Goal: Communication & Community: Answer question/provide support

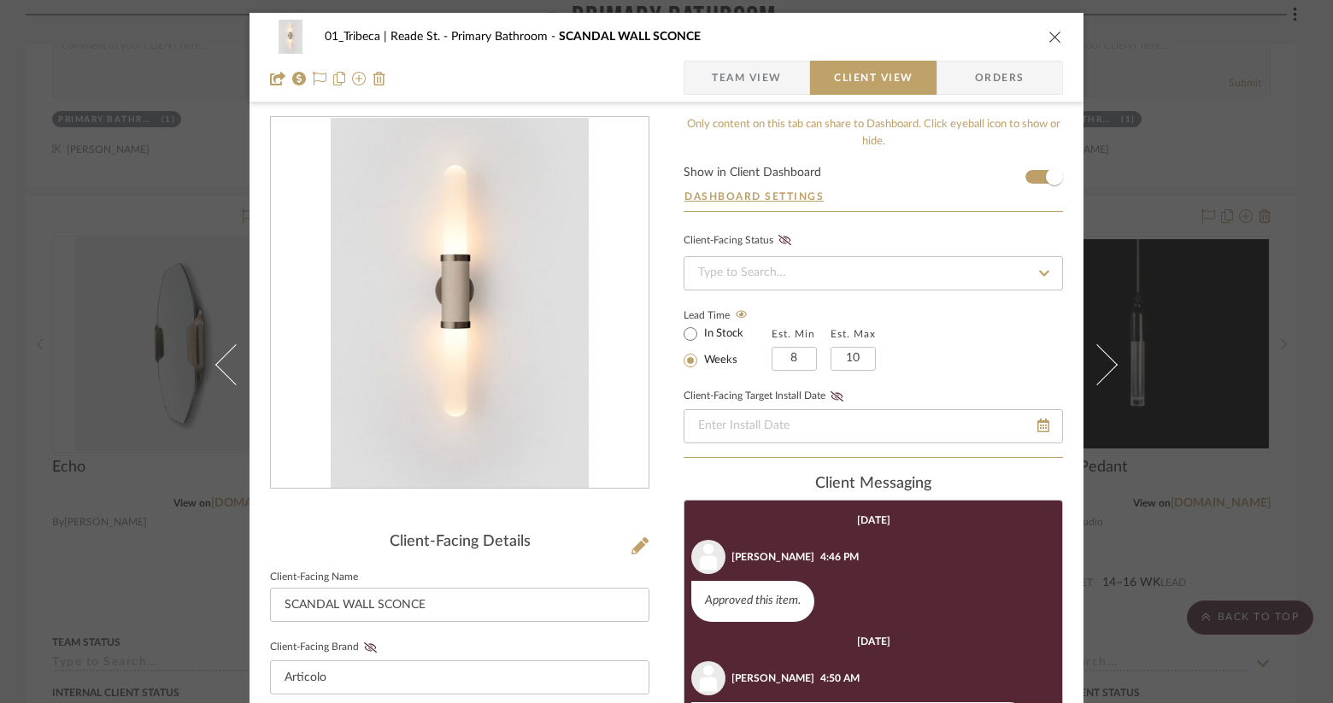
scroll to position [182, 0]
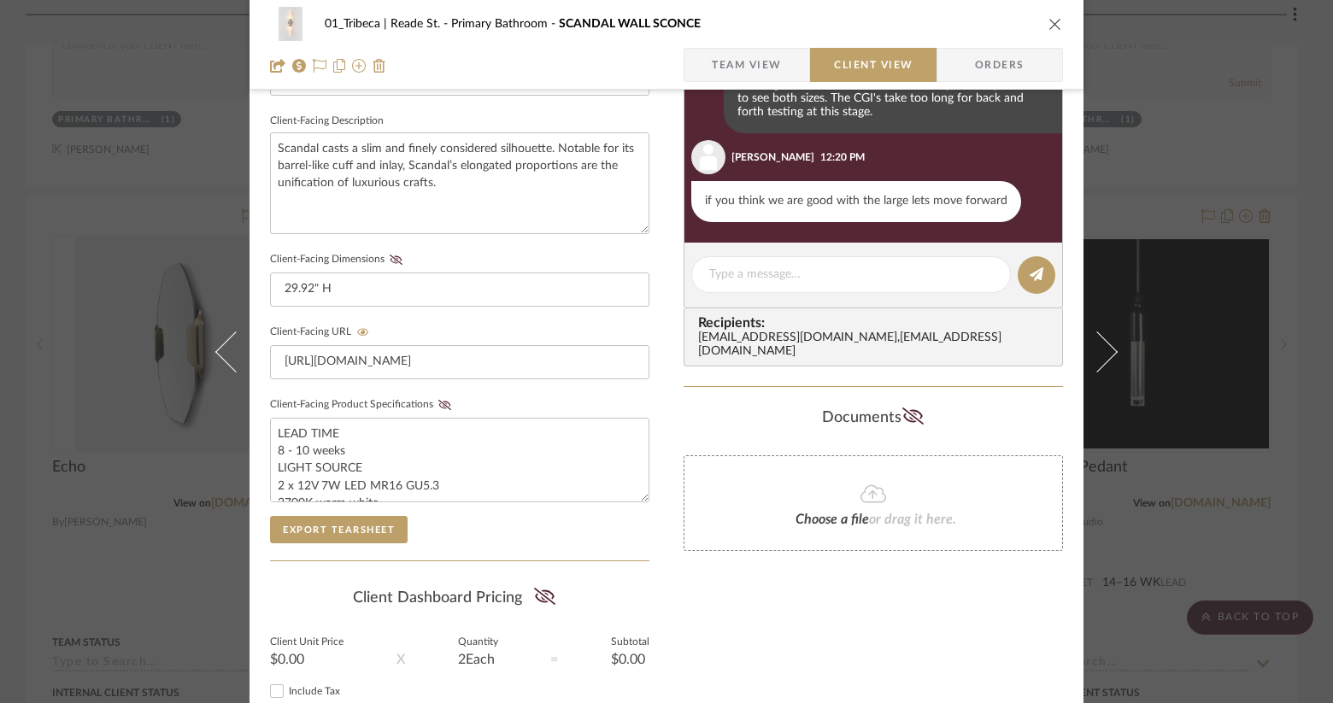
click at [1048, 27] on icon "close" at bounding box center [1055, 24] width 14 height 14
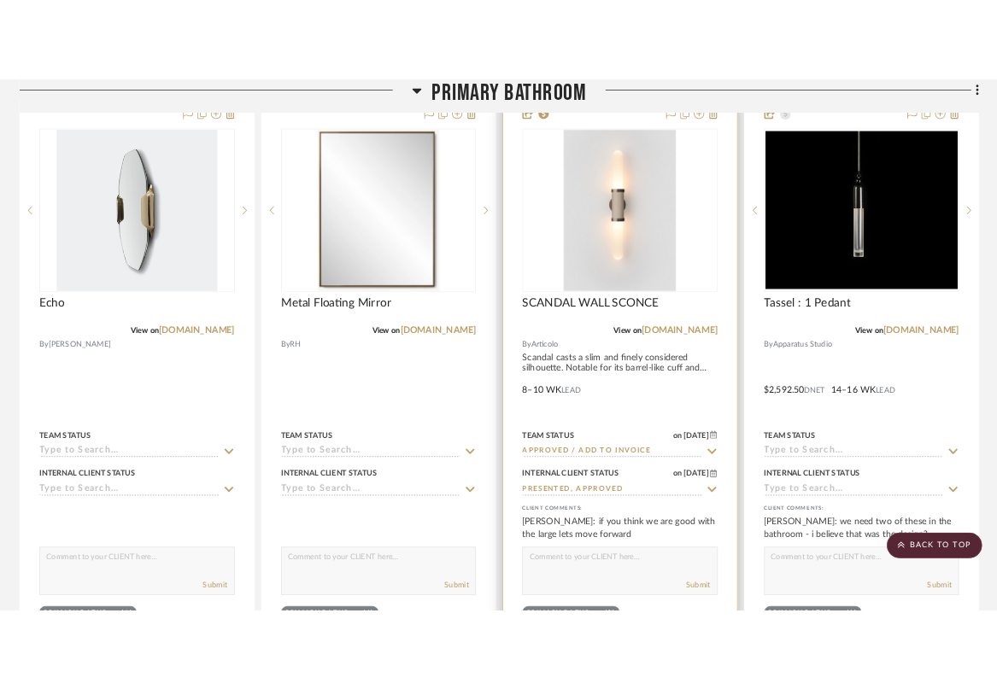
scroll to position [5311, 0]
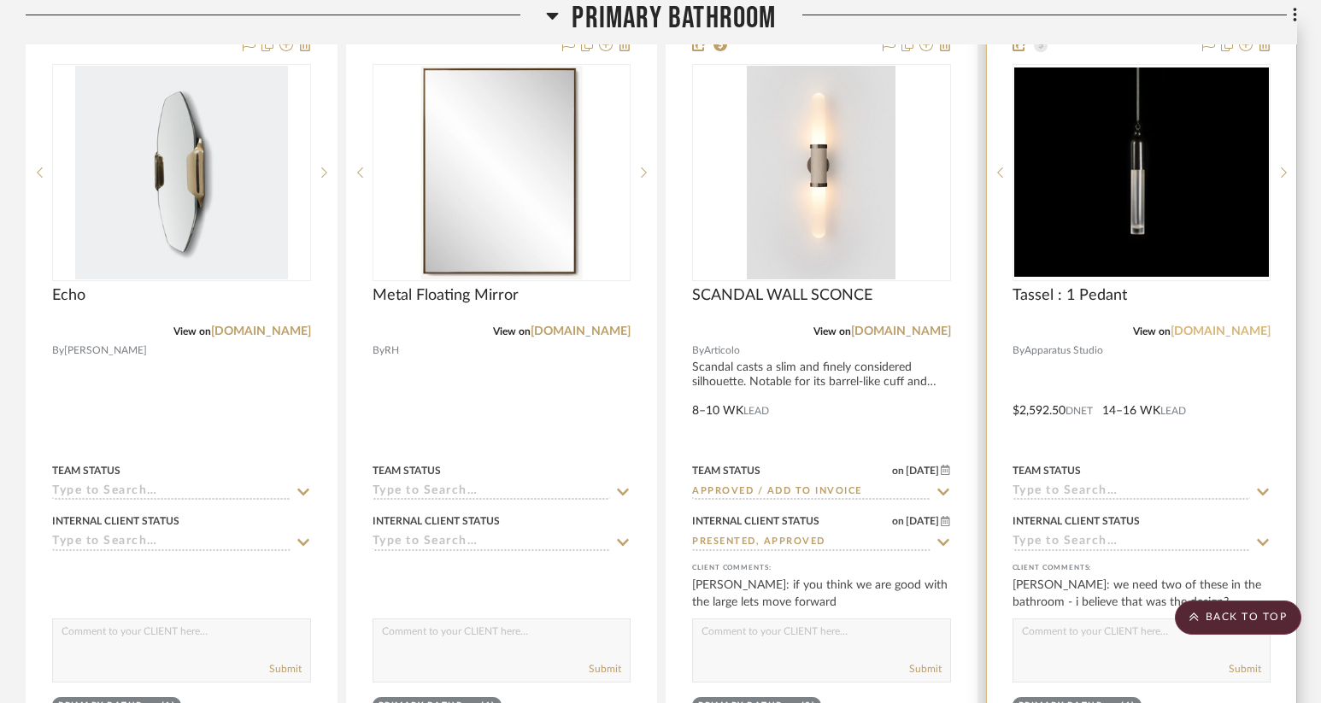
click at [1233, 331] on link "[DOMAIN_NAME]" at bounding box center [1220, 331] width 100 height 12
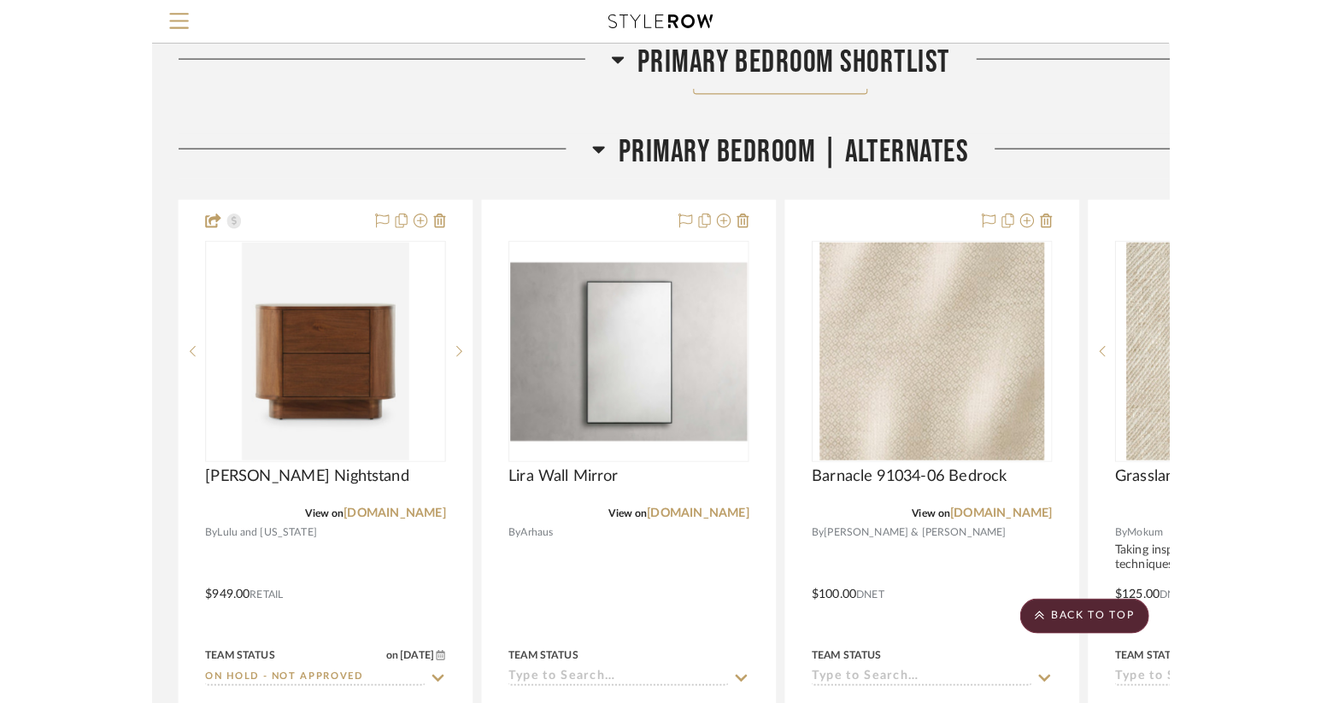
scroll to position [2569, 0]
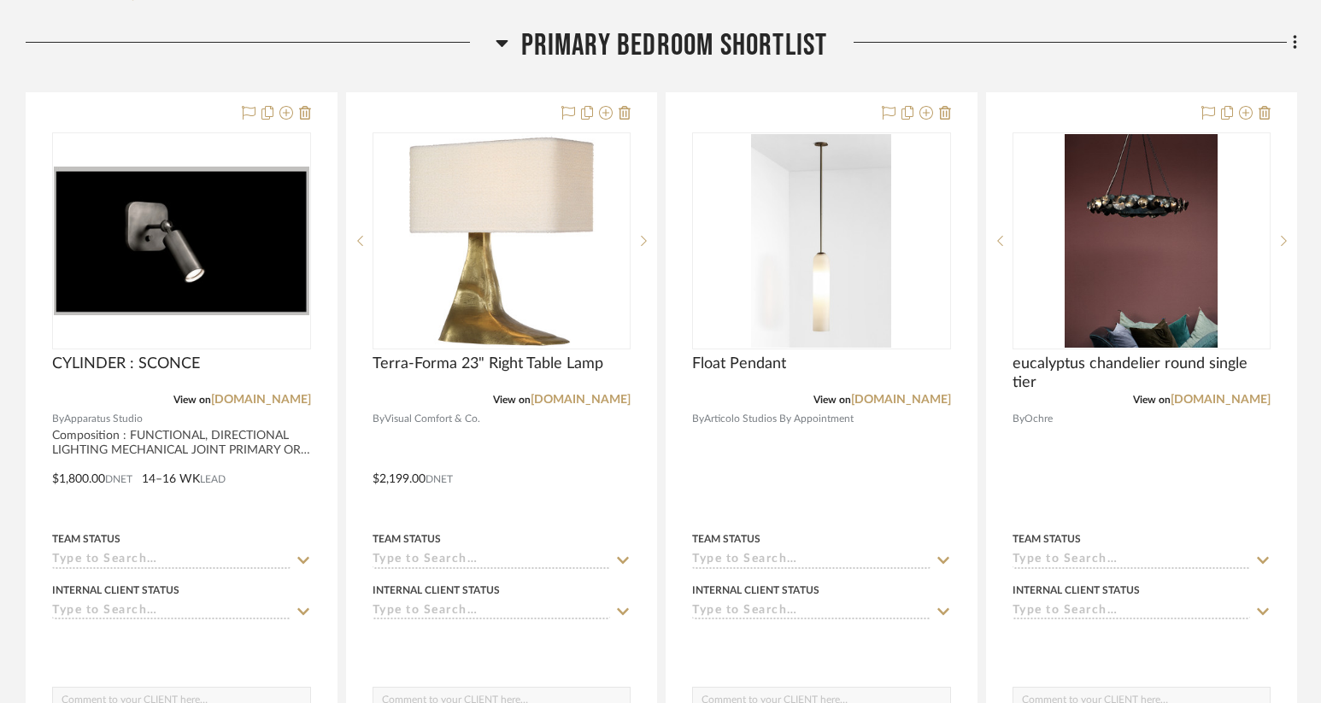
scroll to position [405, 0]
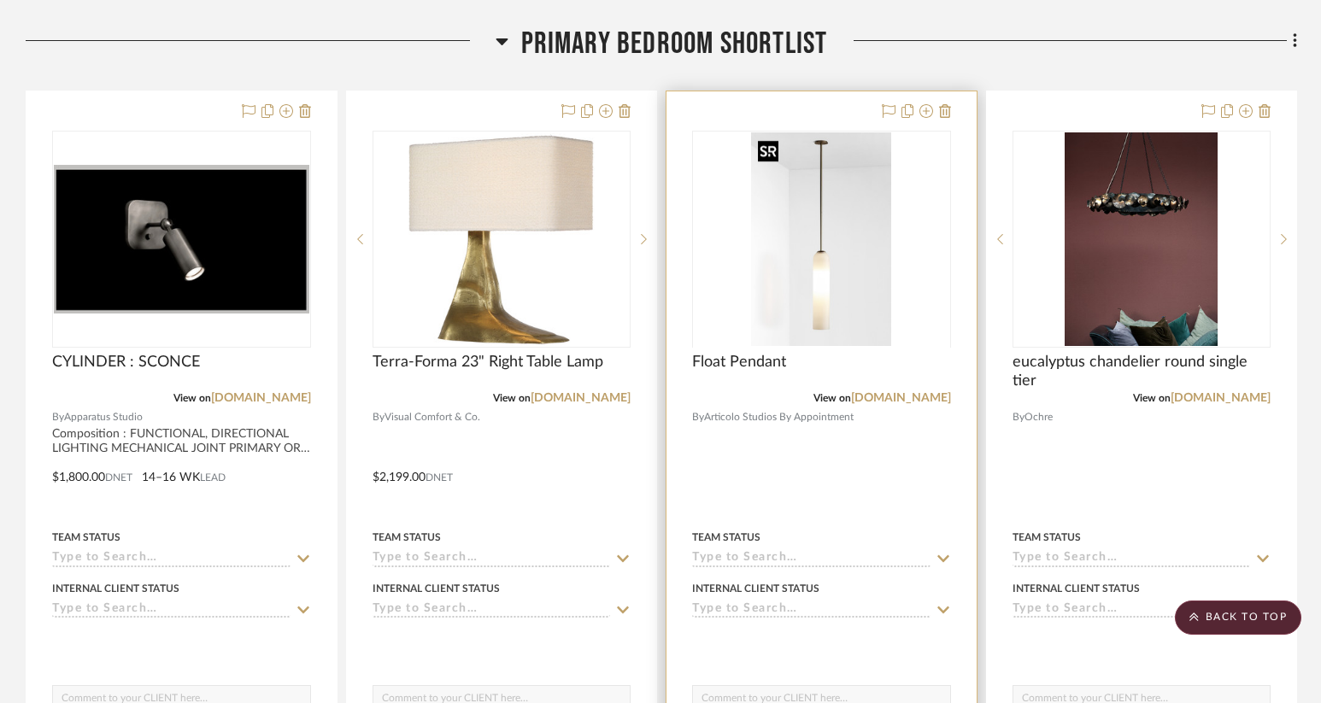
click at [762, 184] on img "0" at bounding box center [821, 239] width 140 height 214
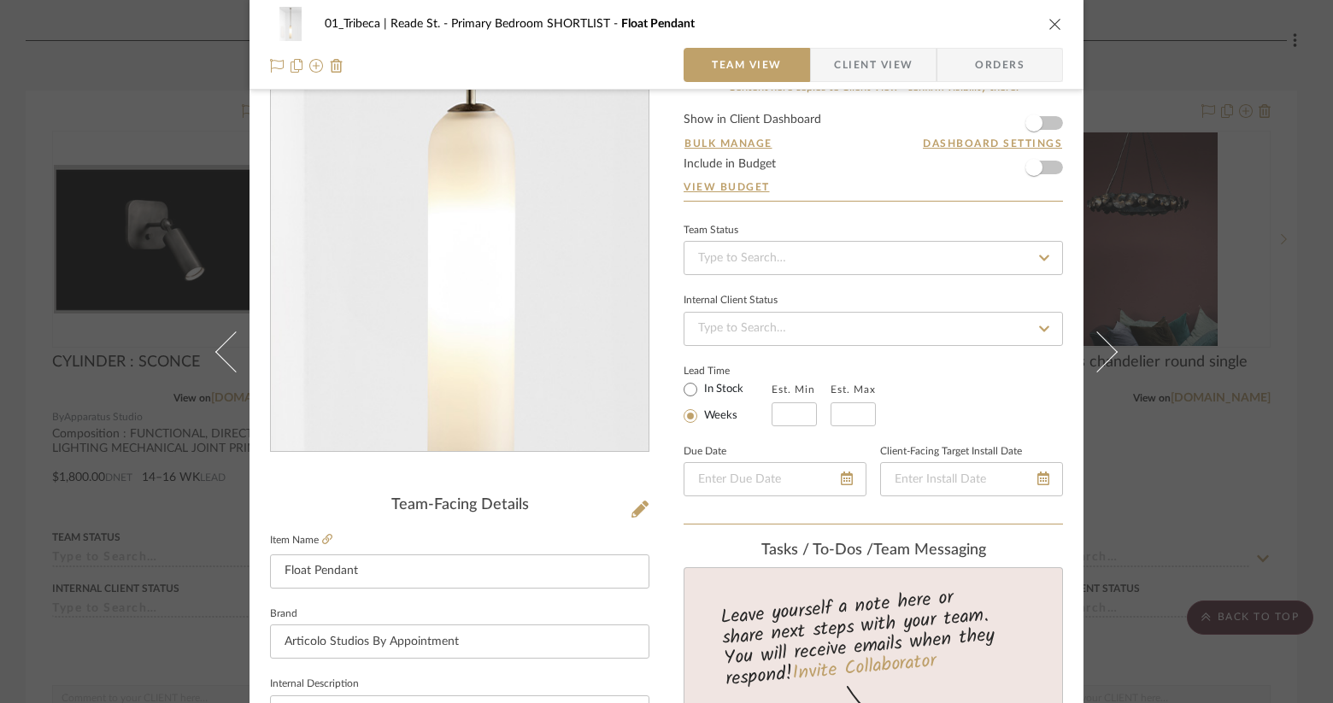
scroll to position [0, 0]
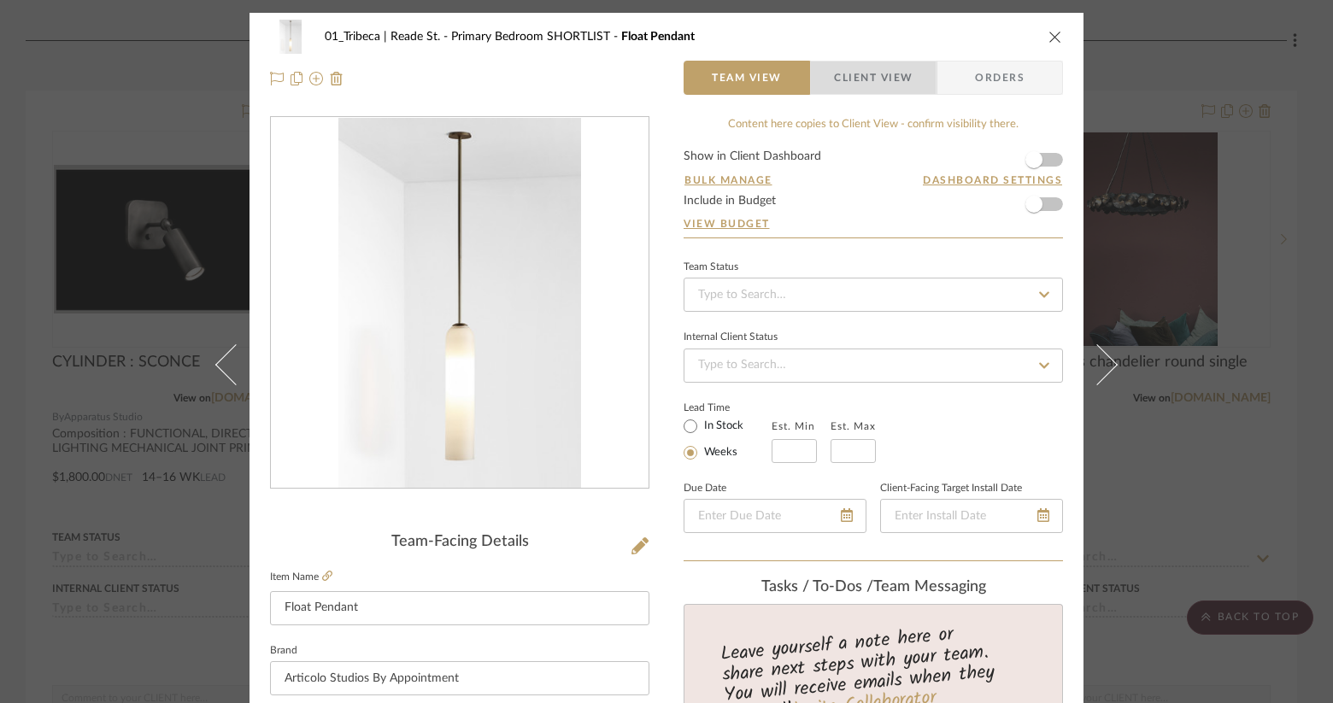
click at [841, 79] on span "Client View" at bounding box center [873, 78] width 79 height 34
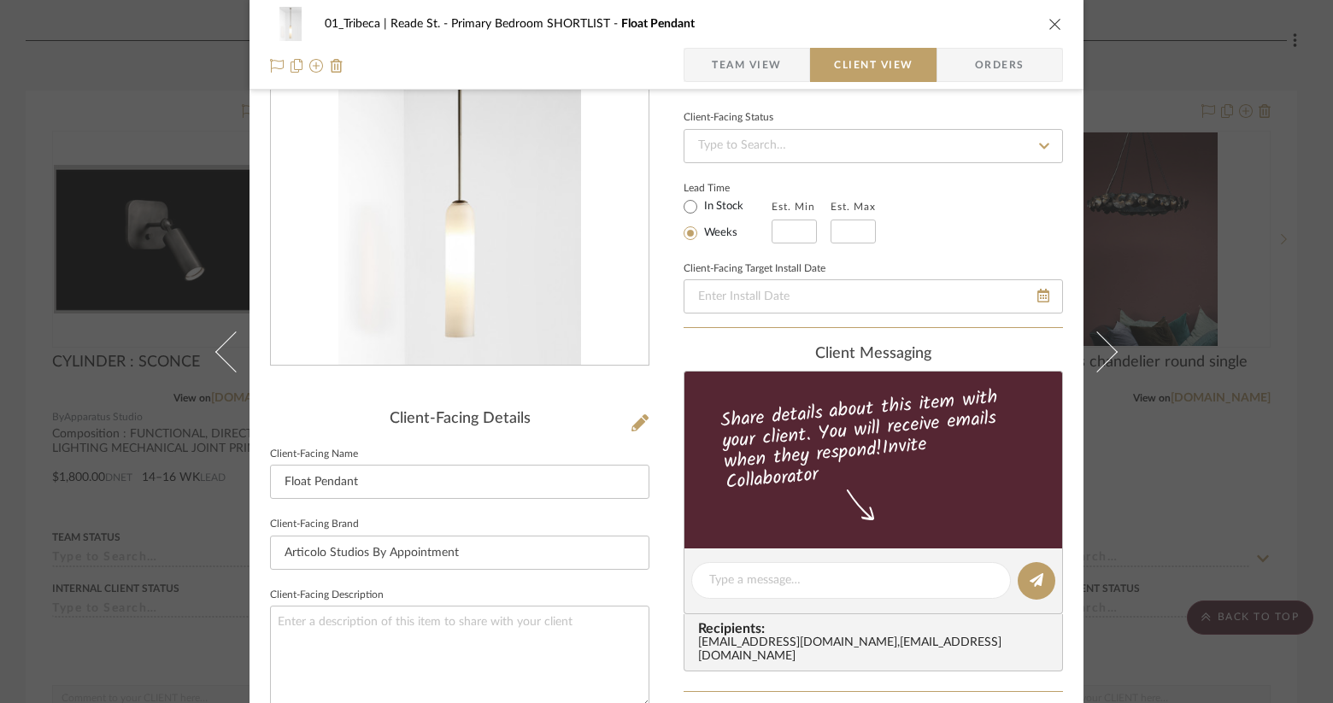
scroll to position [219, 0]
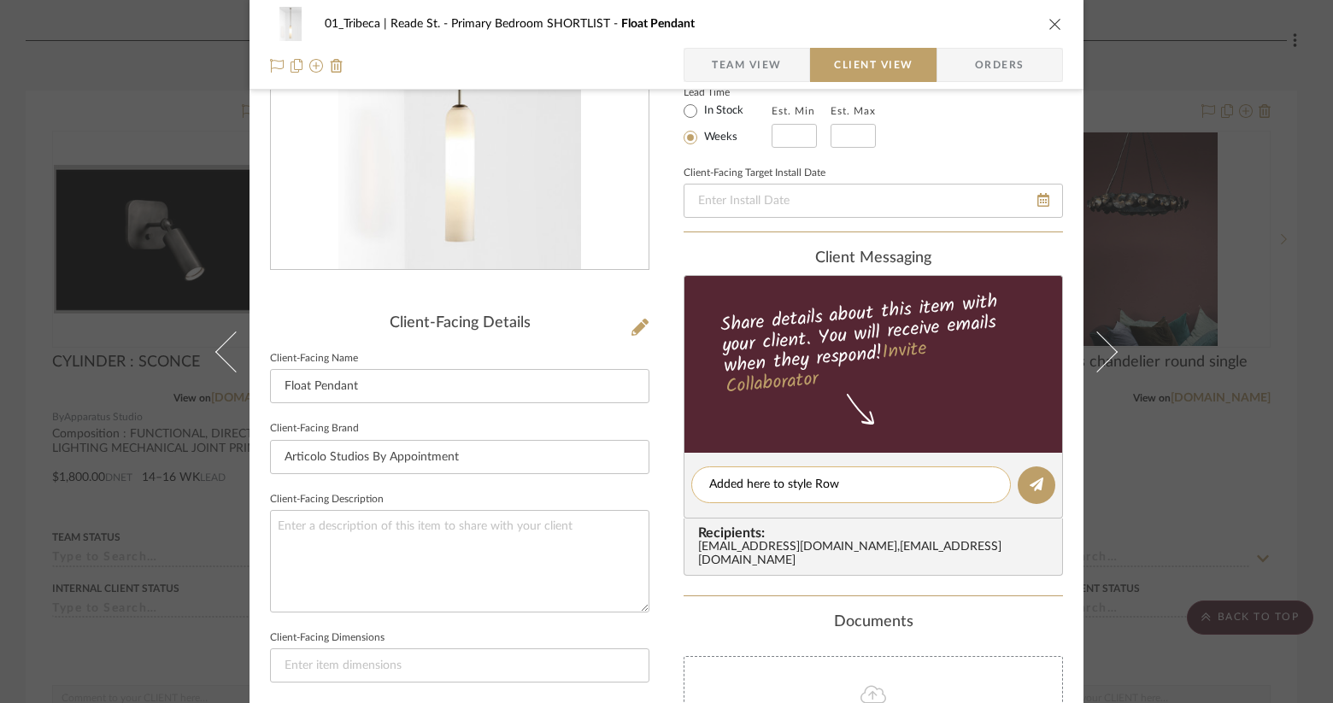
click at [784, 486] on textarea "Added here to style Row" at bounding box center [851, 485] width 284 height 18
click at [848, 480] on textarea "Added here to Style Row" at bounding box center [851, 485] width 284 height 18
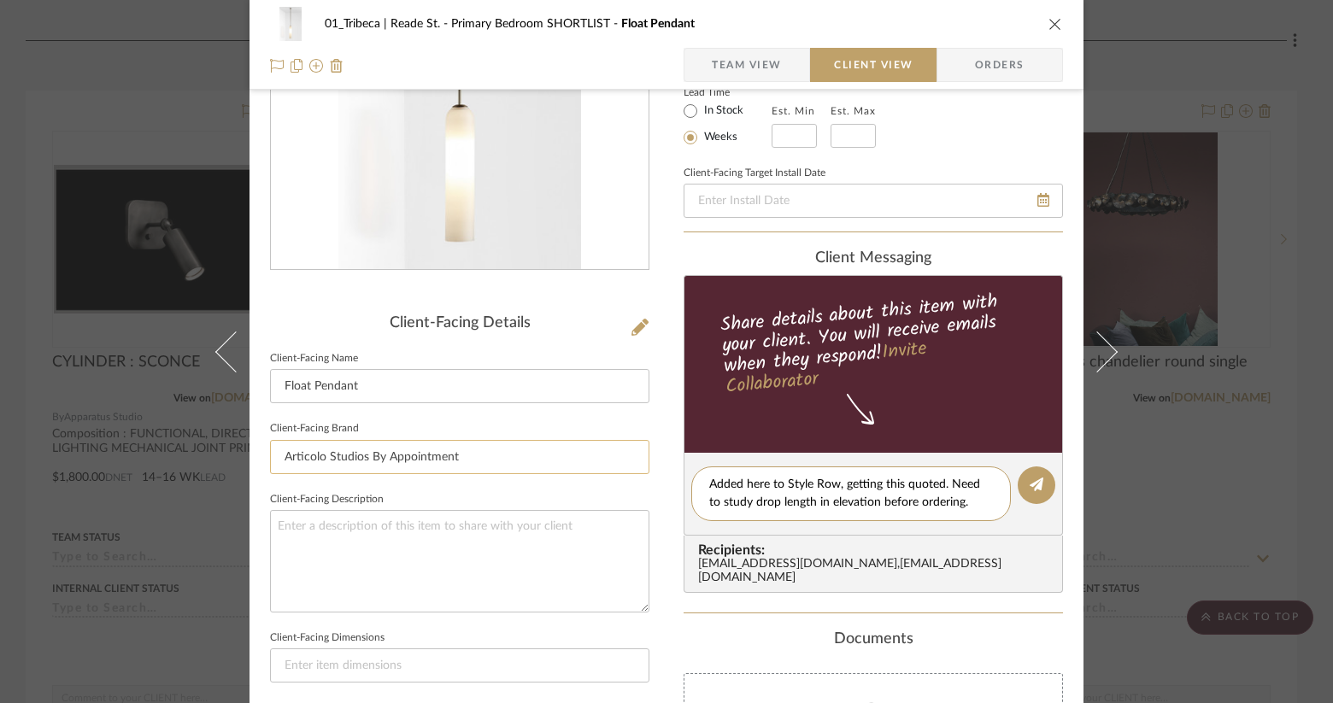
type textarea "Added here to Style Row, getting this quoted. Need to study drop length in elev…"
drag, startPoint x: 448, startPoint y: 456, endPoint x: 368, endPoint y: 455, distance: 79.4
click at [368, 455] on input "Articolo Studios By Appointment" at bounding box center [459, 457] width 379 height 34
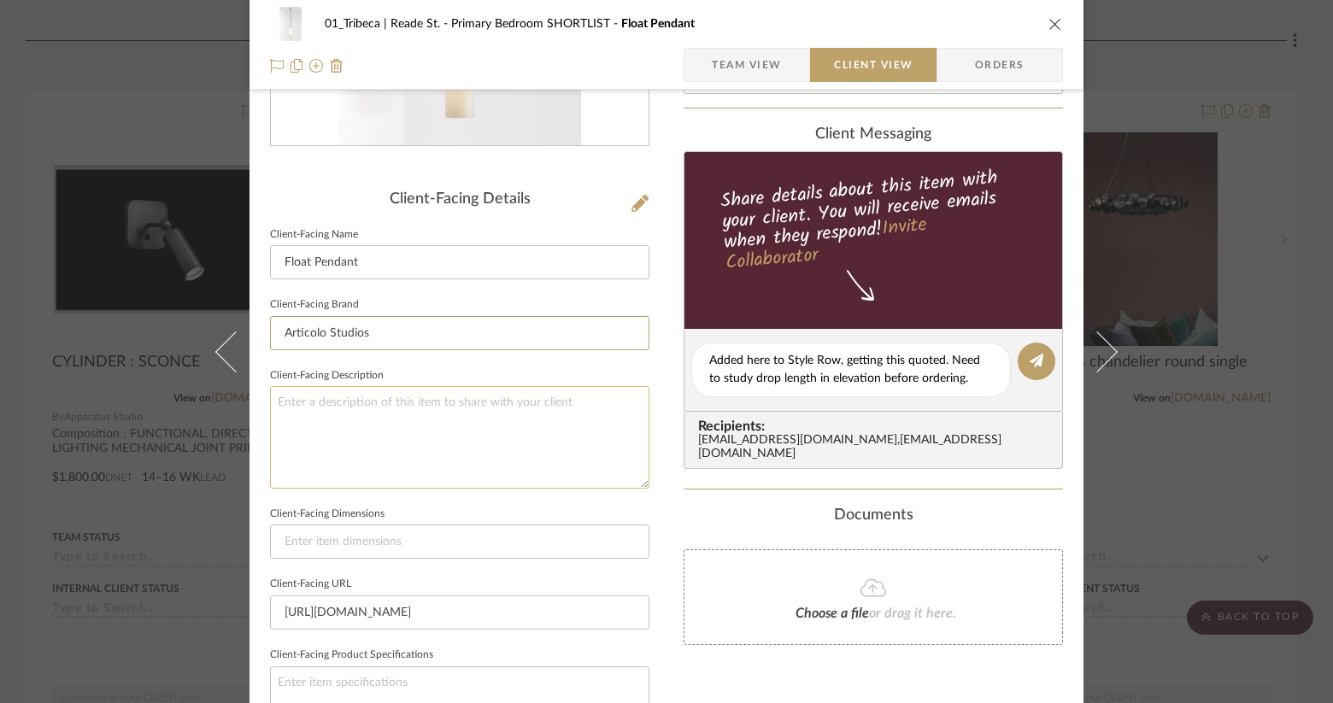
scroll to position [357, 0]
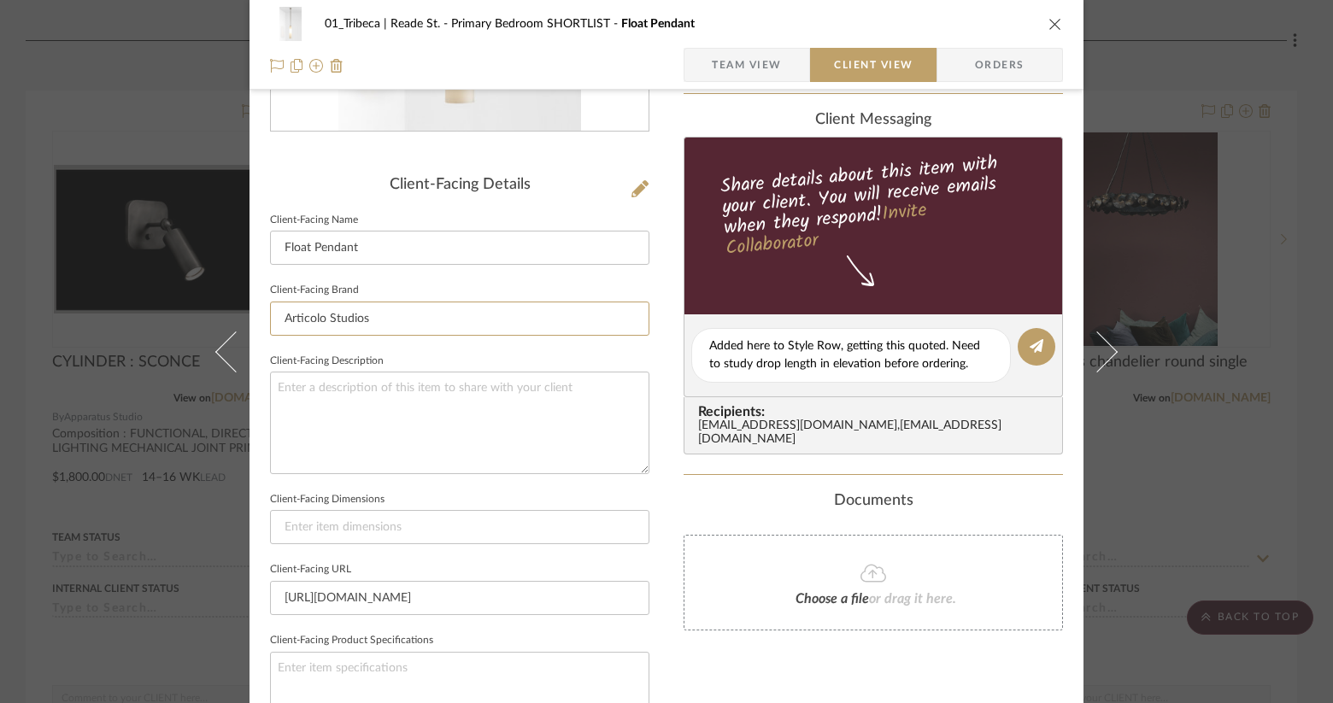
type input "Articolo Studios"
drag, startPoint x: 307, startPoint y: 369, endPoint x: 318, endPoint y: 377, distance: 13.5
click at [306, 369] on fieldset "Client-Facing Description" at bounding box center [459, 411] width 379 height 125
click at [326, 399] on textarea at bounding box center [459, 423] width 379 height 102
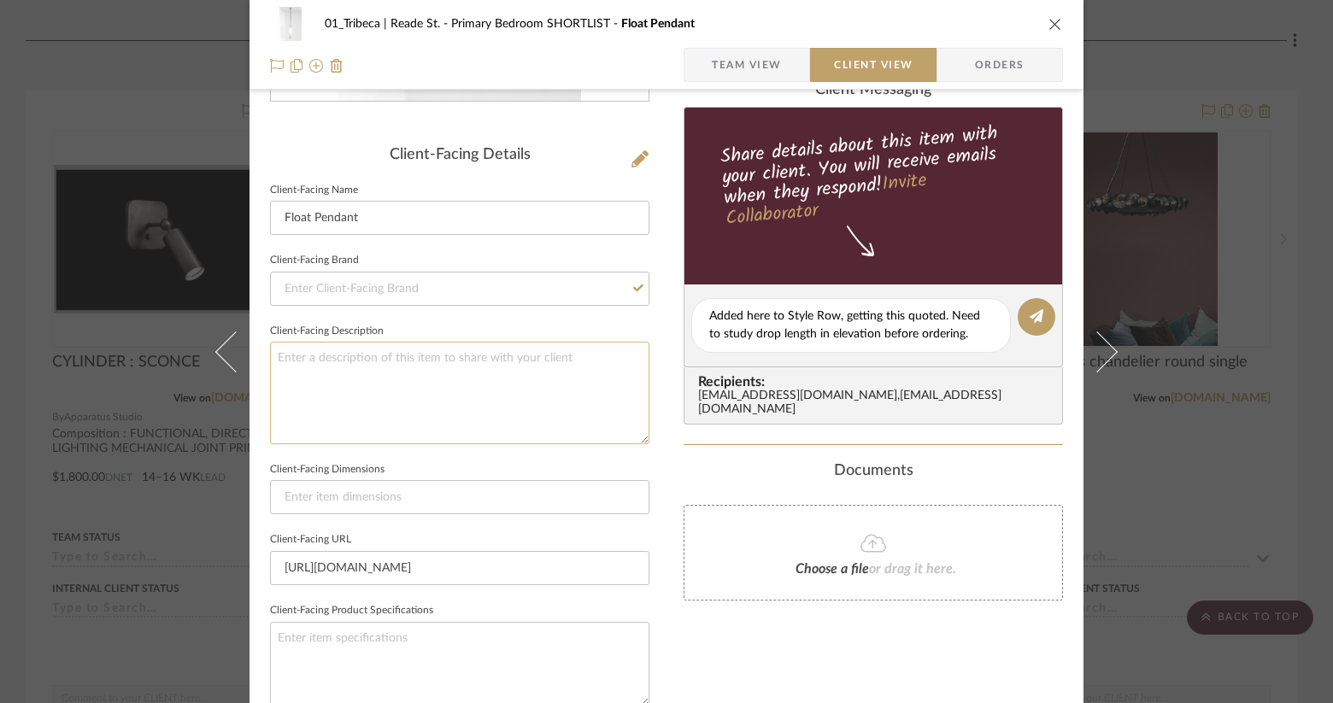
scroll to position [331, 0]
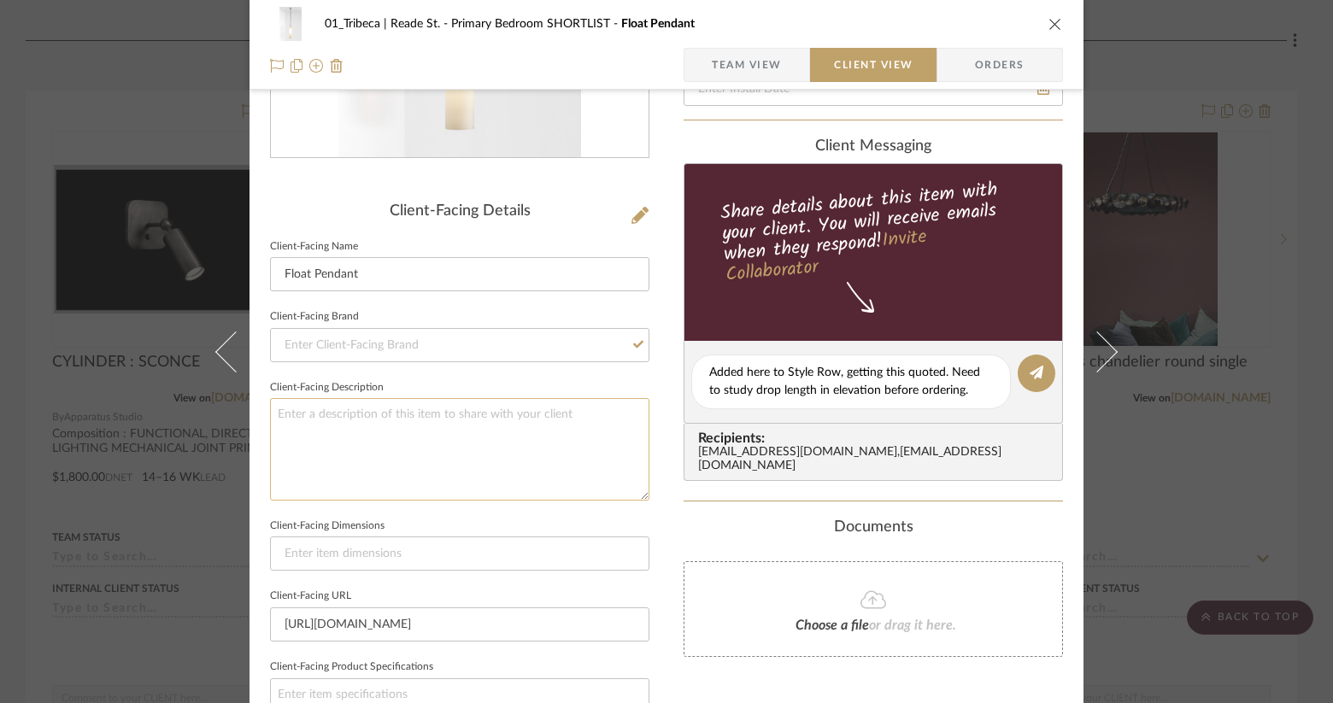
click at [331, 413] on textarea at bounding box center [459, 449] width 379 height 102
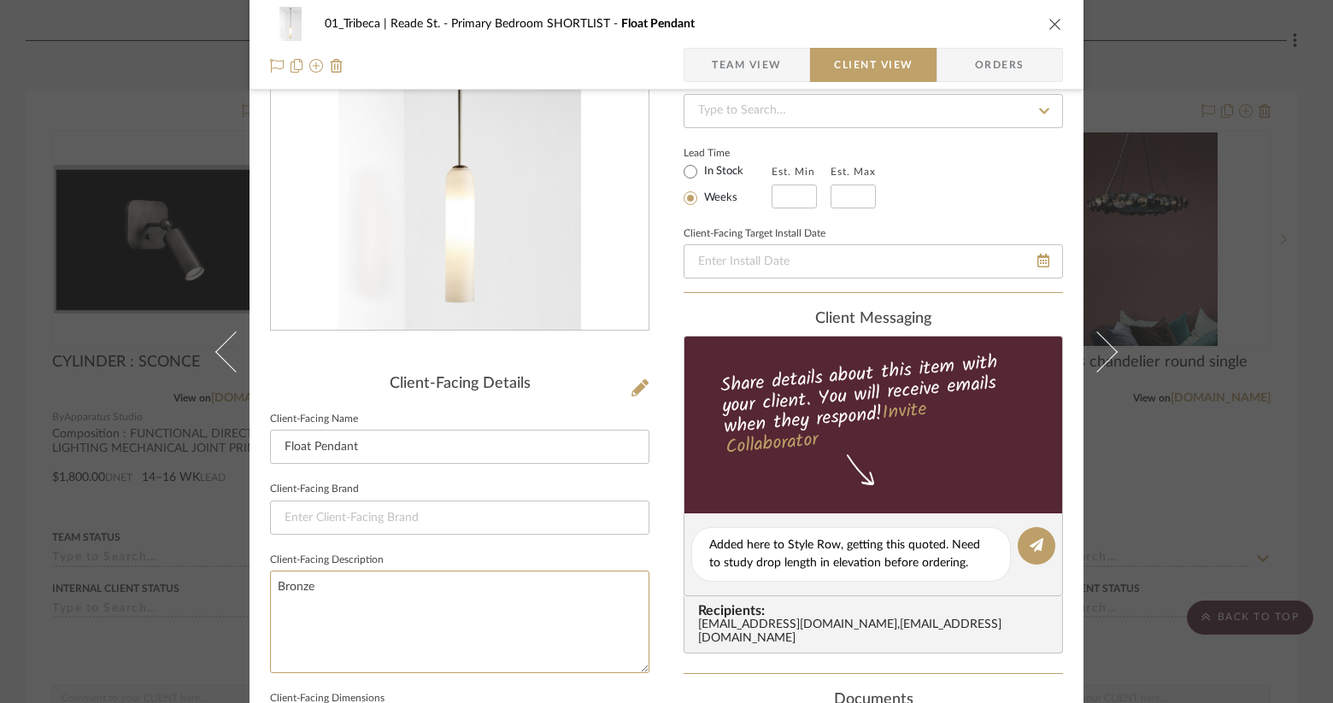
scroll to position [0, 0]
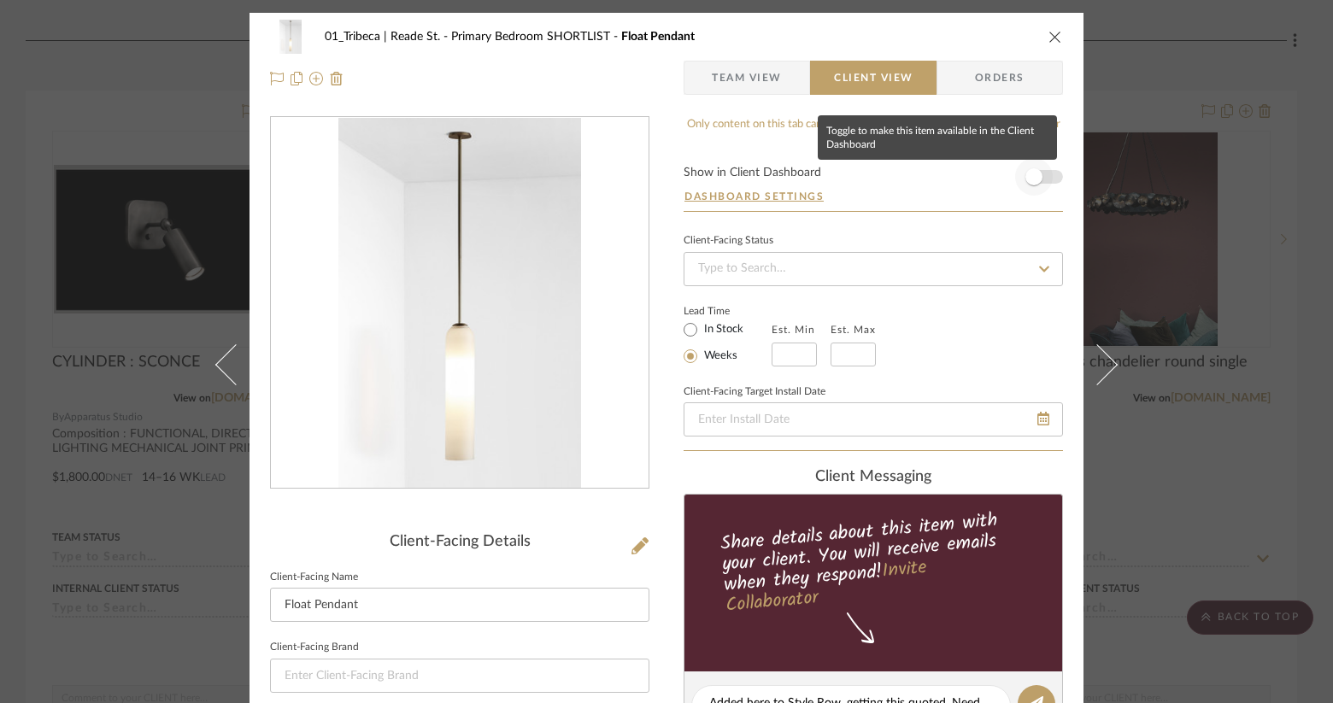
type textarea "Bronze"
click at [1031, 177] on span "button" at bounding box center [1033, 176] width 17 height 17
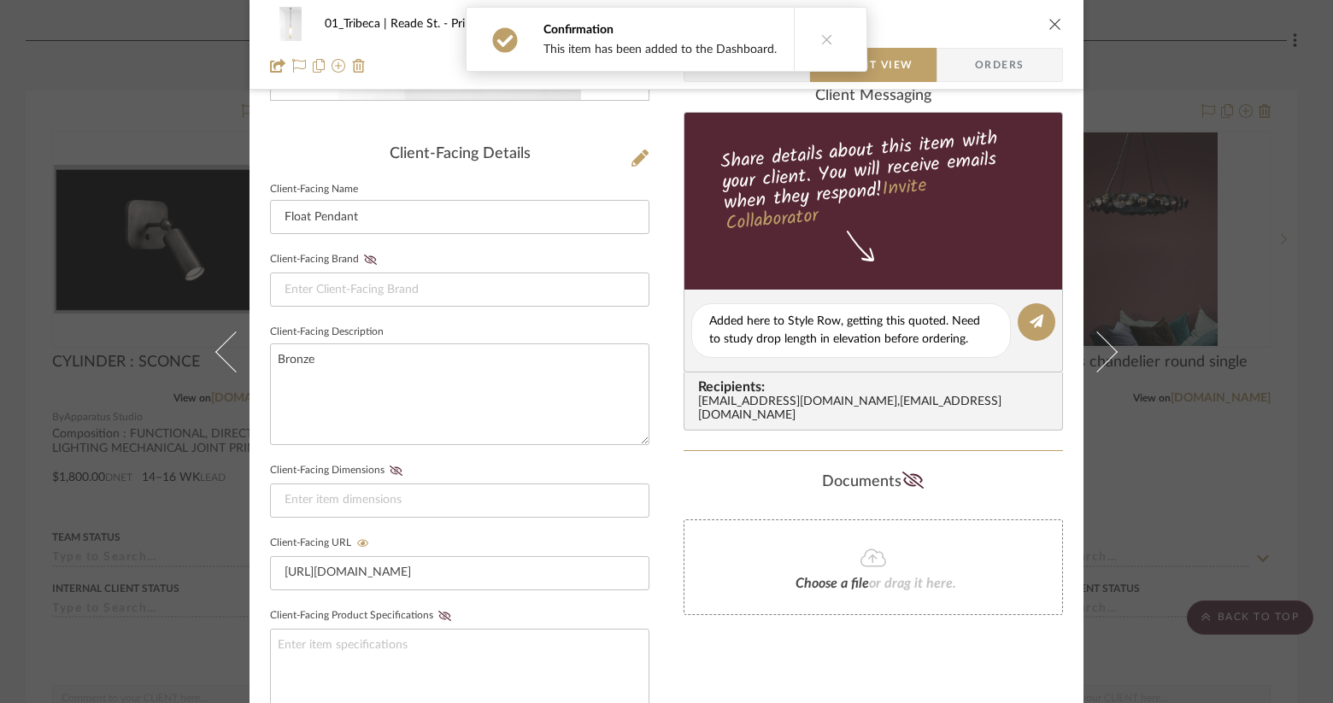
scroll to position [390, 0]
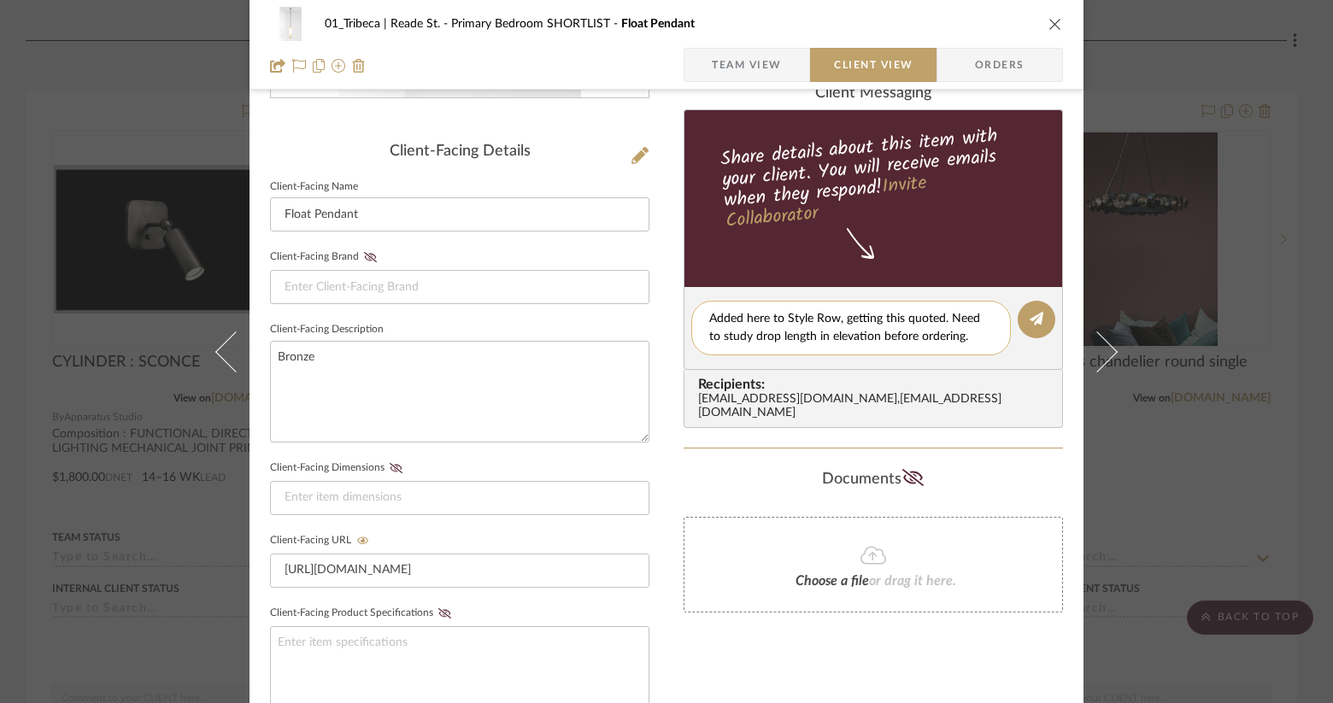
click at [759, 315] on textarea "Added here to Style Row, getting this quoted. Need to study drop length in elev…" at bounding box center [851, 328] width 284 height 36
click at [840, 324] on textarea "Added here to Style Row, getting this quoted. Need to study drop length in elev…" at bounding box center [851, 328] width 284 height 36
type textarea "Added here to Style Row. Getting this quoted. Need to study drop length in elev…"
click at [1029, 319] on icon at bounding box center [1036, 319] width 14 height 14
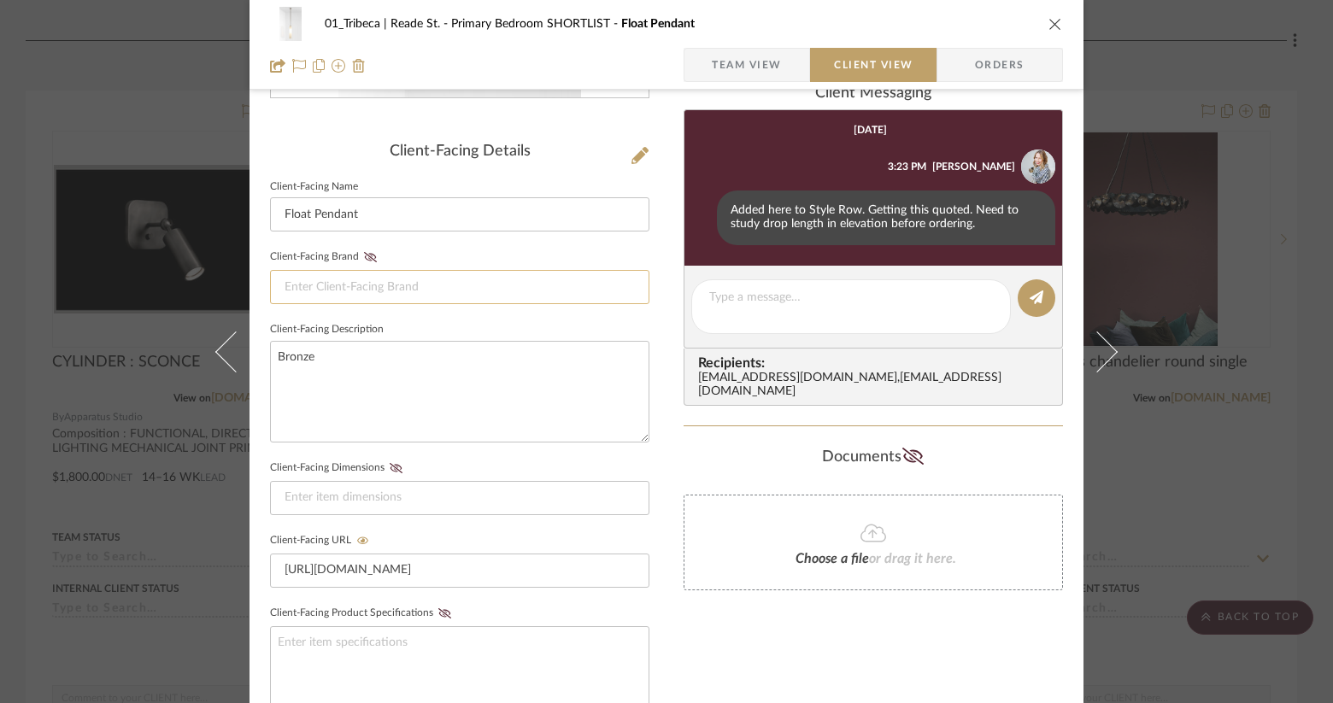
click at [343, 282] on input at bounding box center [459, 287] width 379 height 34
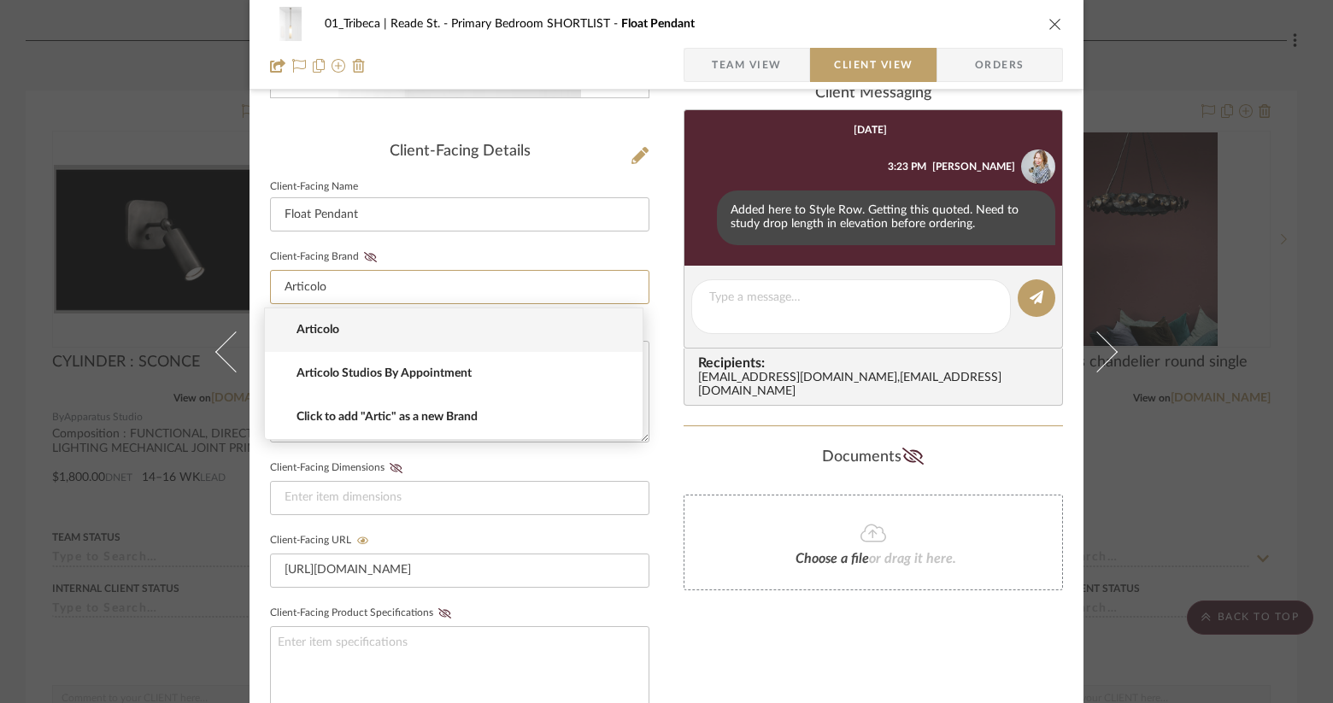
type input "Articolo"
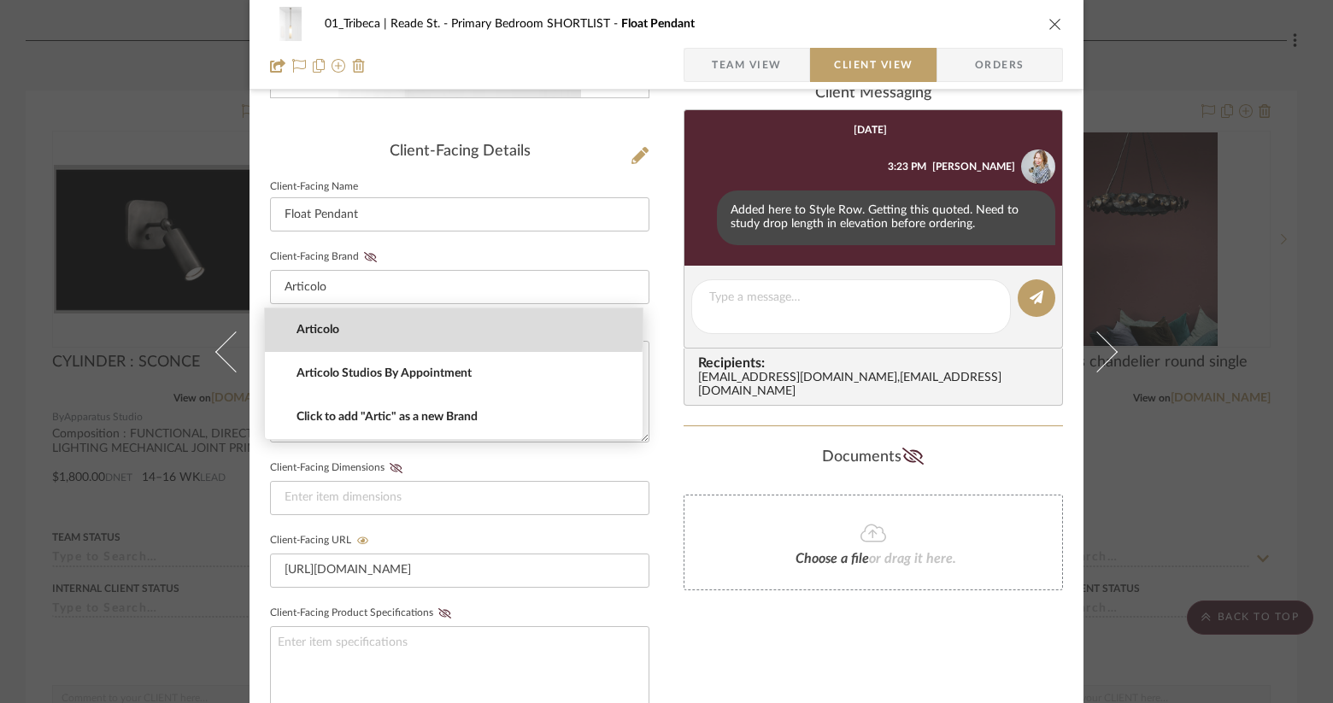
drag, startPoint x: 319, startPoint y: 324, endPoint x: 327, endPoint y: 304, distance: 21.4
click at [319, 324] on span "Articolo" at bounding box center [460, 330] width 328 height 15
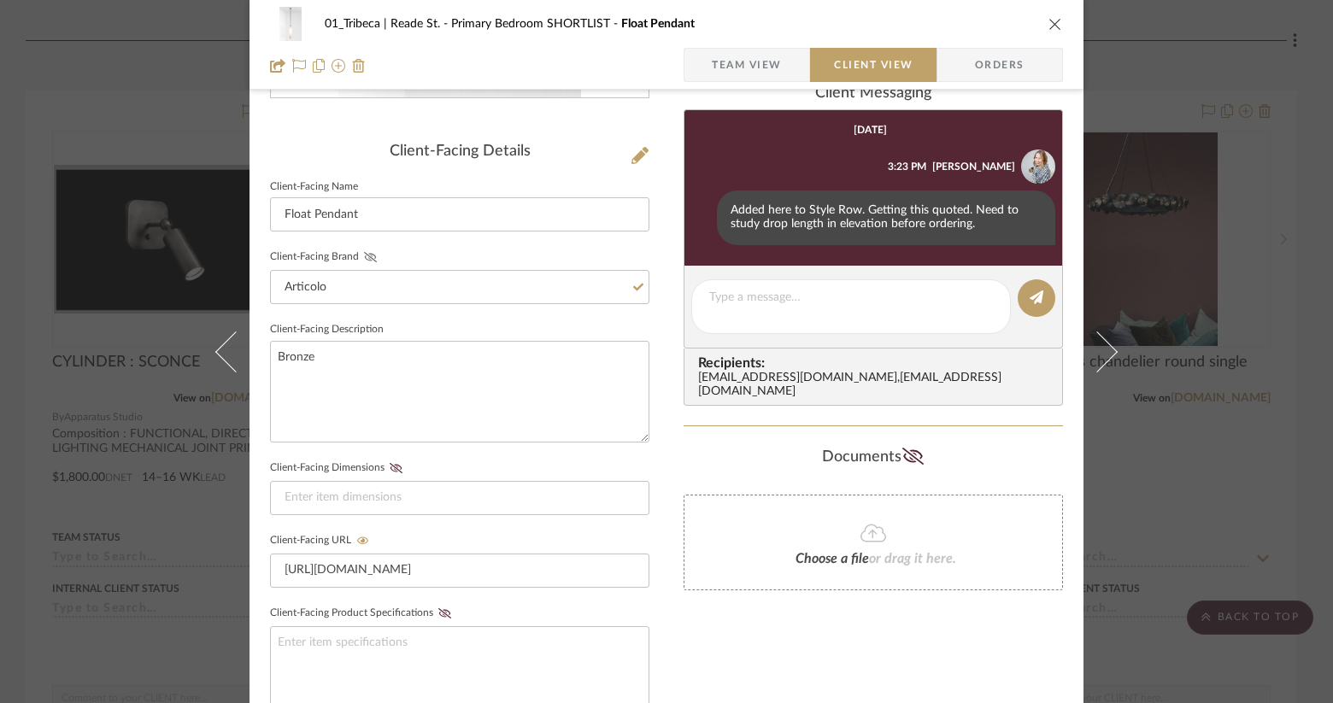
click at [364, 256] on icon at bounding box center [370, 257] width 13 height 10
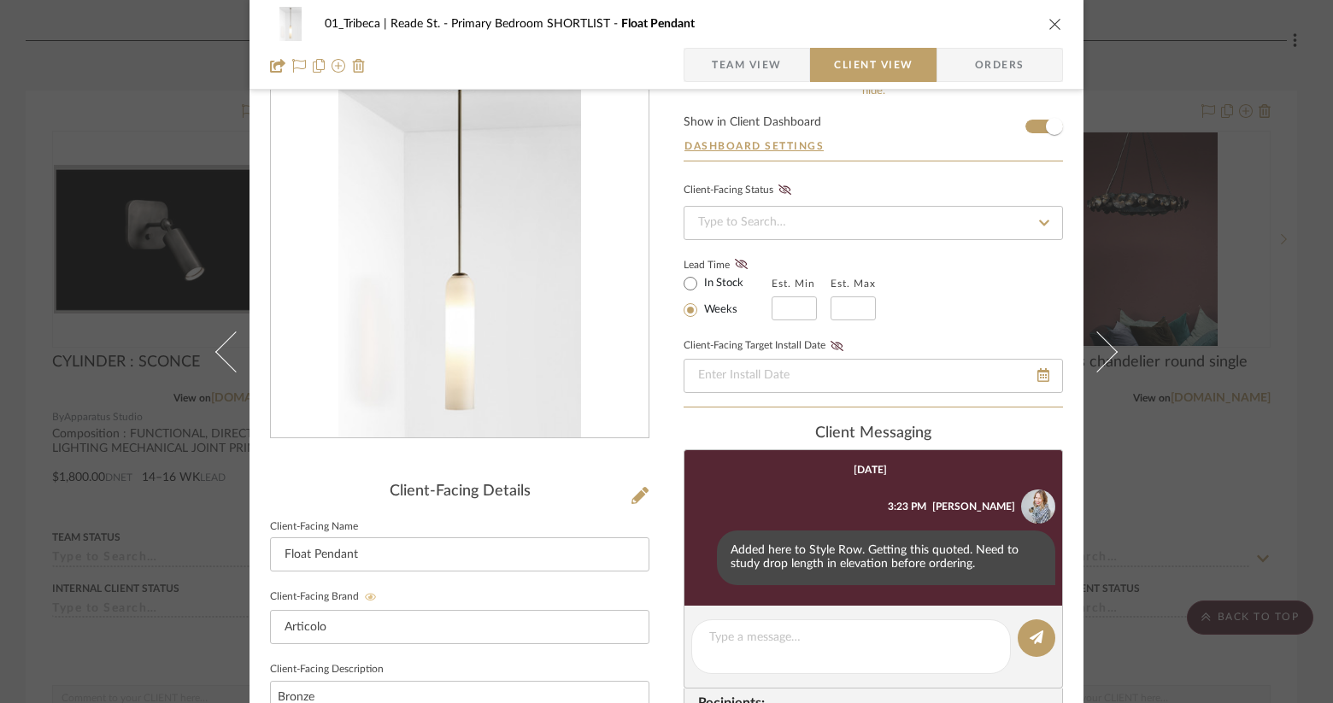
scroll to position [0, 0]
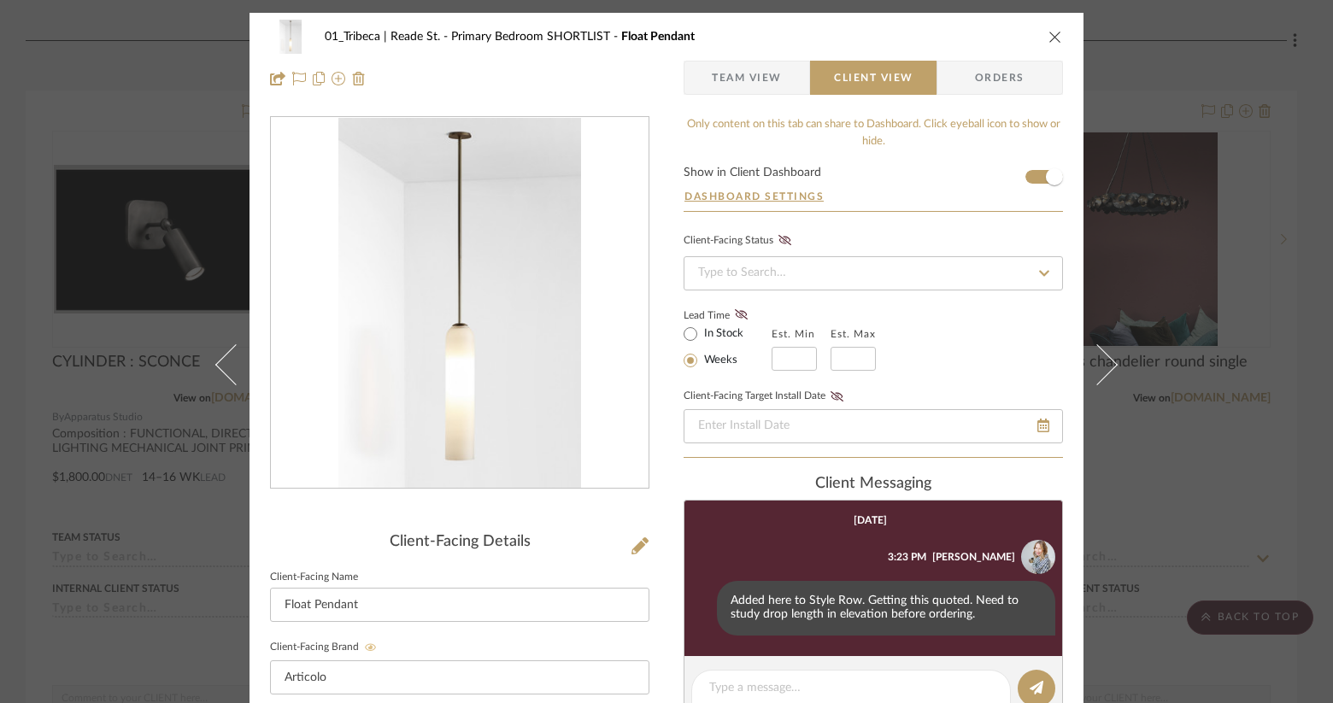
drag, startPoint x: 1045, startPoint y: 38, endPoint x: 886, endPoint y: 86, distance: 166.2
click at [1048, 38] on icon "close" at bounding box center [1055, 37] width 14 height 14
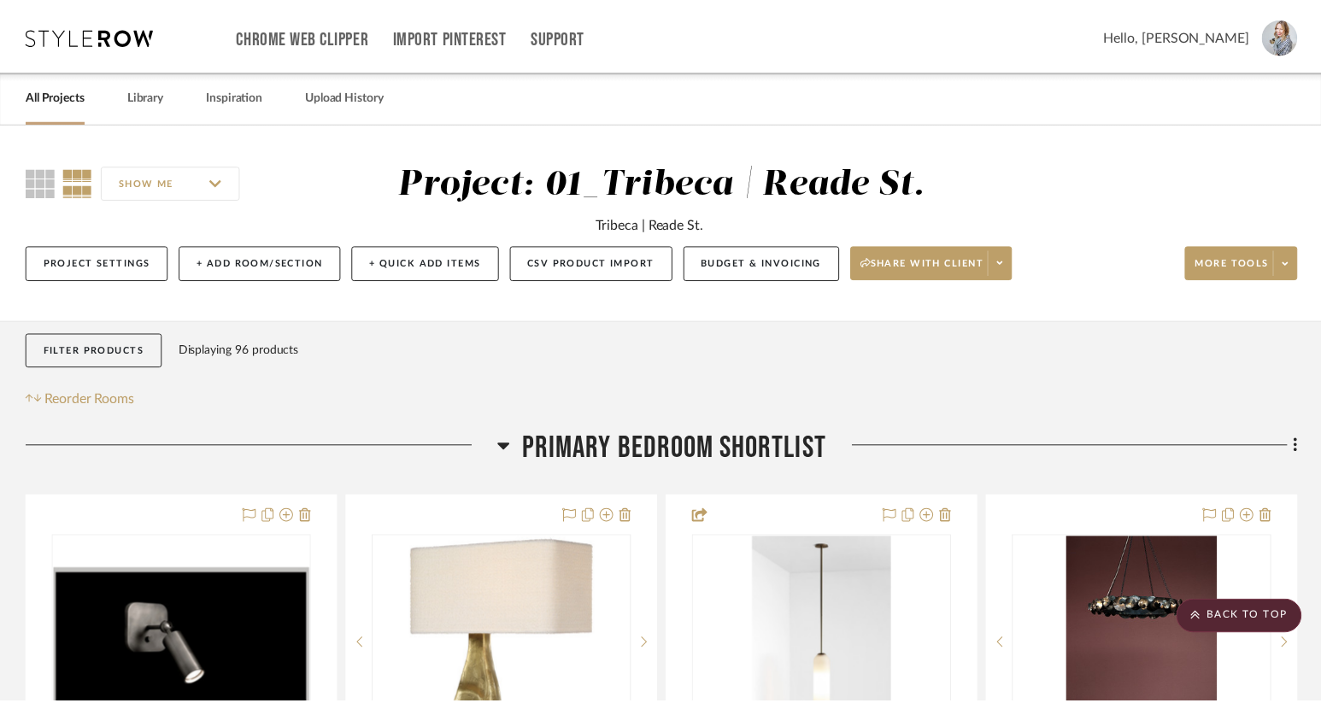
scroll to position [405, 0]
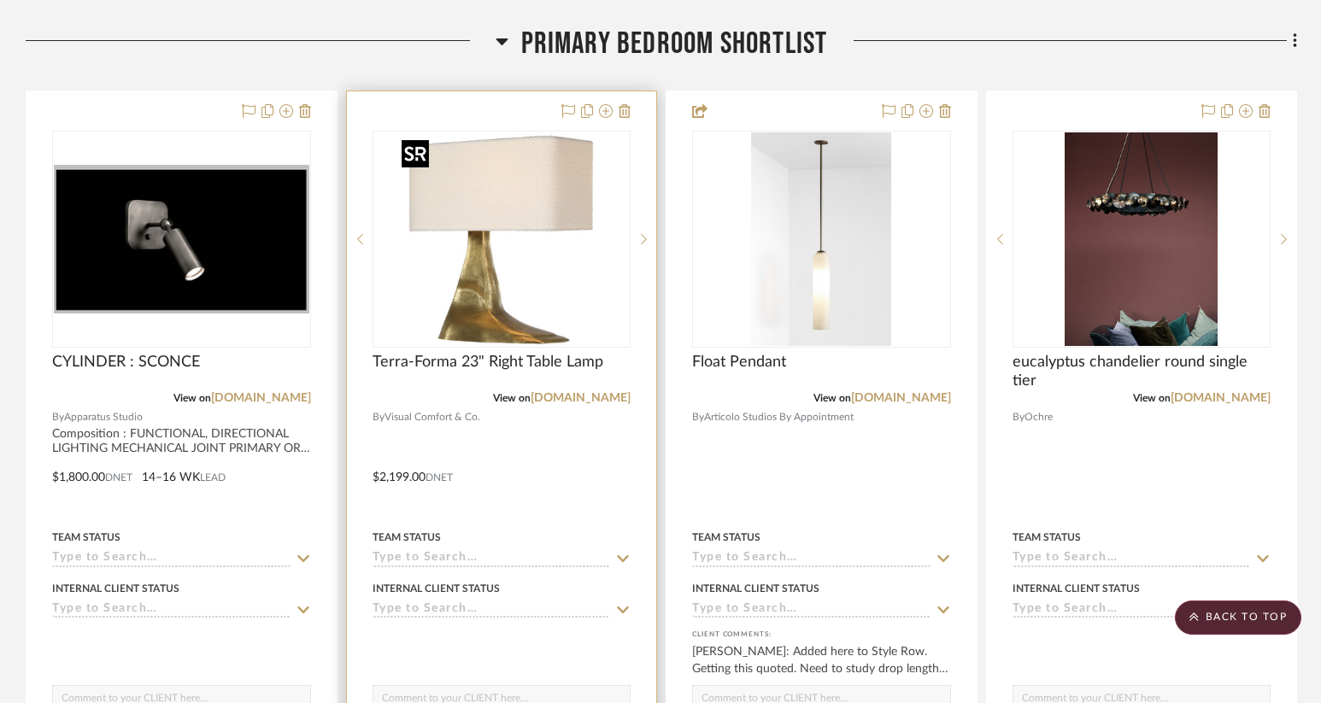
click at [513, 287] on img "0" at bounding box center [502, 239] width 214 height 214
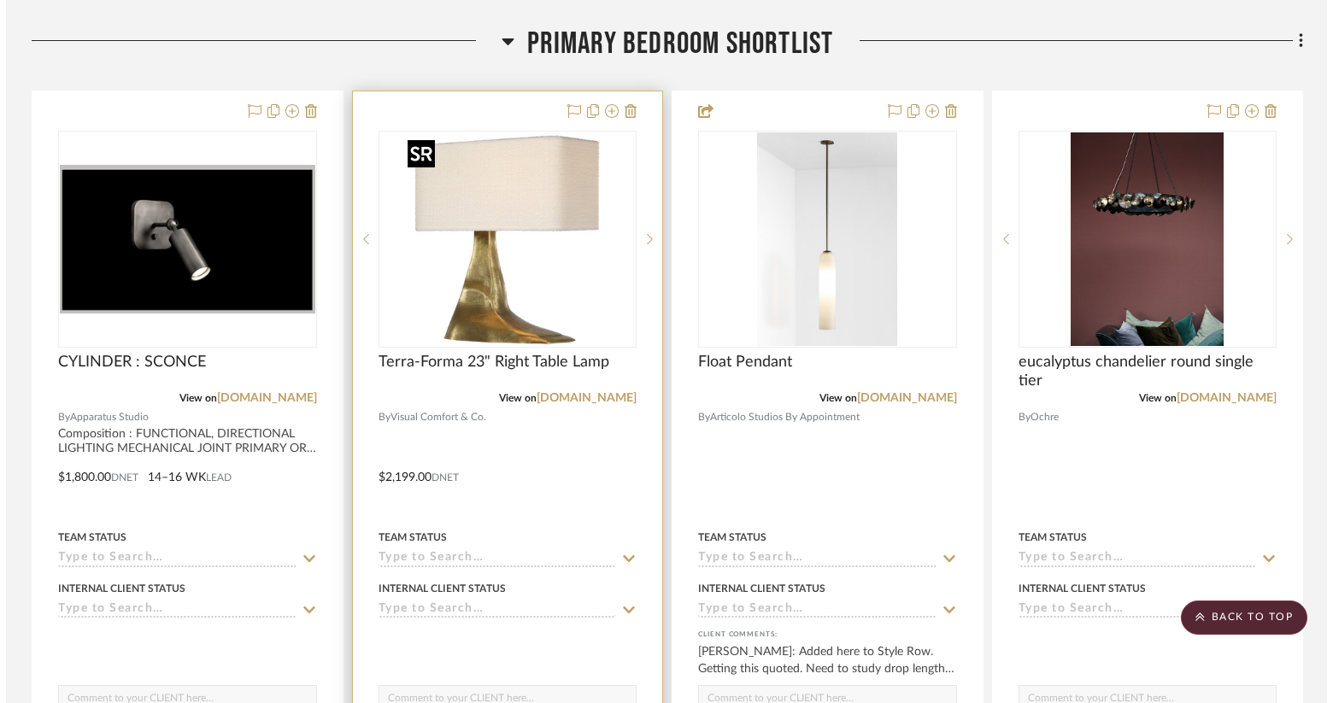
scroll to position [0, 0]
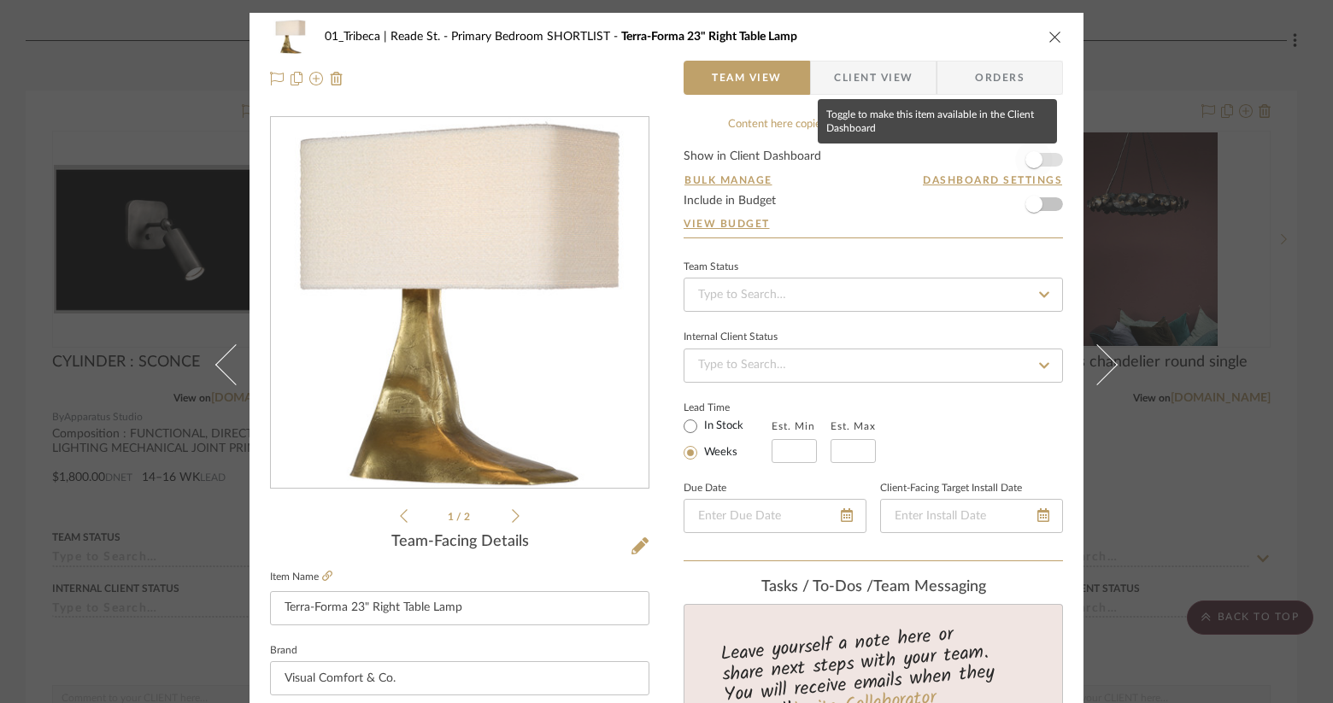
drag, startPoint x: 1021, startPoint y: 155, endPoint x: 1028, endPoint y: 165, distance: 12.3
click at [1025, 155] on span "button" at bounding box center [1033, 159] width 17 height 17
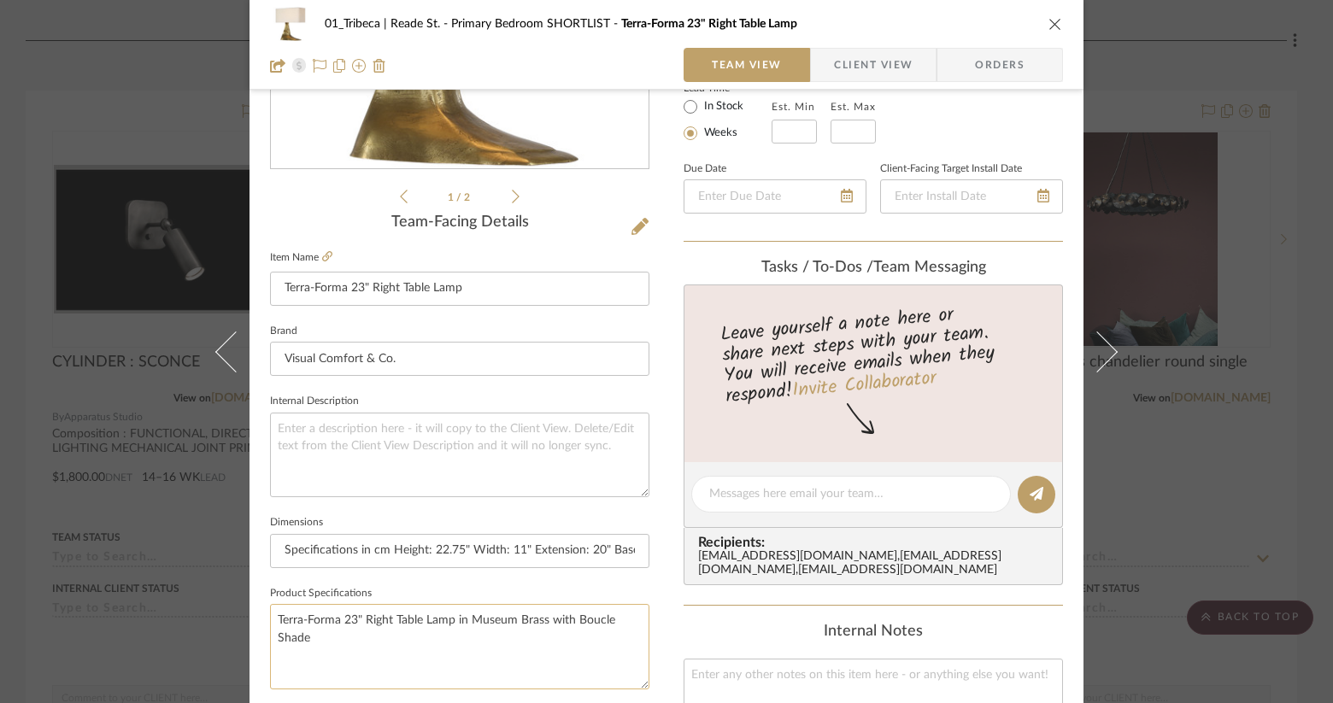
scroll to position [325, 0]
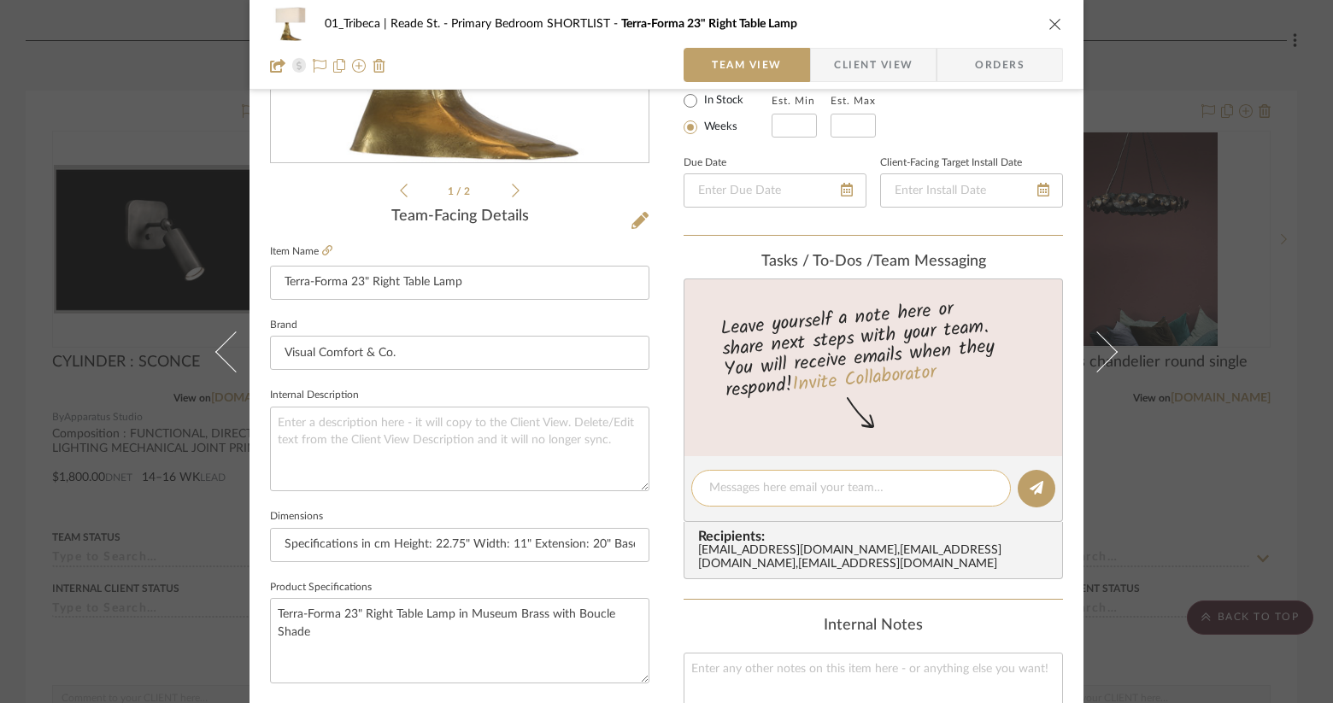
click at [722, 490] on textarea at bounding box center [851, 488] width 284 height 18
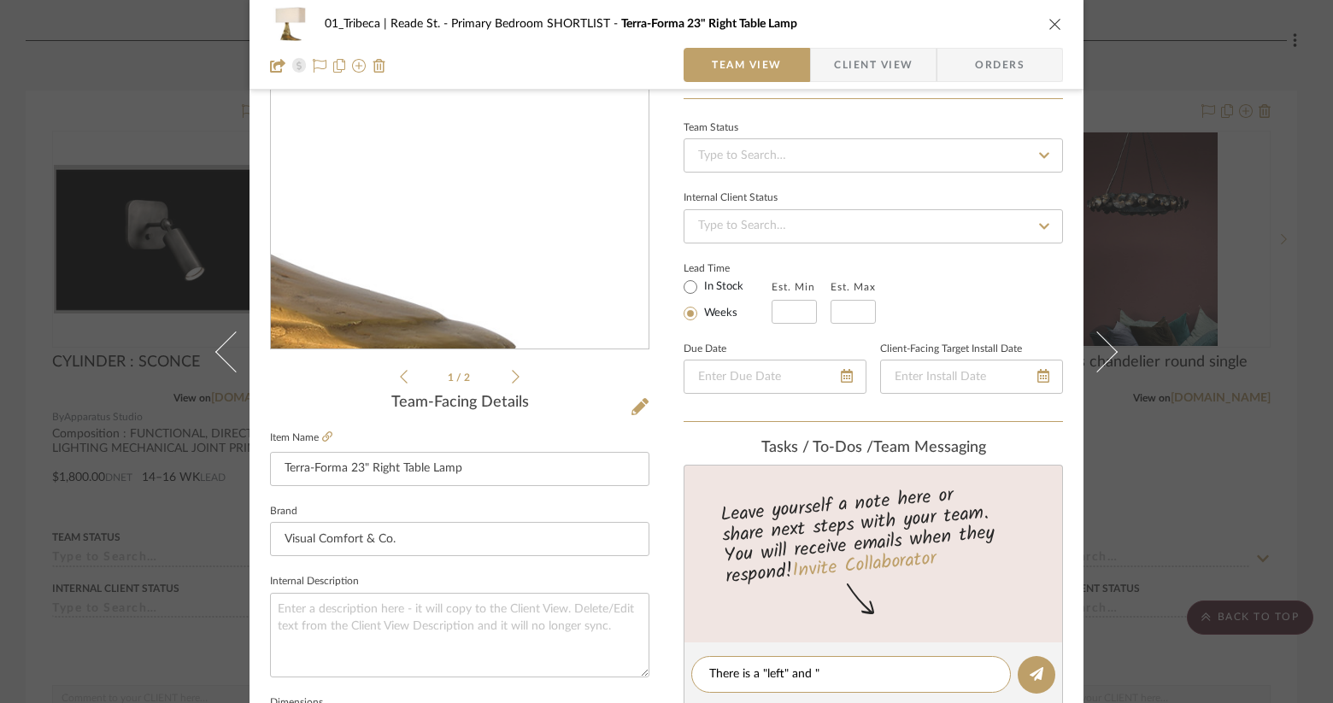
scroll to position [128, 0]
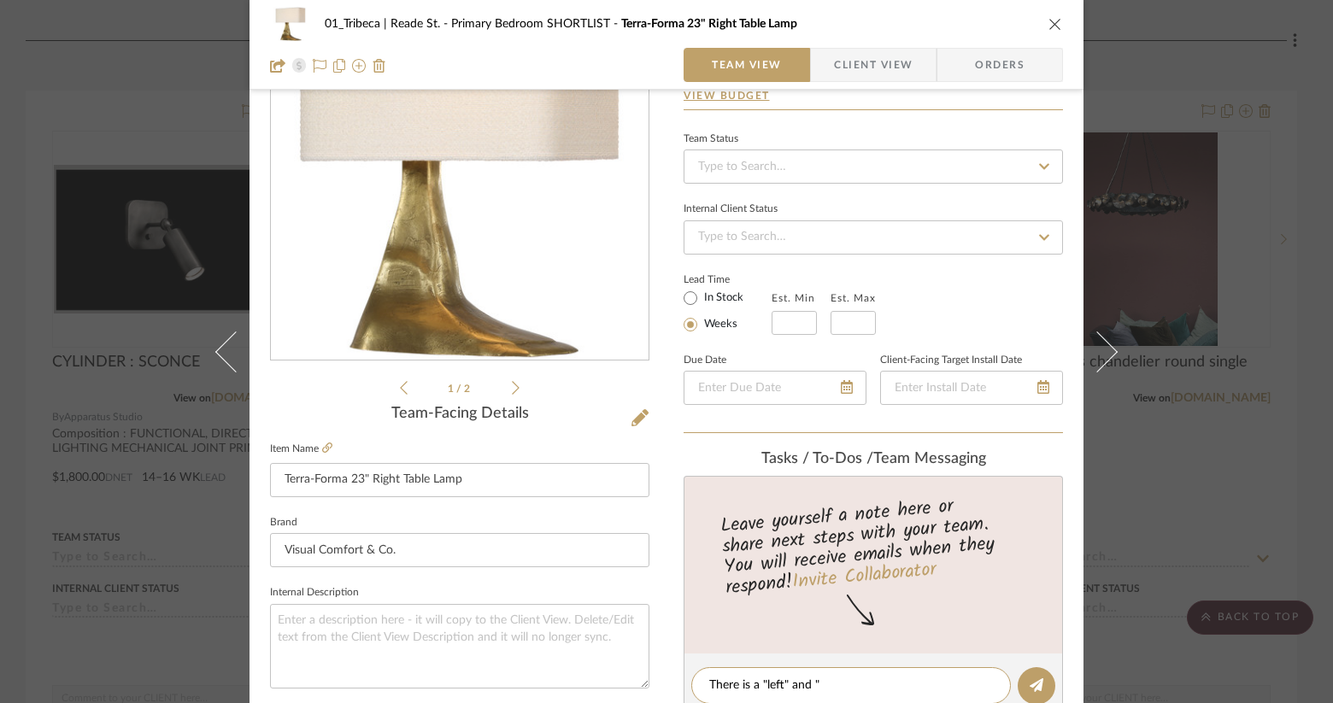
type textarea "There is a "left" and ""
click at [512, 390] on icon at bounding box center [516, 388] width 8 height 14
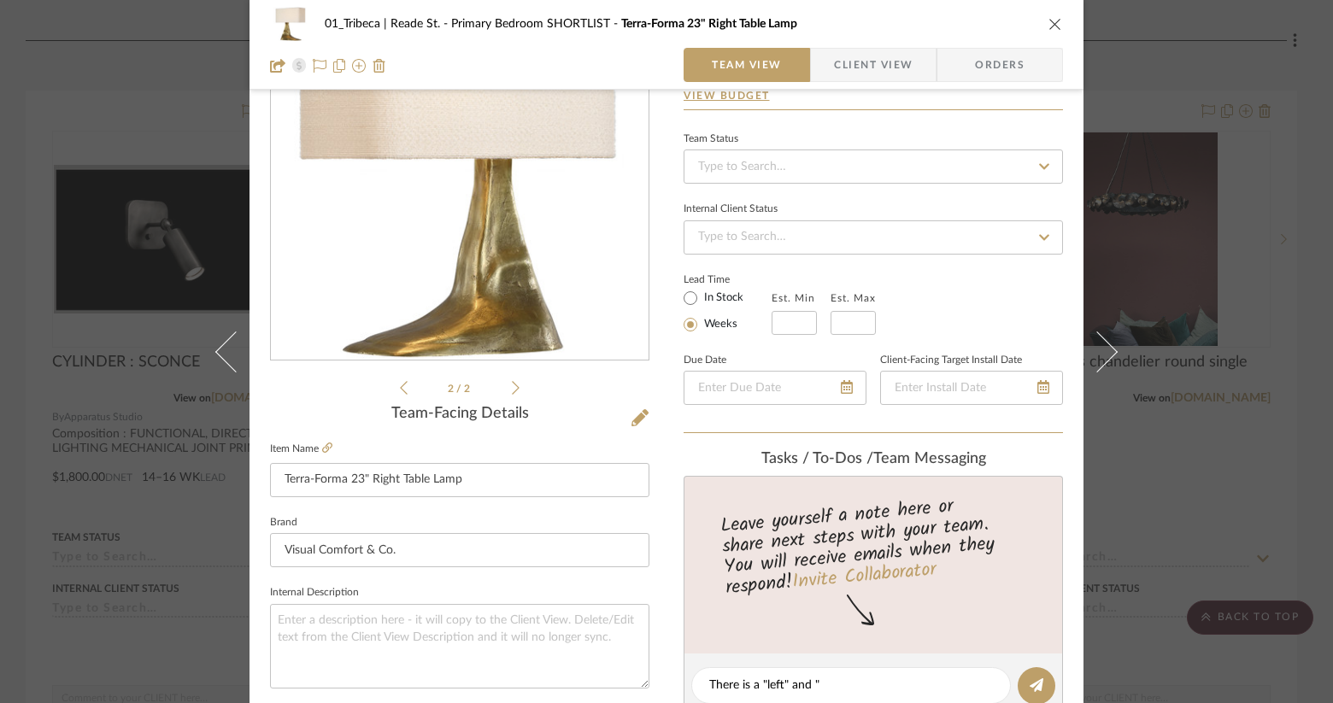
click at [400, 390] on icon at bounding box center [404, 388] width 8 height 14
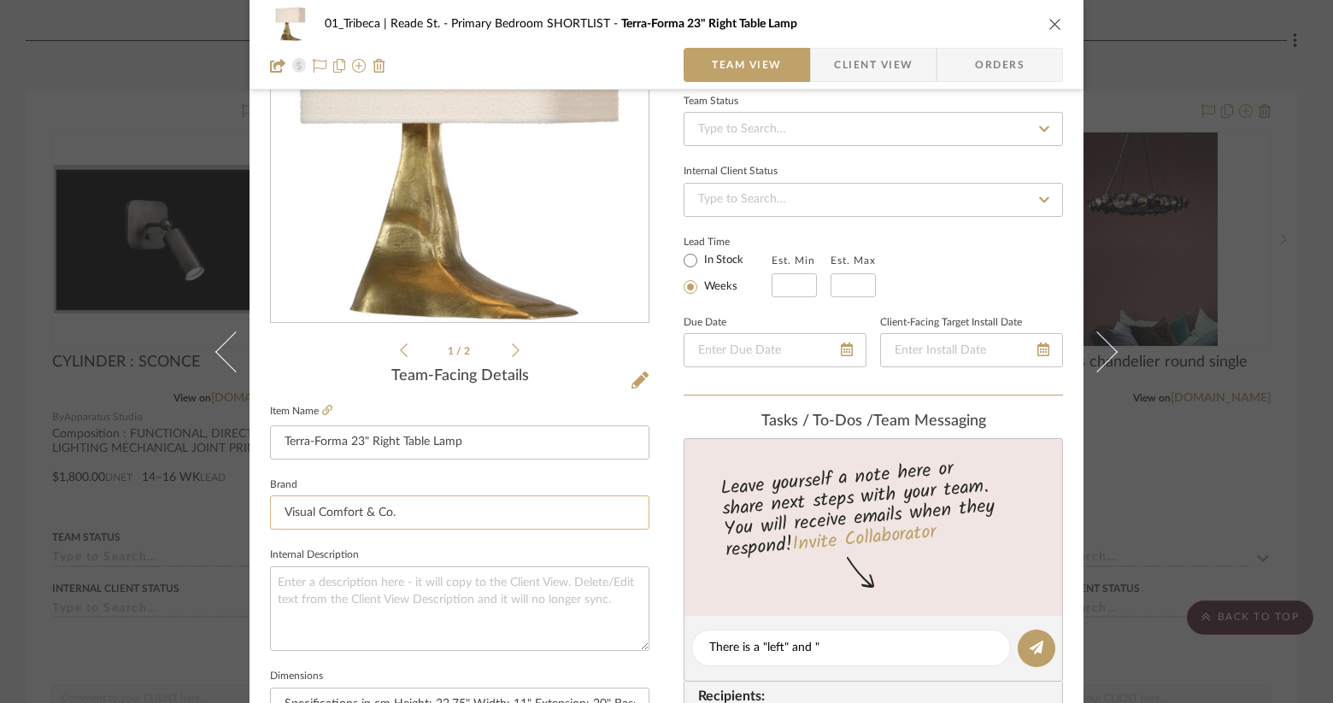
scroll to position [167, 0]
click at [366, 443] on input "Terra-Forma 23" Right Table Lamp" at bounding box center [459, 442] width 379 height 34
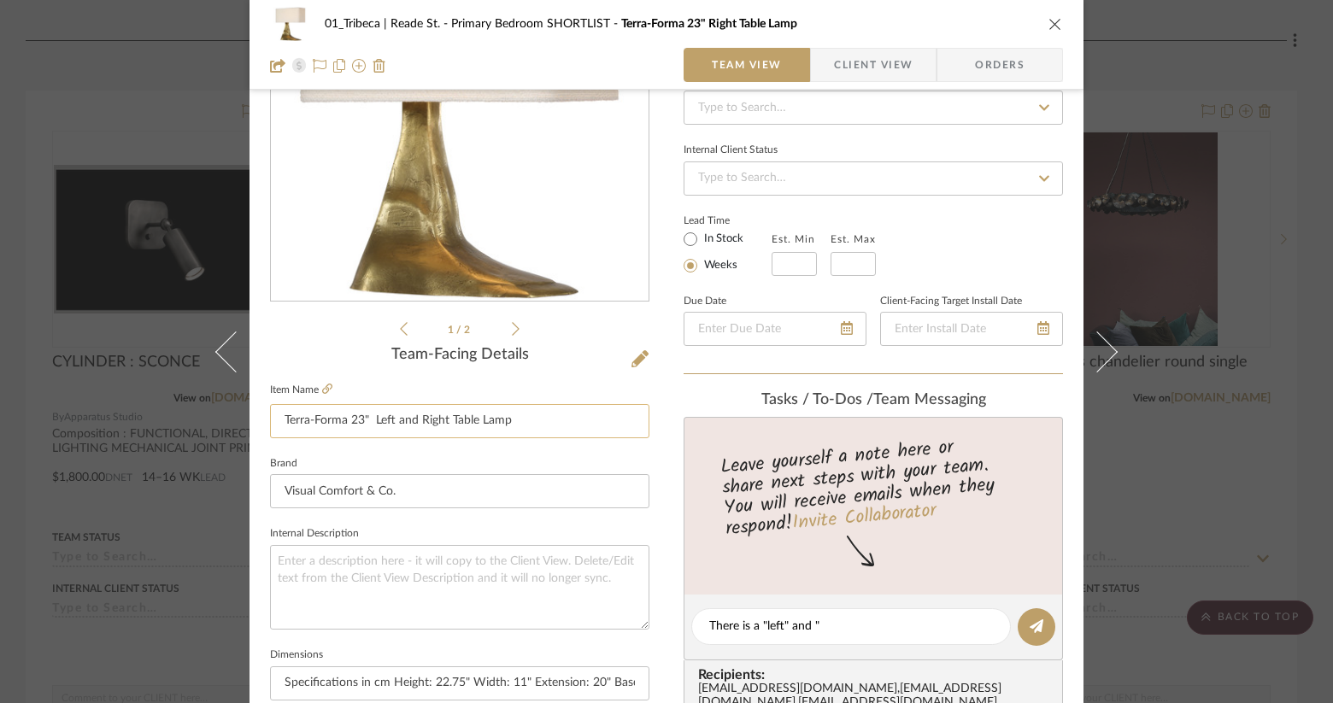
click at [442, 425] on input "Terra-Forma 23" Left and Right Table Lamp" at bounding box center [459, 421] width 379 height 34
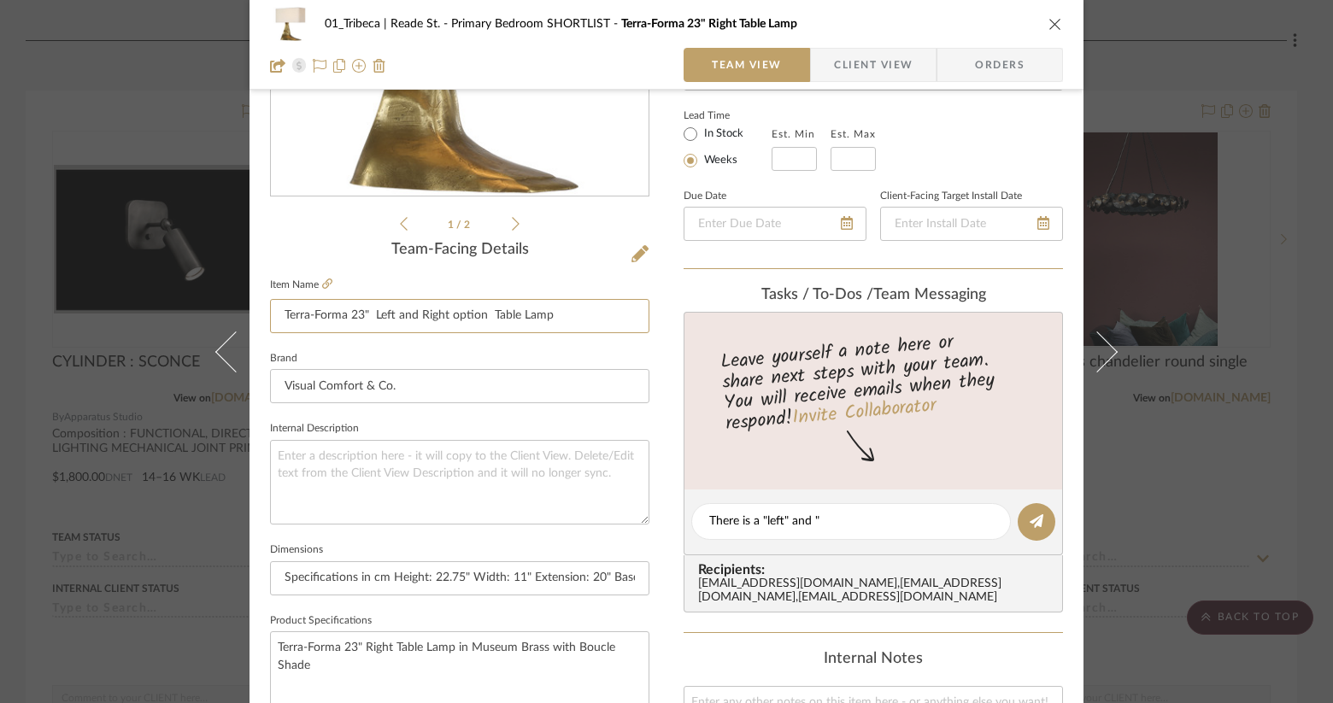
scroll to position [303, 0]
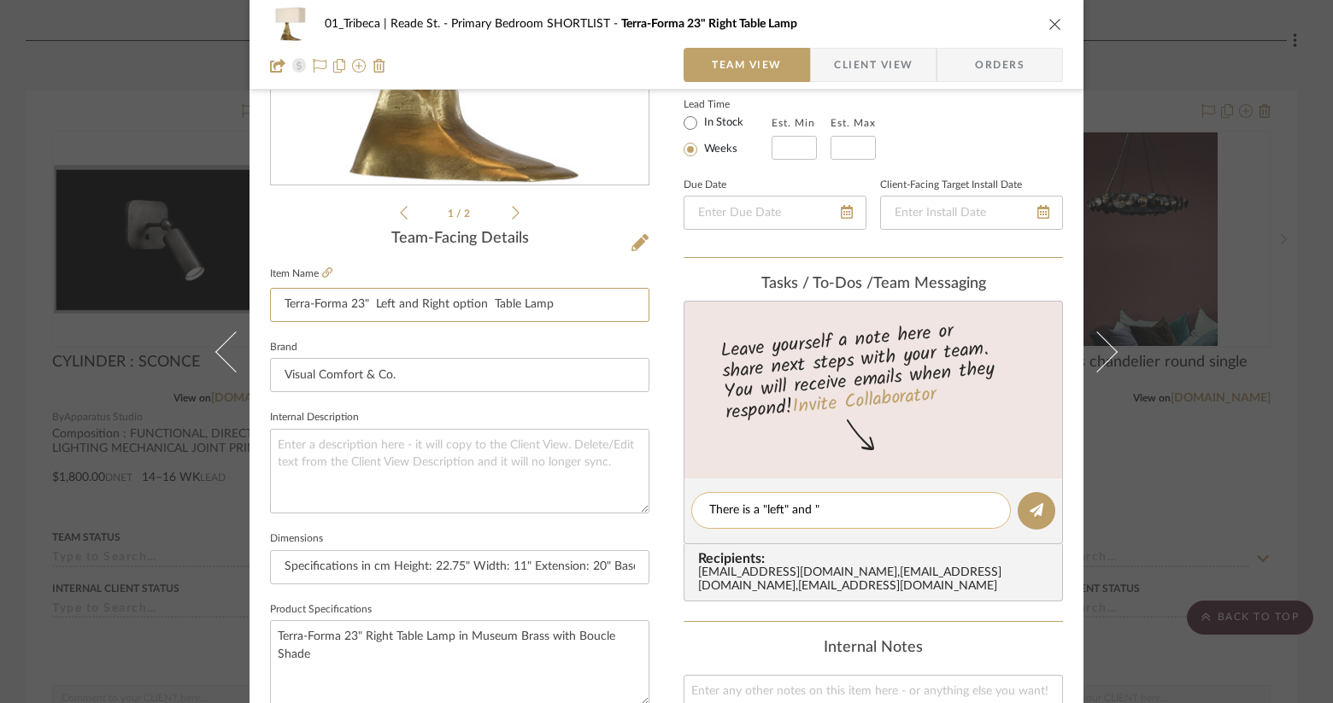
type input "Terra-Forma 23" Left and Right option Table Lamp"
click at [836, 509] on textarea "There is a "left" and "" at bounding box center [851, 510] width 284 height 18
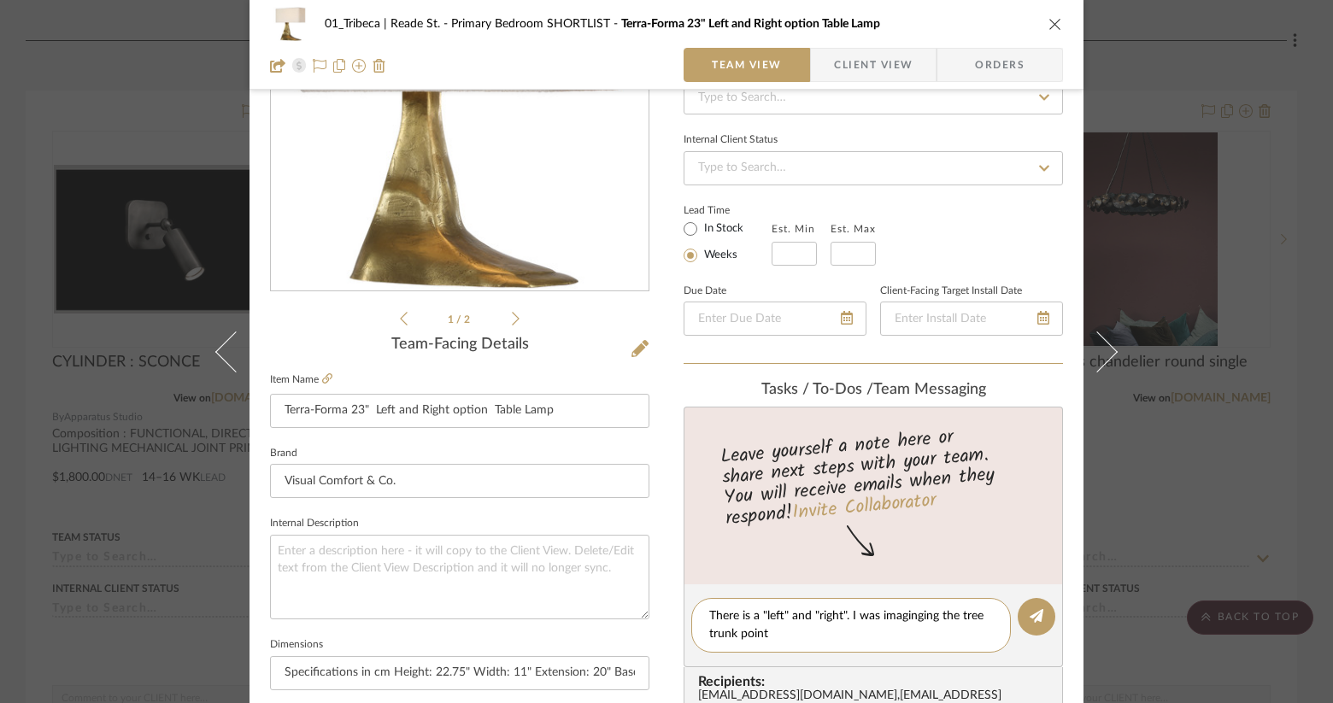
scroll to position [243, 0]
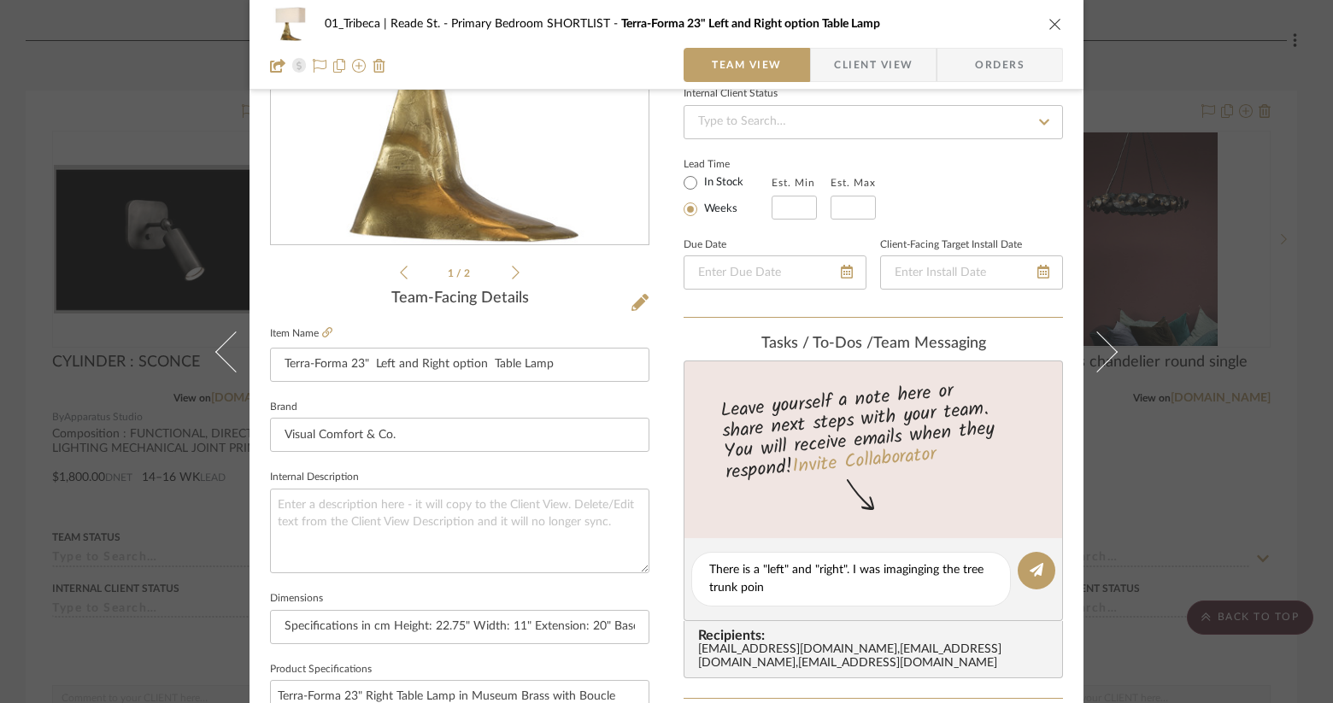
click at [400, 274] on icon at bounding box center [404, 272] width 8 height 15
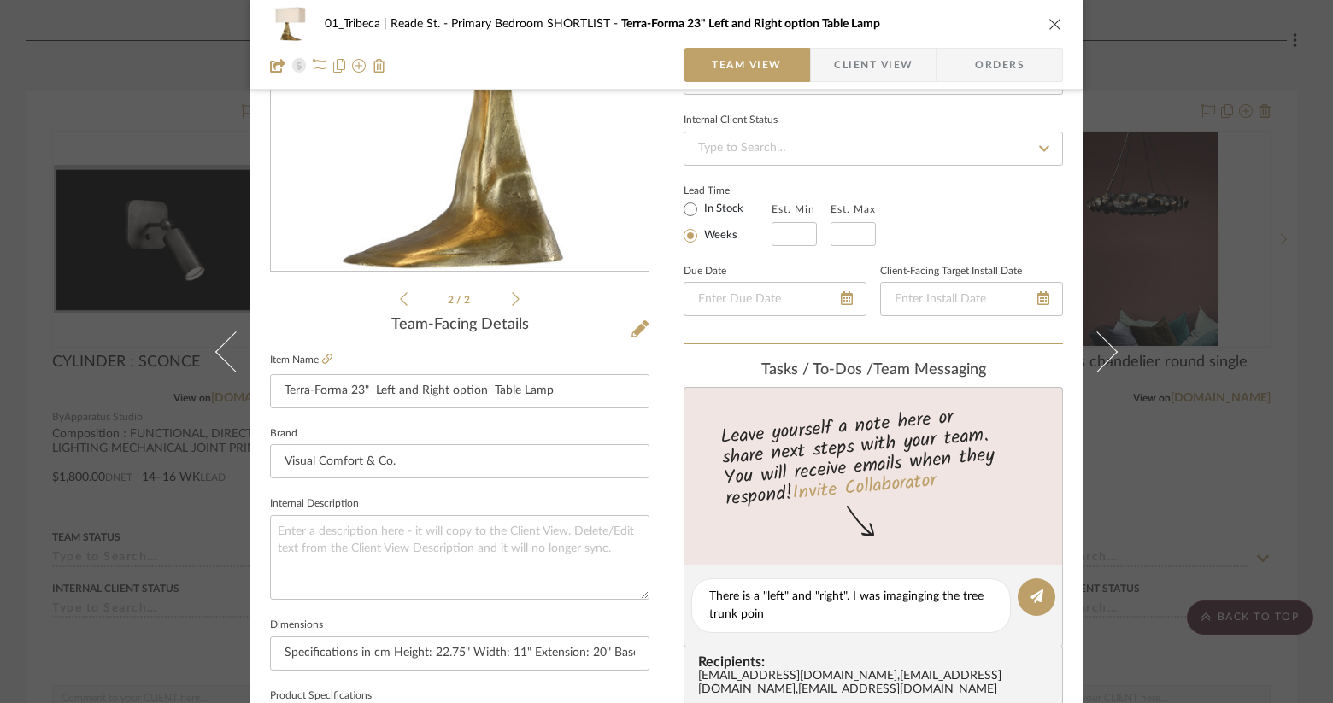
scroll to position [249, 0]
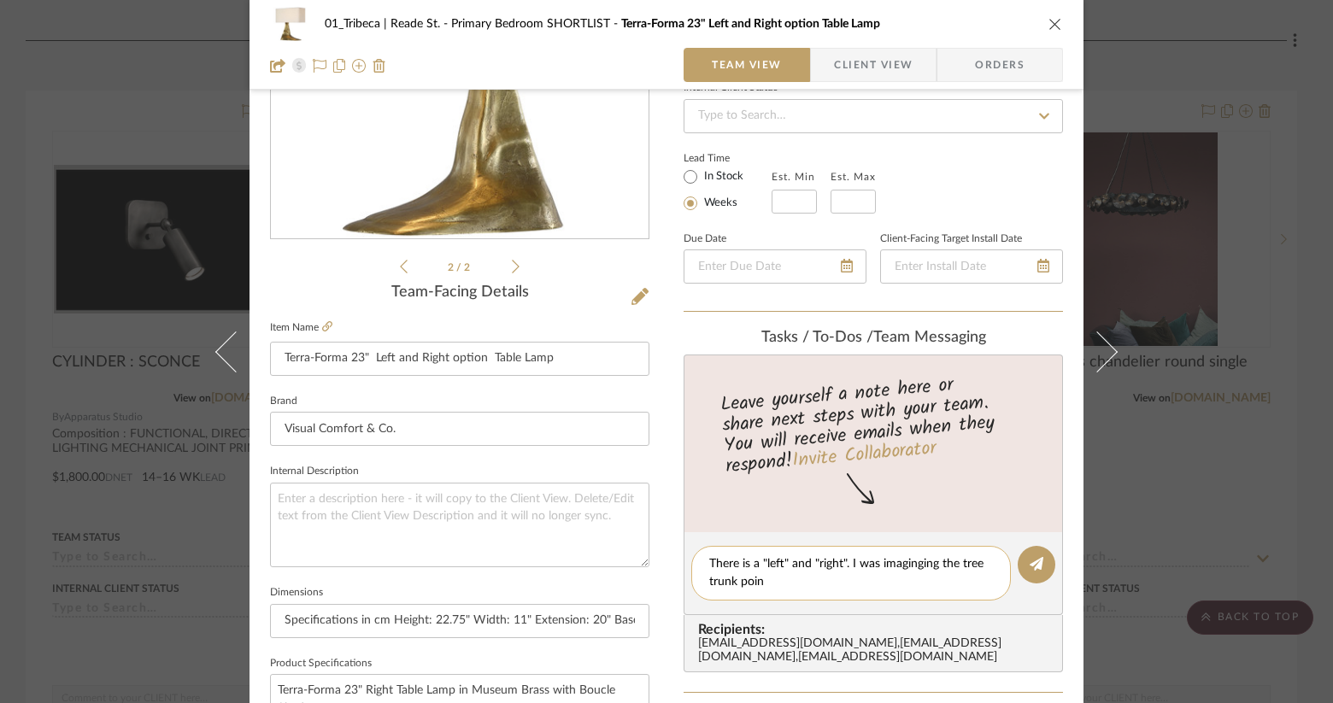
click at [775, 577] on textarea "There is a "left" and "right". I was imaginging the tree trunk poin" at bounding box center [851, 573] width 284 height 36
type textarea "There is a "left" and "right". I was imaginging the tree trunk pointing toward …"
drag, startPoint x: 872, startPoint y: 589, endPoint x: 667, endPoint y: 549, distance: 208.7
click at [667, 549] on div "01_Tribeca | Reade St. Primary Bedroom SHORTLIST Terra-Forma 23" Left and Right…" at bounding box center [666, 552] width 834 height 1578
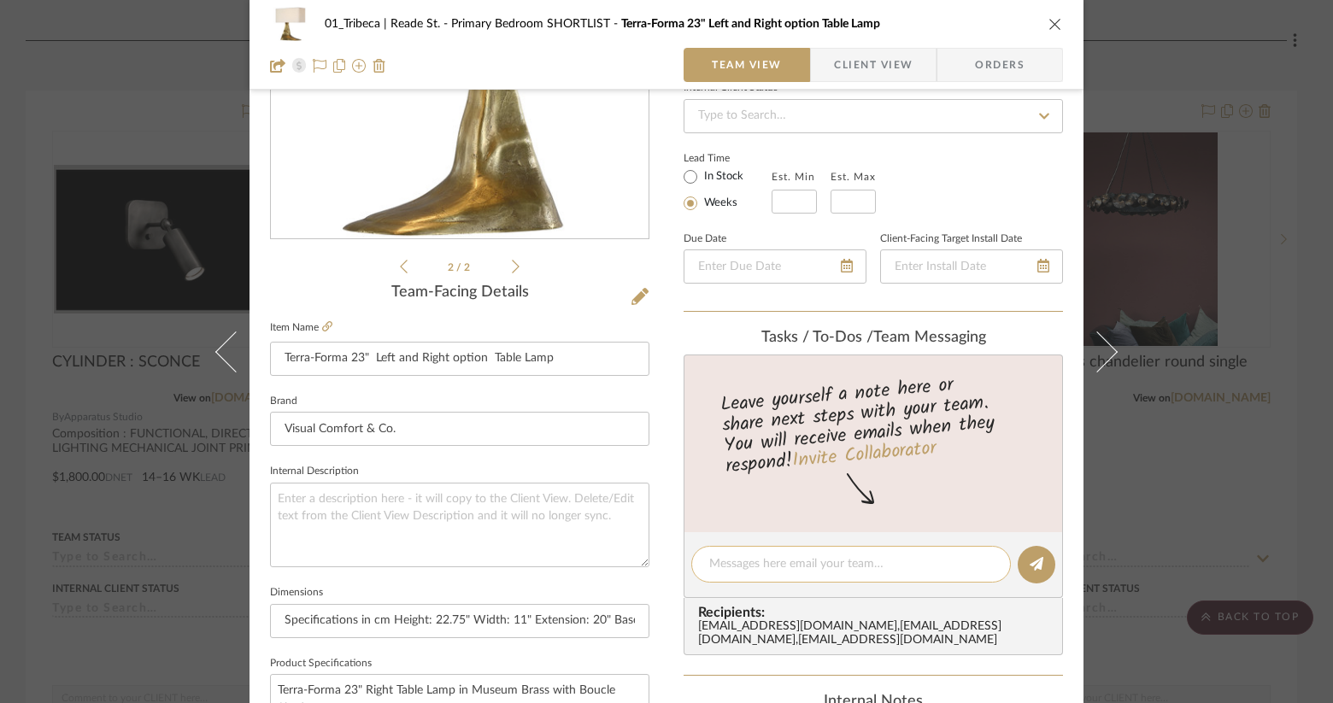
click at [775, 569] on textarea at bounding box center [851, 564] width 284 height 18
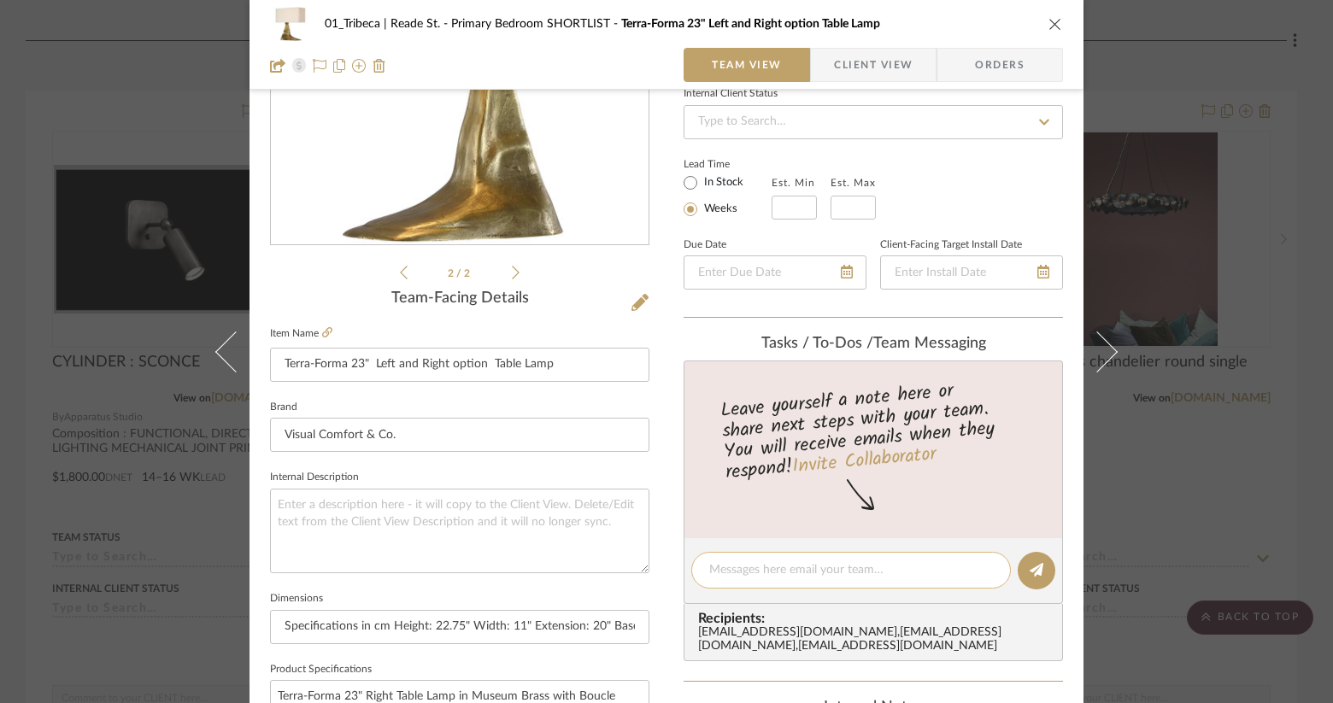
paste textarea "There’s a “left” and a “right” orientation. I had imagined the tree trunk reach…"
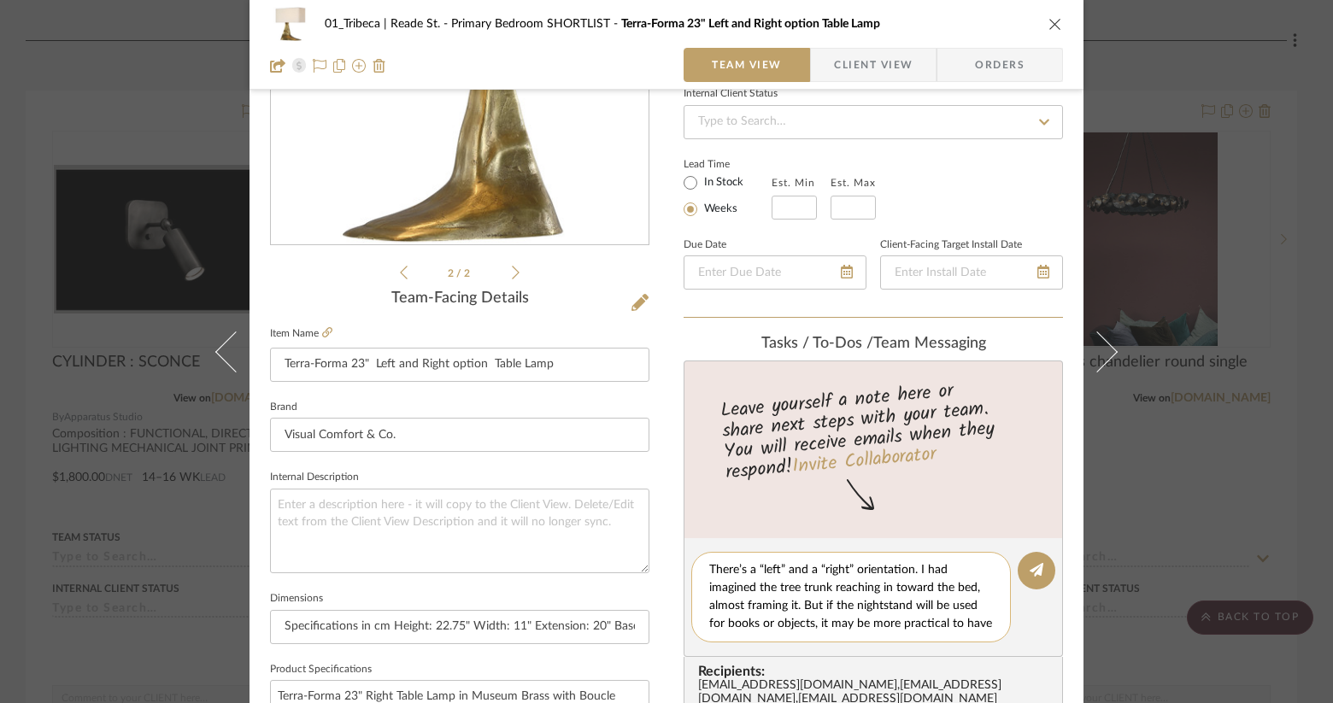
scroll to position [36, 0]
click at [769, 588] on textarea "There’s a “left” and a “right” orientation. I had imagined the tree trunk reach…" at bounding box center [857, 597] width 296 height 72
click at [972, 572] on textarea "There’s a “left” and a “right” orientation. I had imagined the tree trunk reach…" at bounding box center [857, 597] width 296 height 72
drag, startPoint x: 864, startPoint y: 595, endPoint x: 826, endPoint y: 584, distance: 39.0
click at [864, 595] on textarea "There’s a “left” and a “right” orientation. I had imagined the tree trunk reach…" at bounding box center [857, 597] width 296 height 72
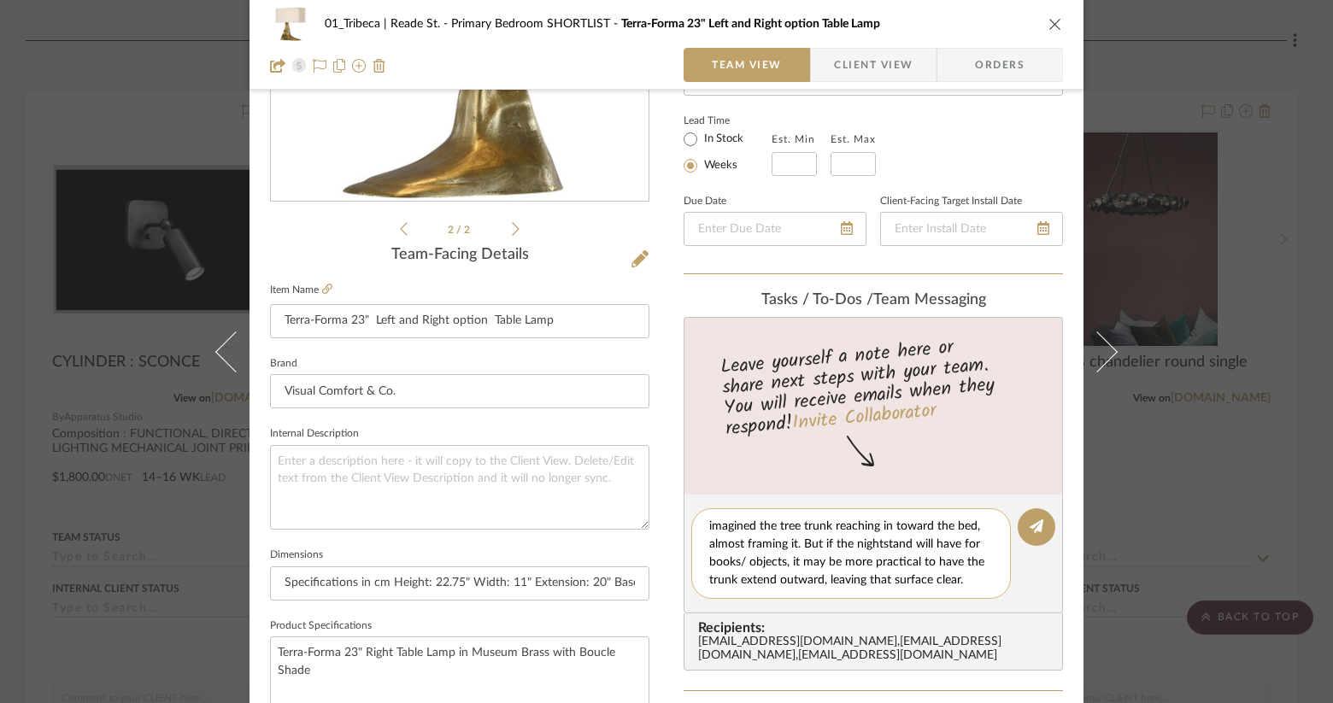
drag, startPoint x: 755, startPoint y: 562, endPoint x: 798, endPoint y: 560, distance: 42.7
click at [798, 560] on textarea "There’s a “left” and a “right” orientation. I had imagined the tree trunk reach…" at bounding box center [857, 554] width 296 height 72
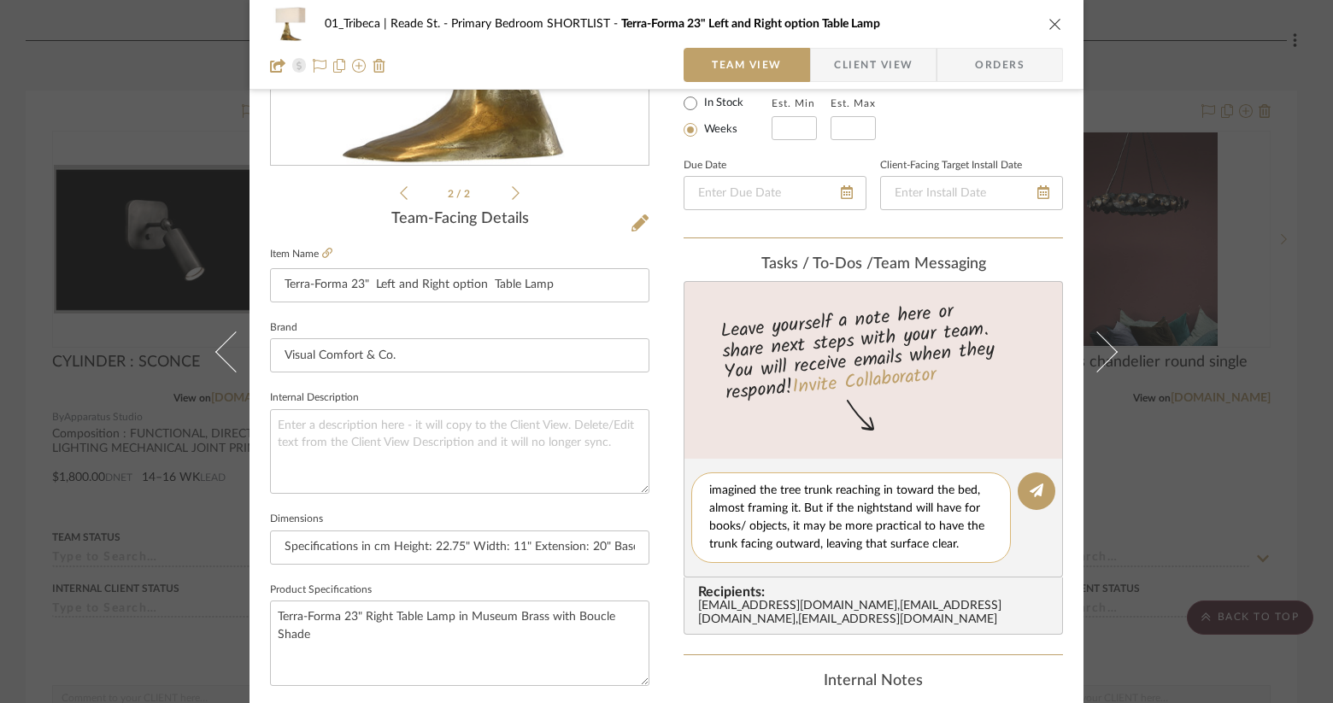
drag, startPoint x: 971, startPoint y: 546, endPoint x: 841, endPoint y: 544, distance: 129.9
click at [841, 544] on textarea "There’s a “left” and a “right” orientation. I had imagined the tree trunk reach…" at bounding box center [857, 518] width 296 height 72
click at [906, 491] on textarea "There’s a “left” and a “right” orientation. I had imagined the tree trunk reach…" at bounding box center [857, 518] width 296 height 72
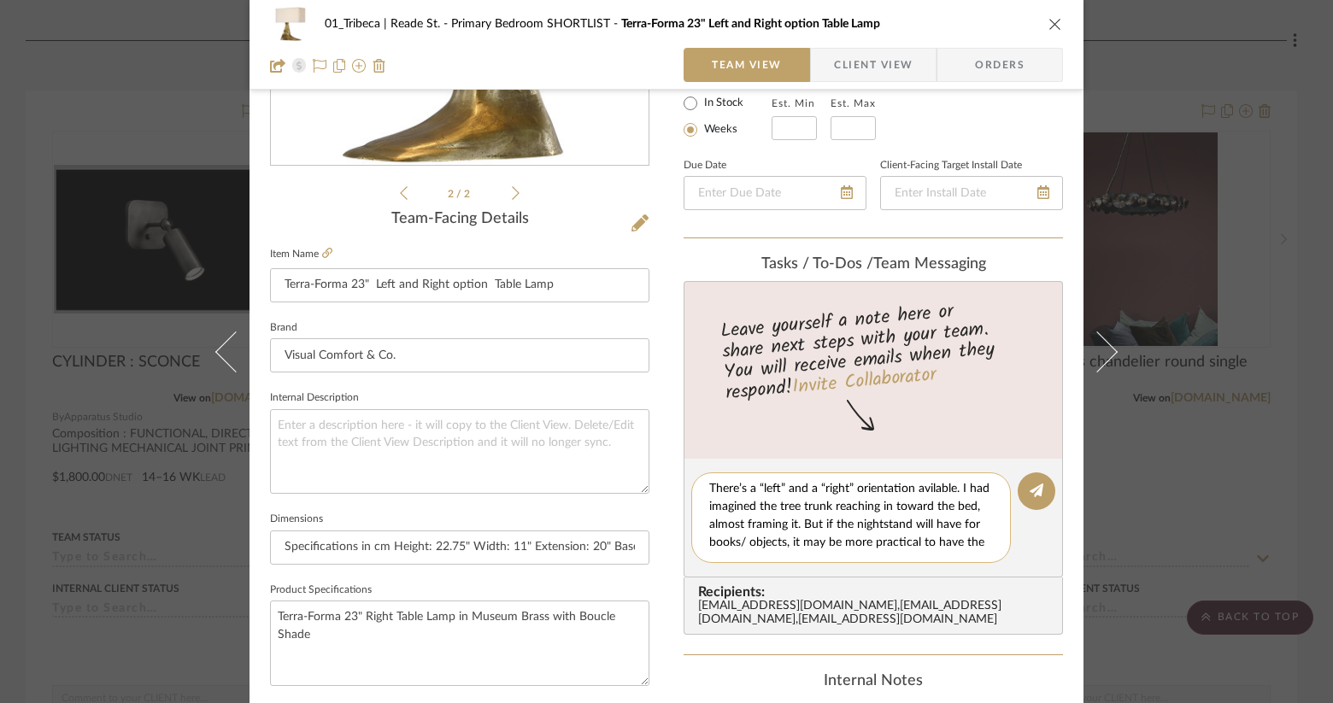
click at [922, 489] on textarea "There’s a “left” and a “right” orientation avilable. I had imagined the tree tr…" at bounding box center [857, 518] width 296 height 72
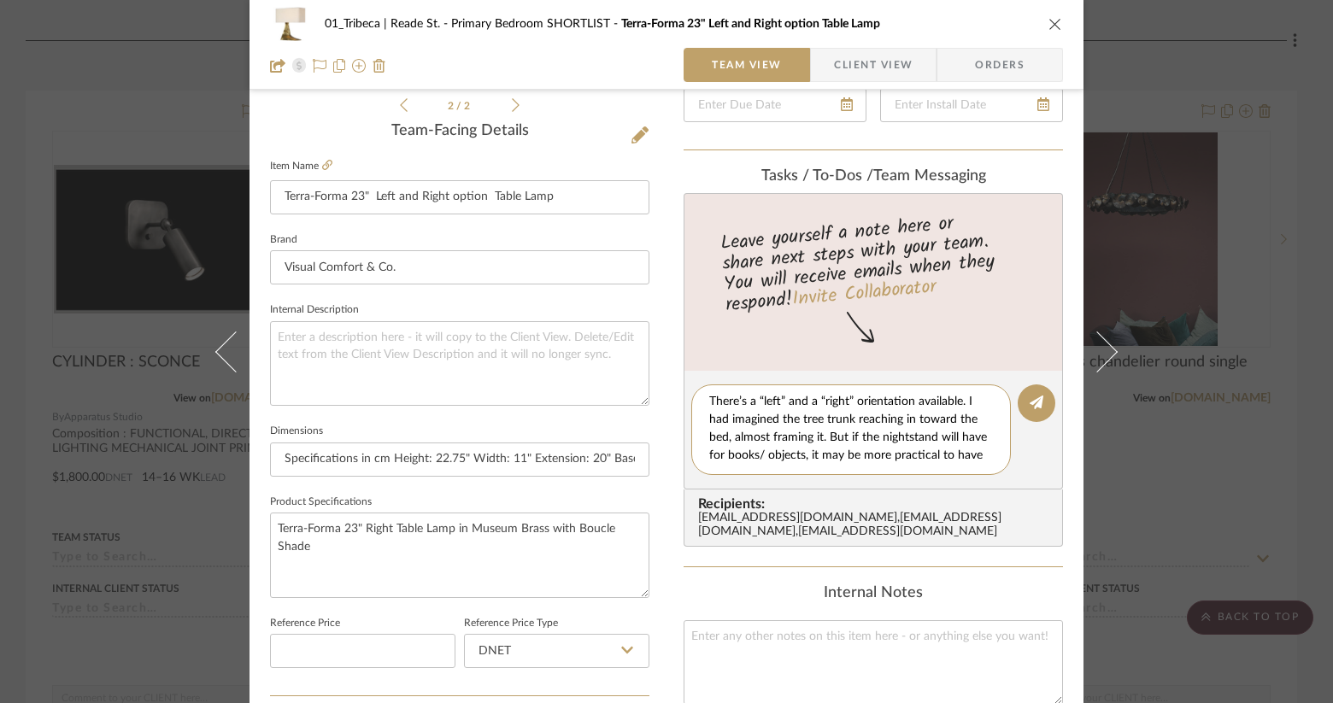
scroll to position [437, 0]
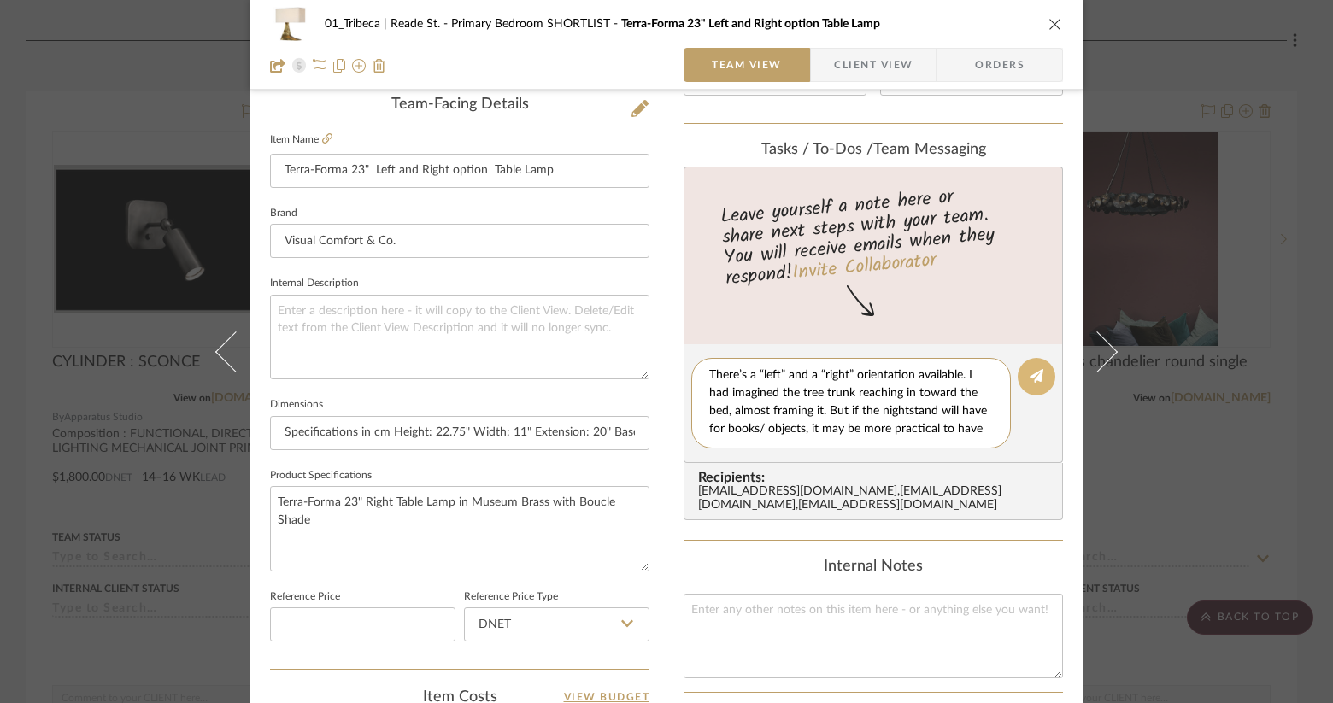
type textarea "There’s a “left” and a “right” orientation available. I had imagined the tree t…"
click at [1029, 382] on fa-icon at bounding box center [1036, 377] width 14 height 14
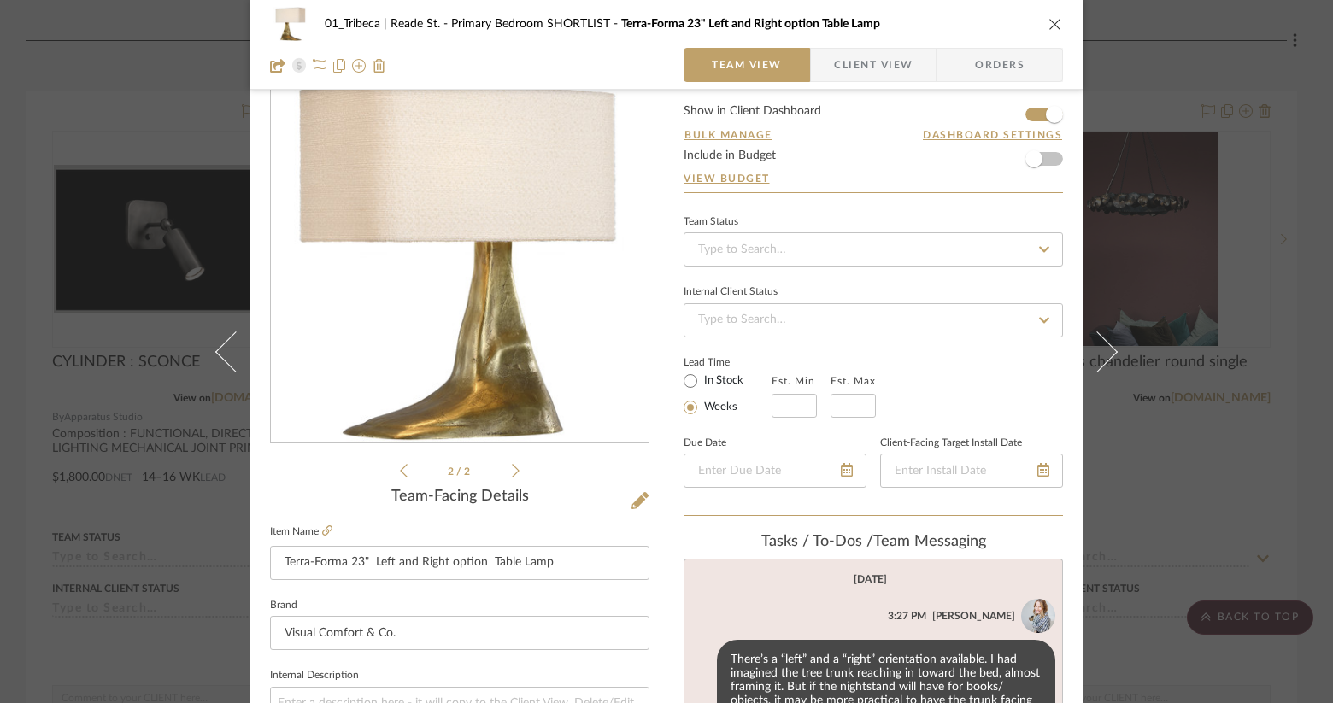
scroll to position [0, 0]
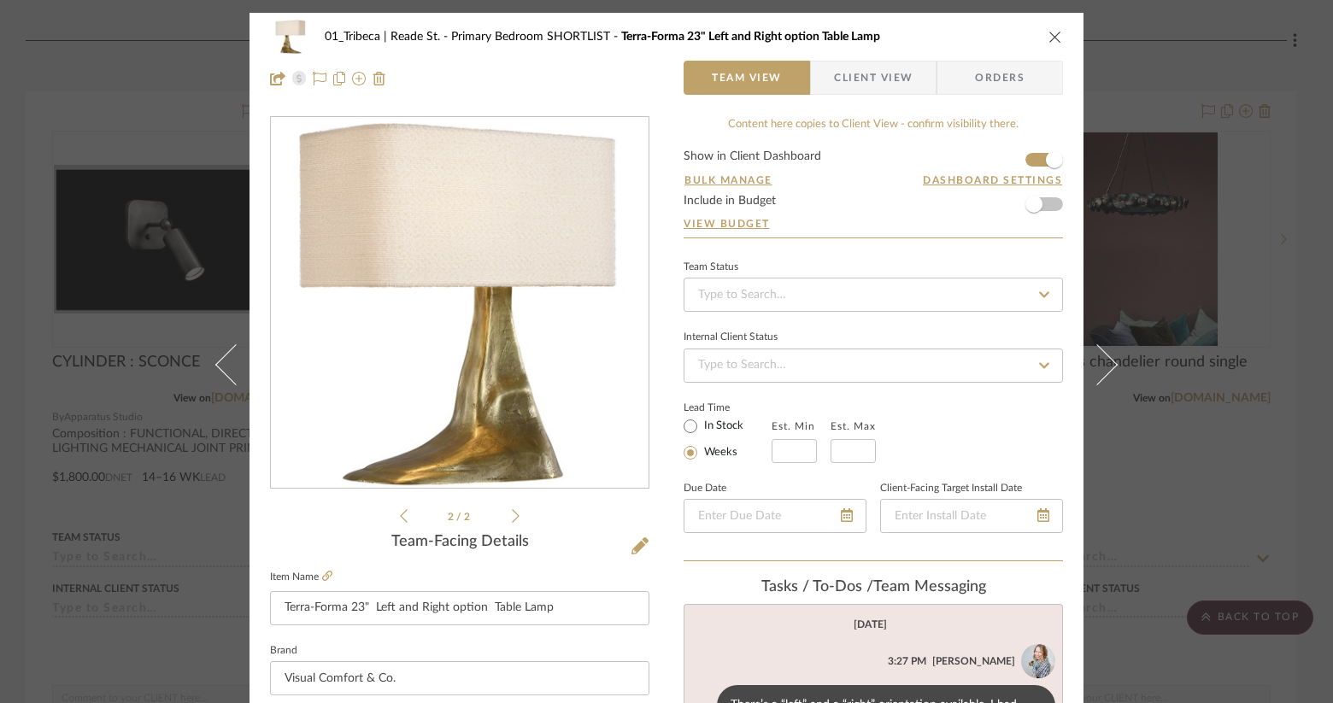
click at [1051, 32] on icon "close" at bounding box center [1055, 37] width 14 height 14
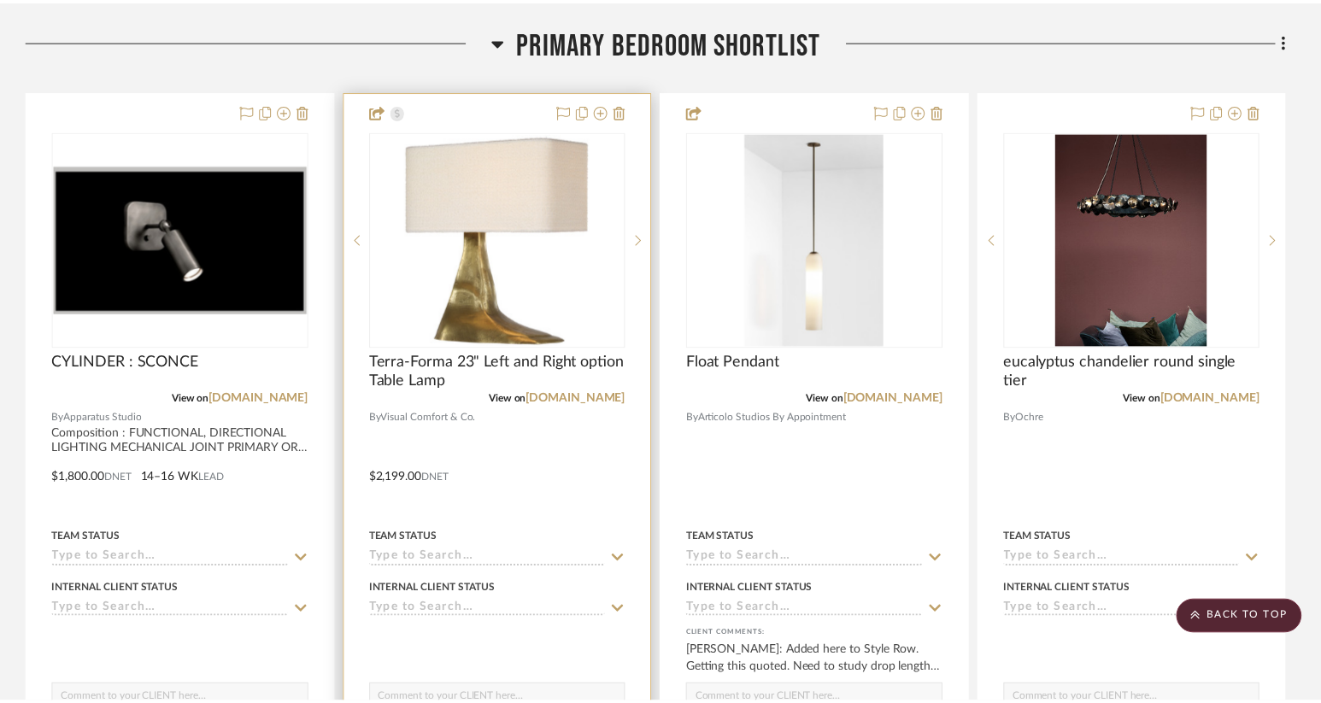
scroll to position [405, 0]
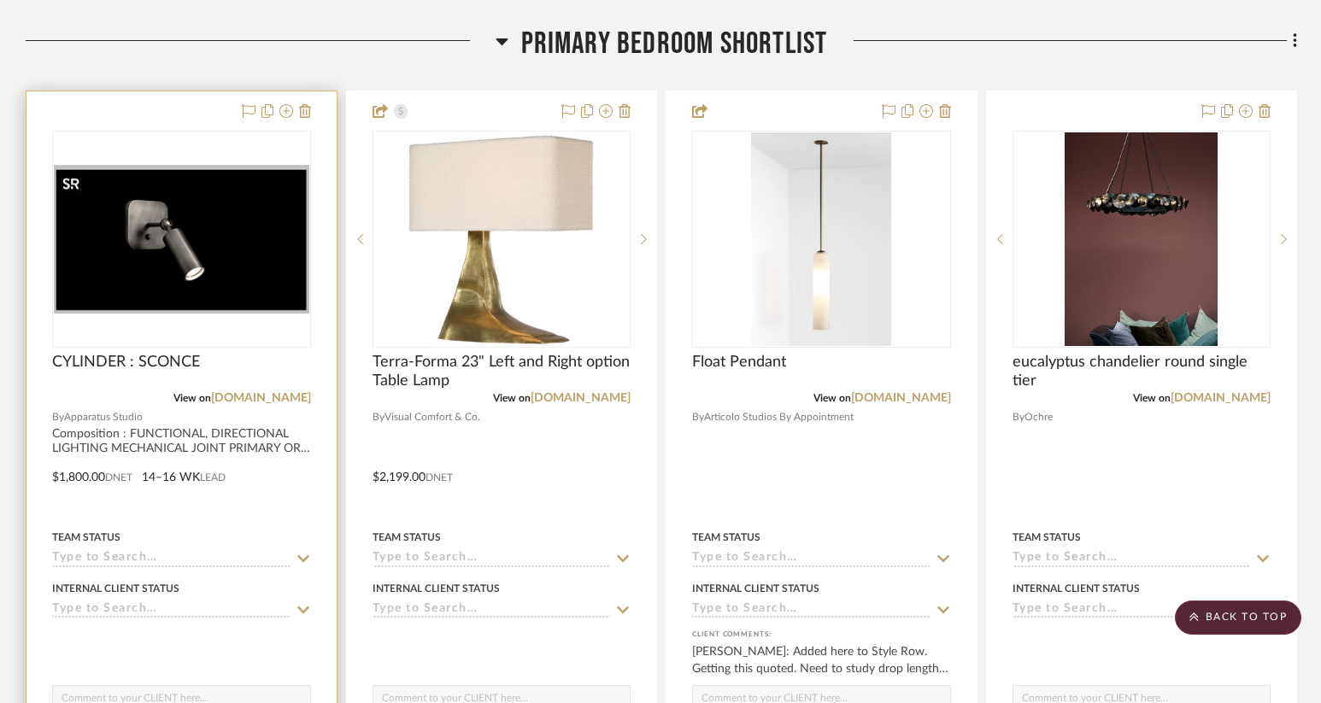
click at [139, 256] on img "0" at bounding box center [181, 239] width 255 height 149
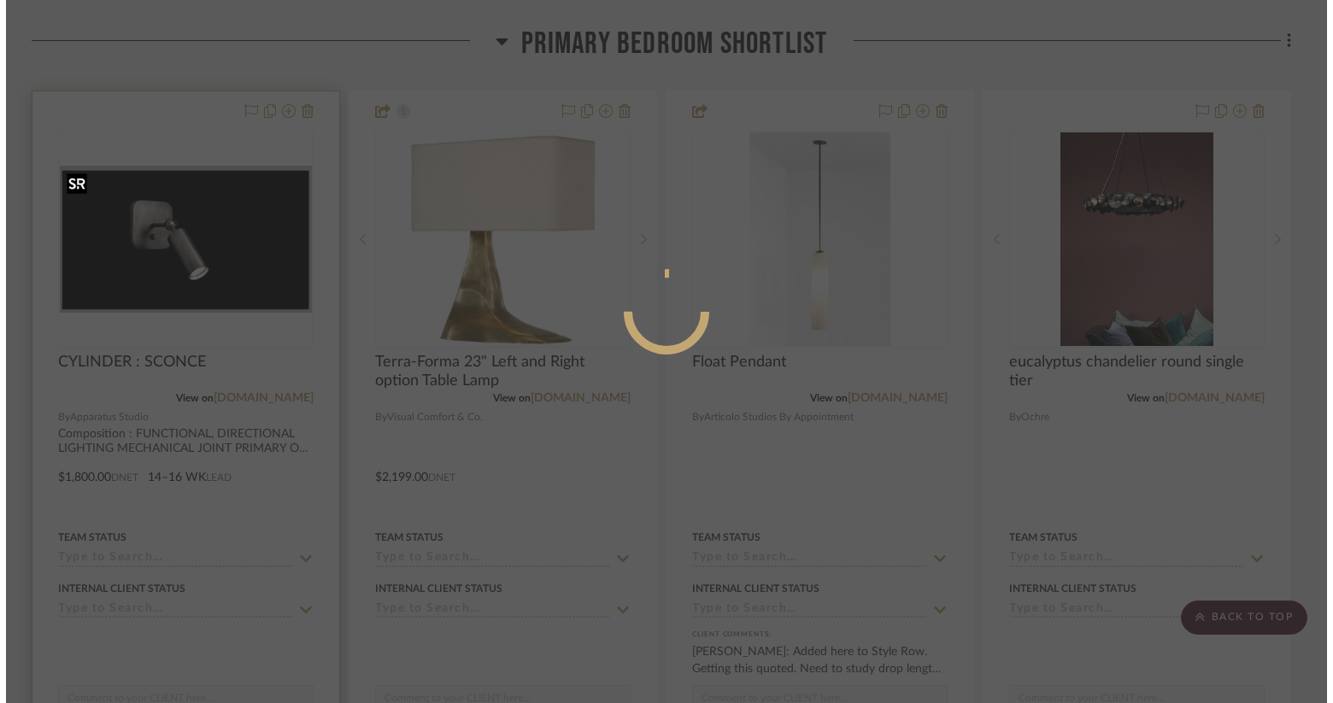
scroll to position [0, 0]
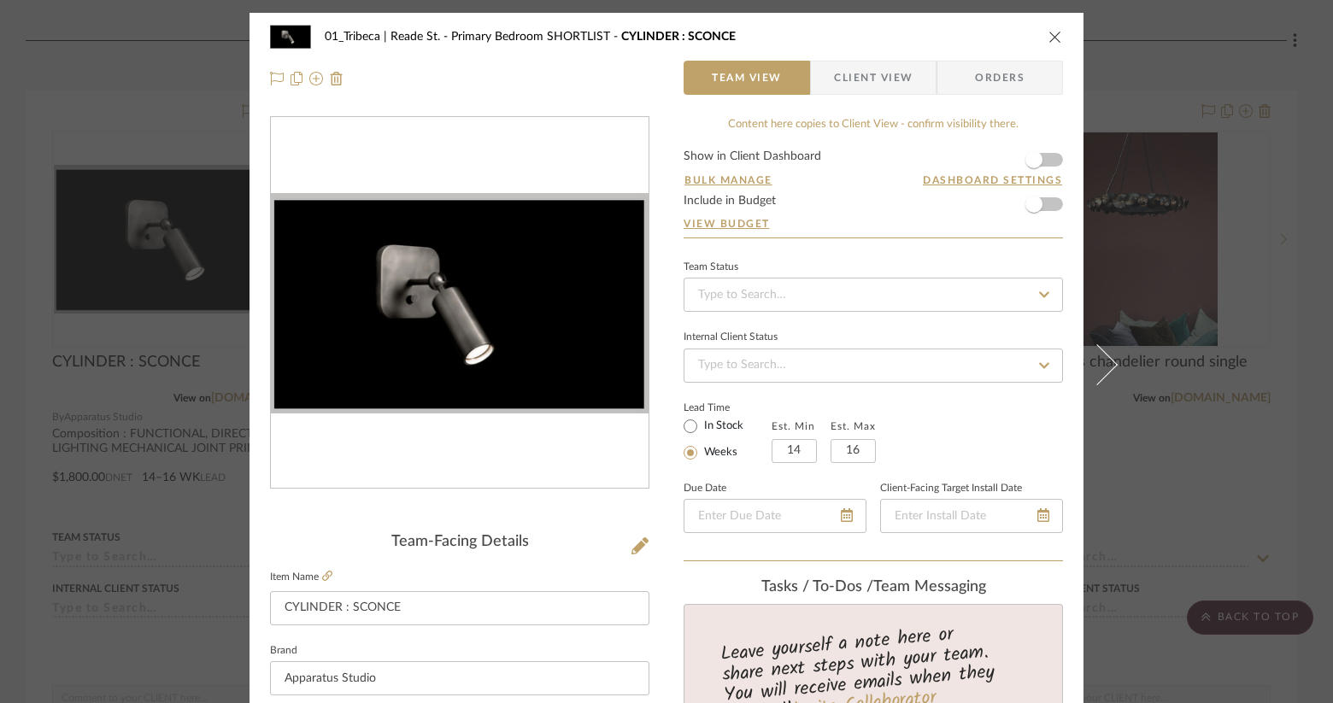
drag, startPoint x: 1052, startPoint y: 33, endPoint x: 1020, endPoint y: 61, distance: 42.4
click at [1052, 33] on icon "close" at bounding box center [1055, 37] width 14 height 14
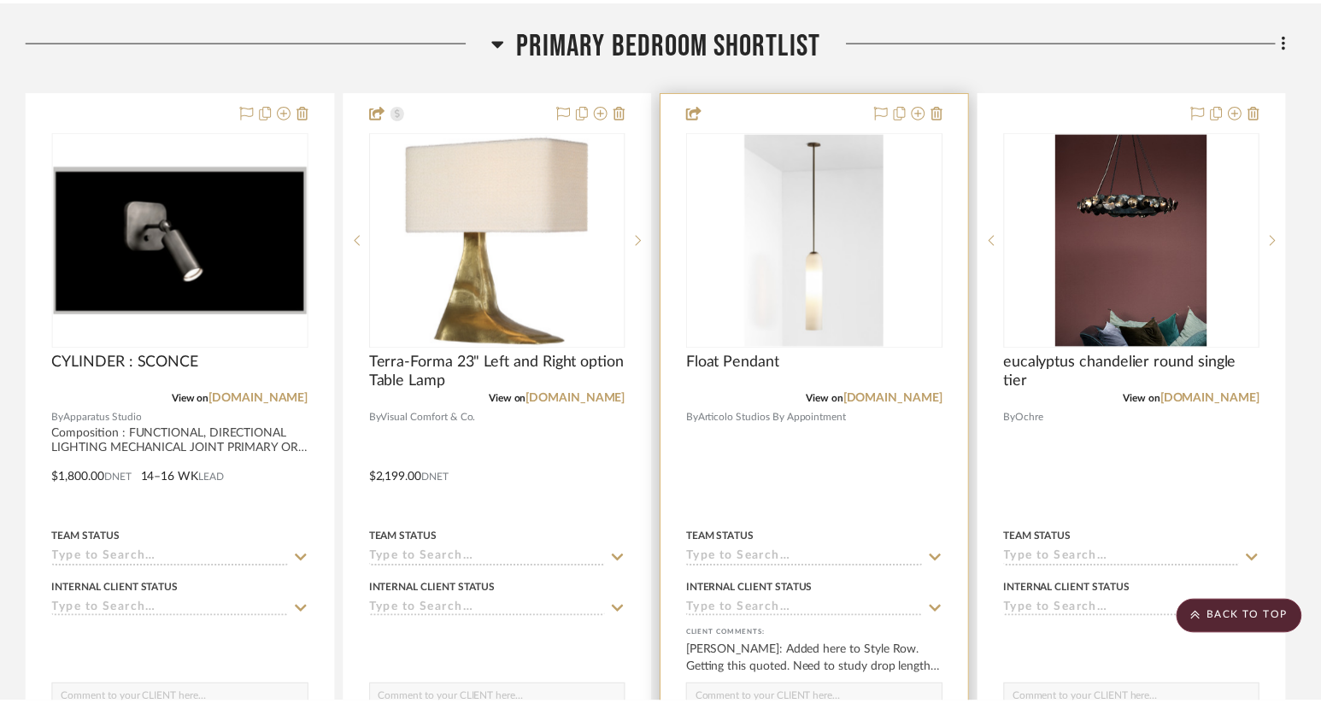
scroll to position [405, 0]
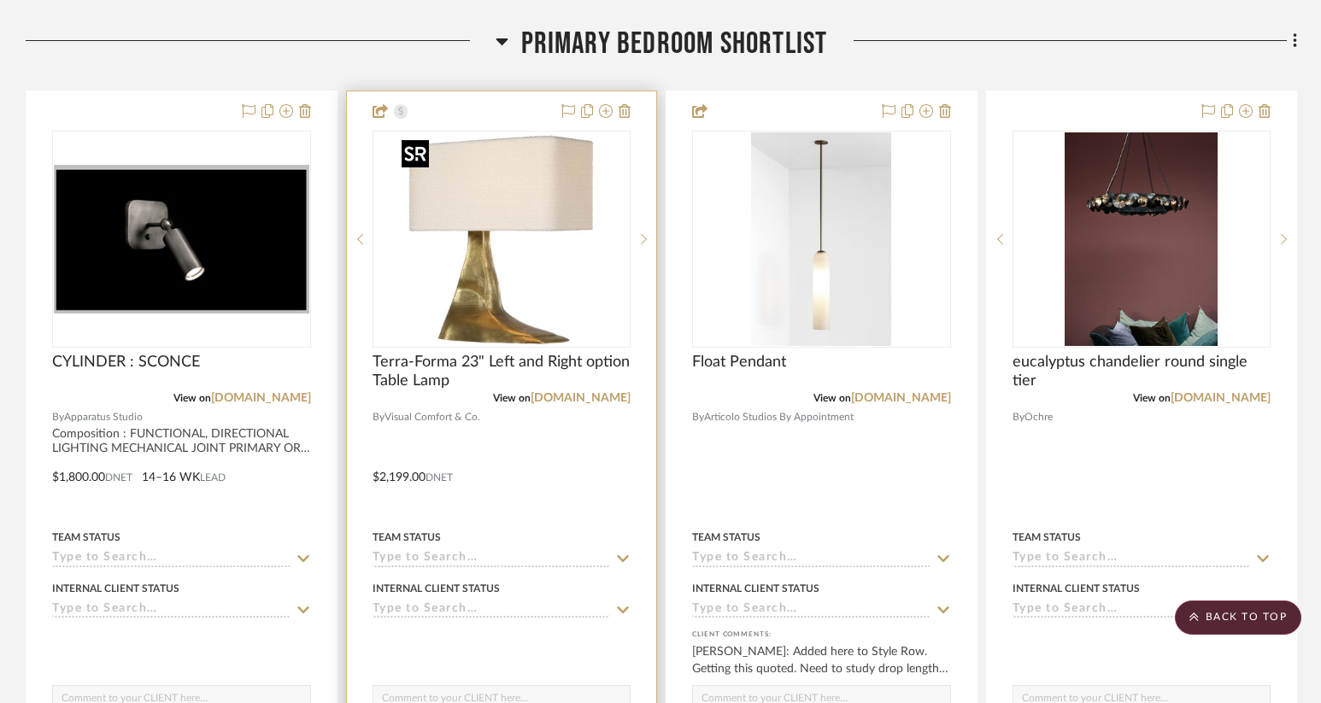
click at [544, 235] on img "0" at bounding box center [502, 239] width 214 height 214
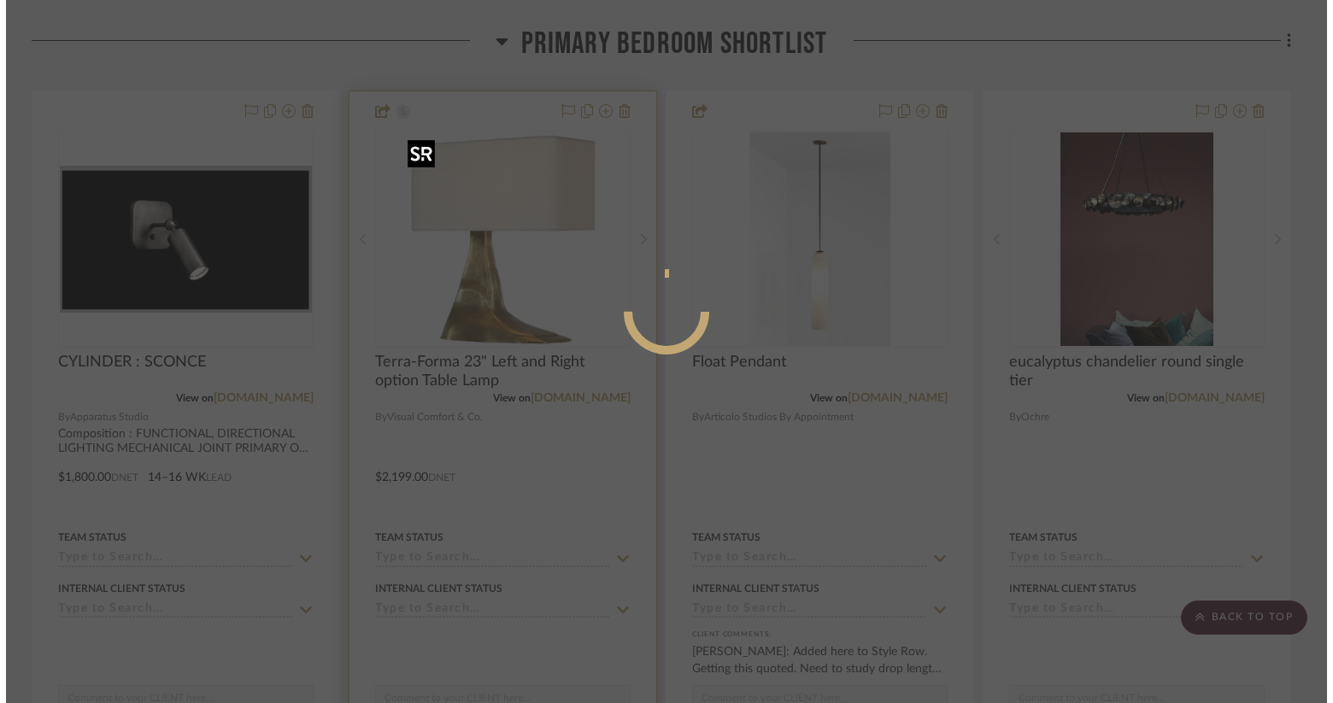
scroll to position [0, 0]
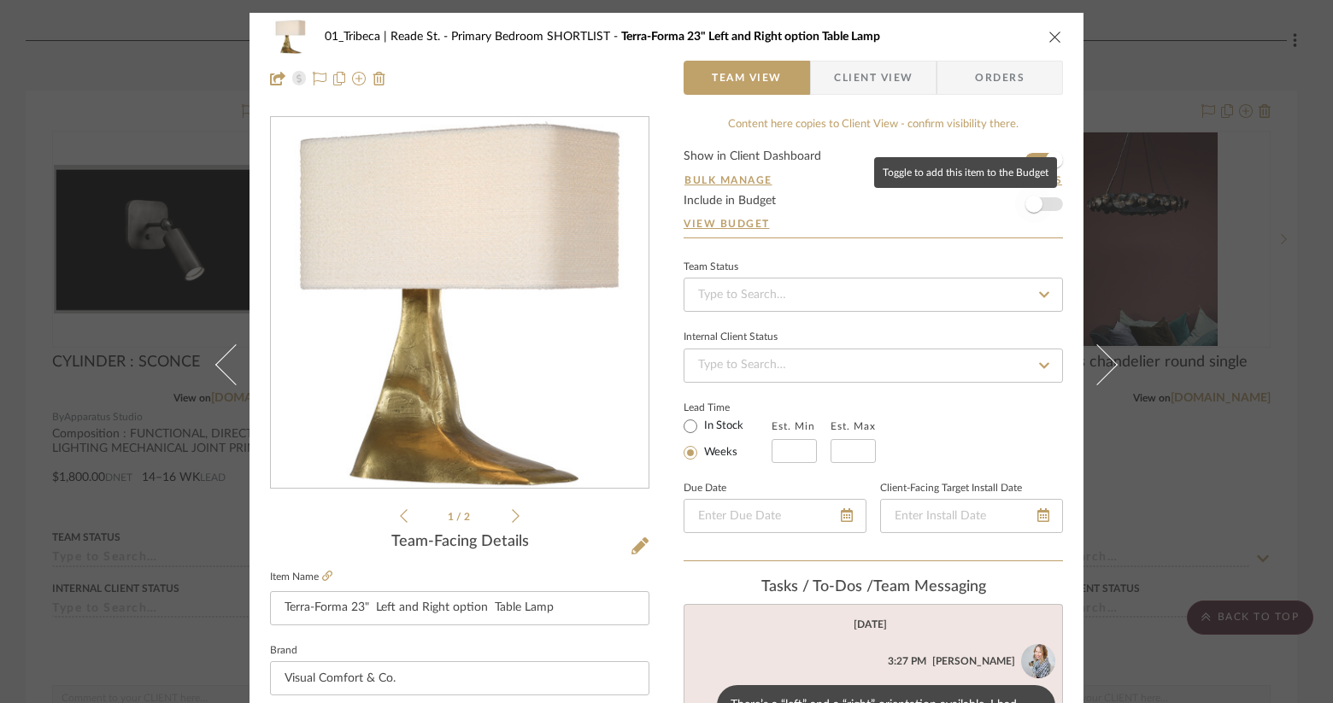
click at [1025, 204] on span "button" at bounding box center [1033, 204] width 17 height 17
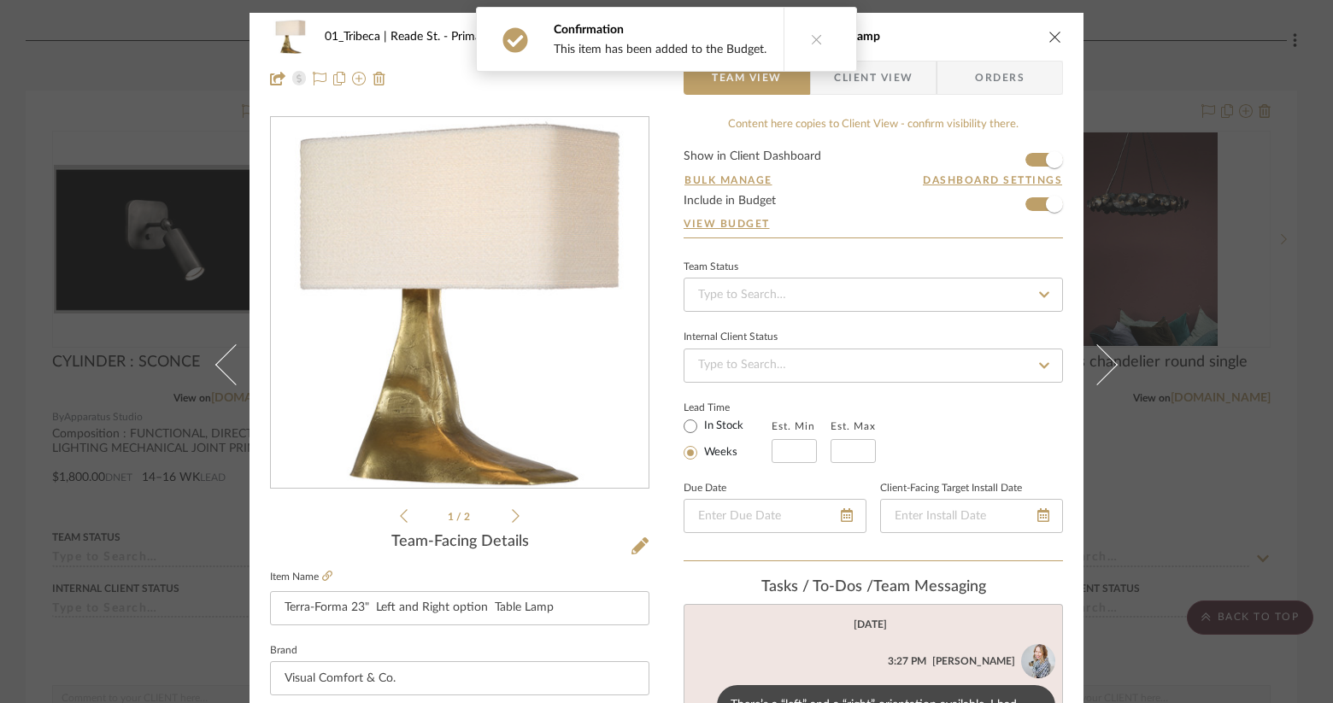
click at [1052, 39] on icon "close" at bounding box center [1055, 37] width 14 height 14
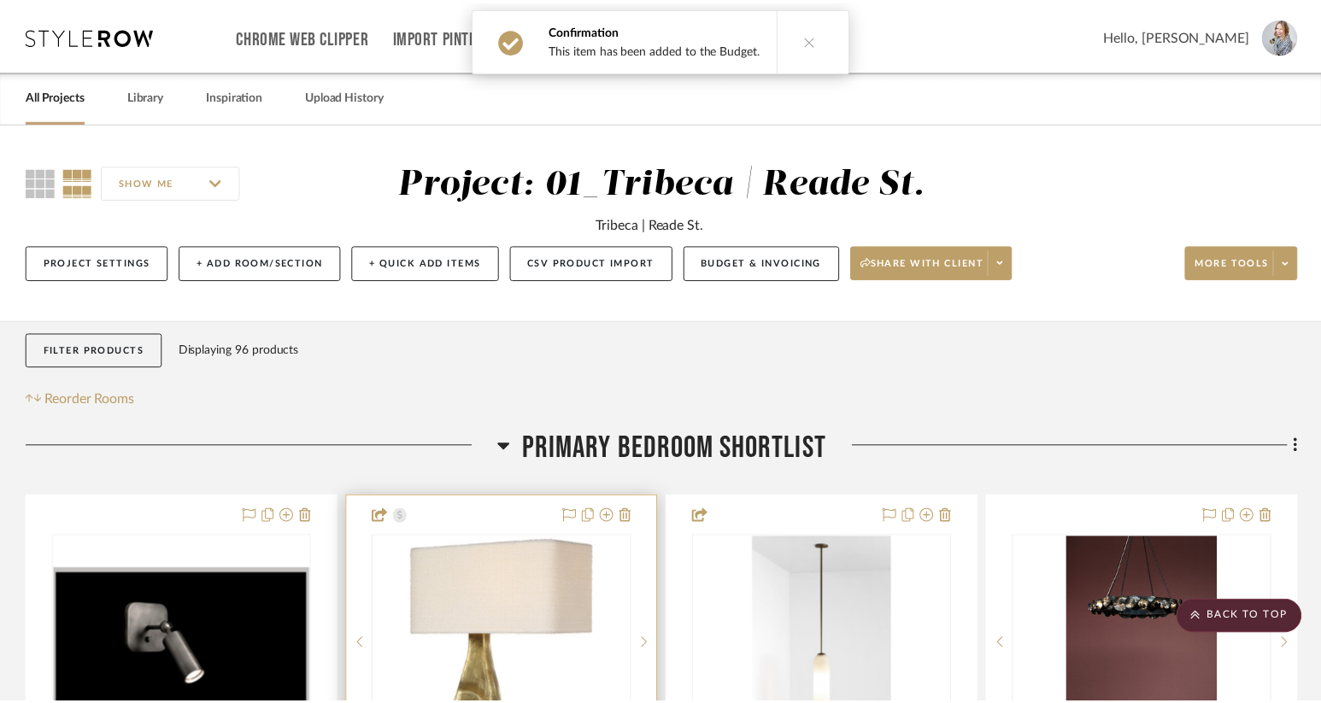
scroll to position [405, 0]
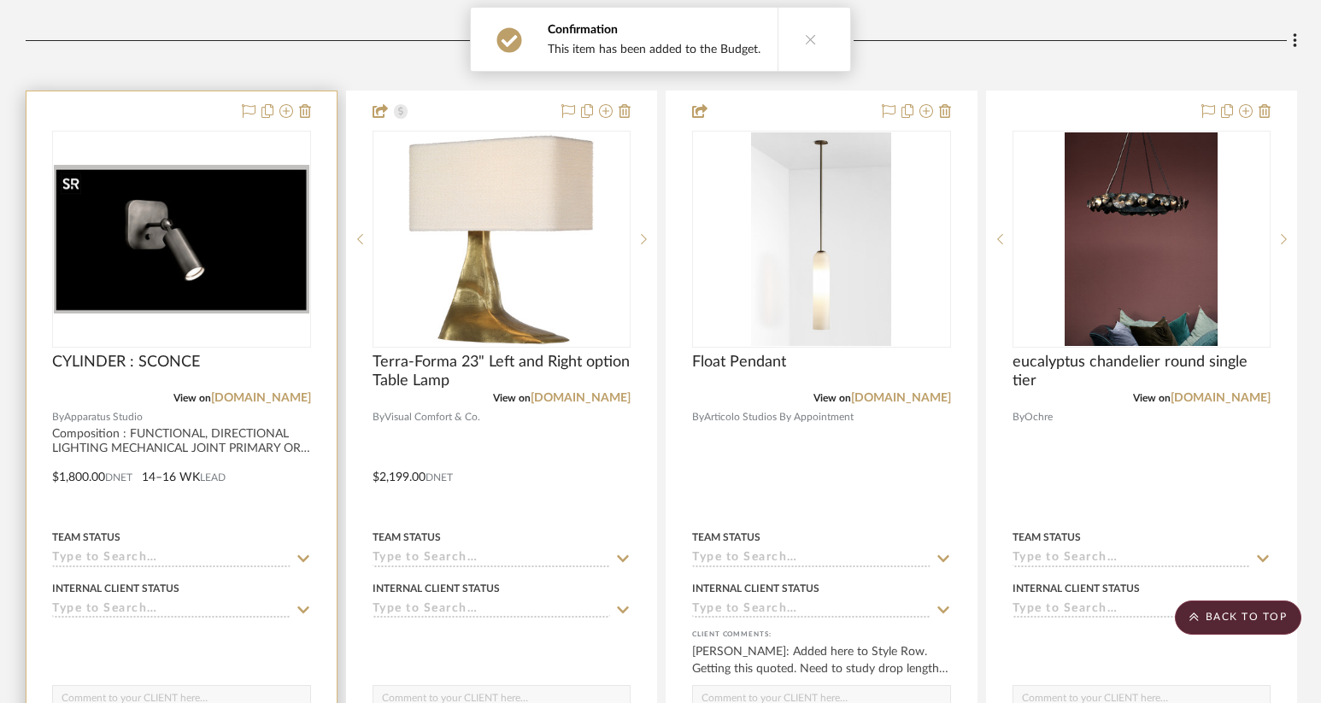
click at [236, 209] on img "0" at bounding box center [181, 239] width 255 height 149
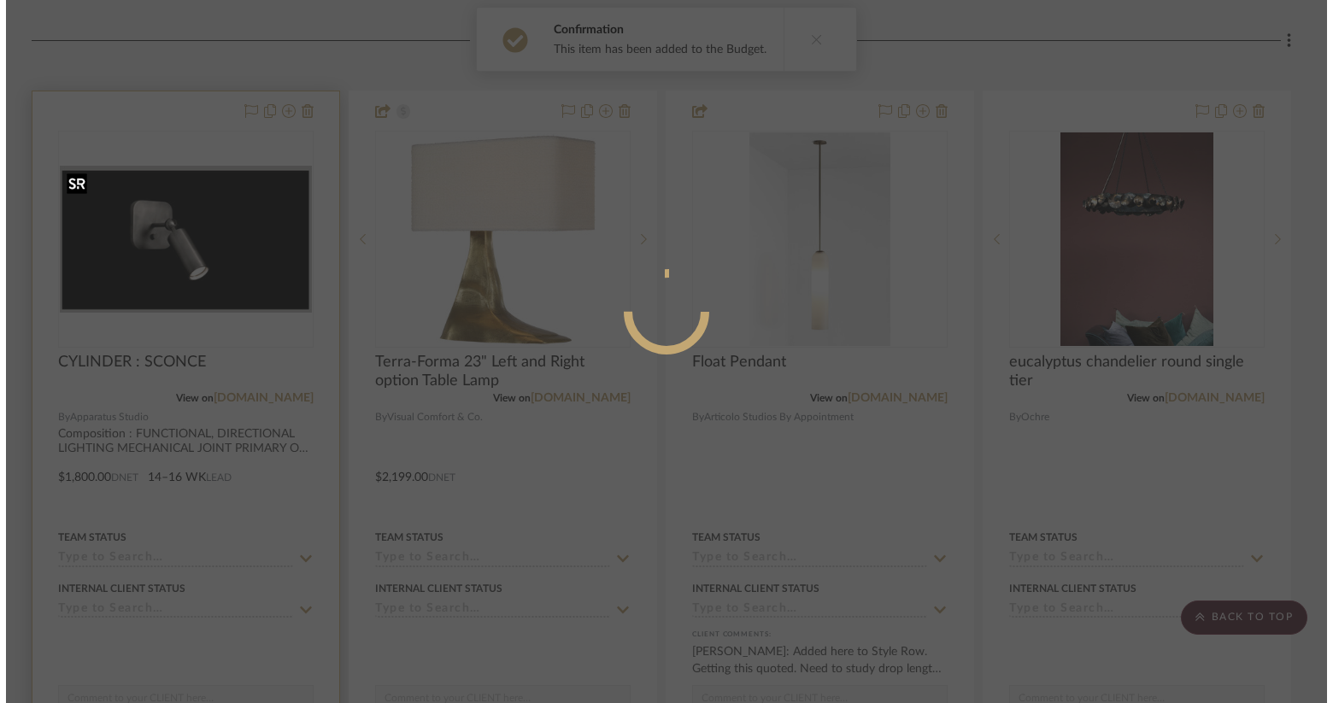
scroll to position [0, 0]
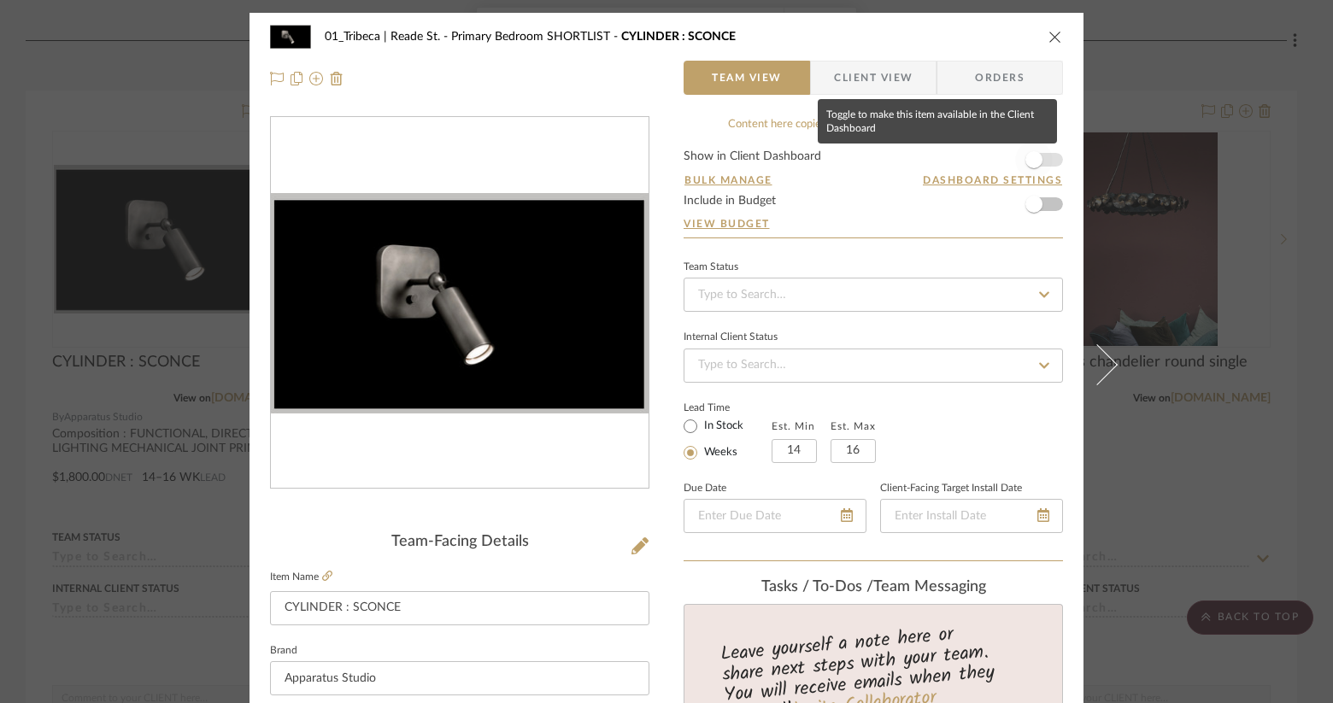
drag, startPoint x: 1027, startPoint y: 155, endPoint x: 980, endPoint y: 190, distance: 59.1
click at [1027, 155] on span "button" at bounding box center [1033, 159] width 17 height 17
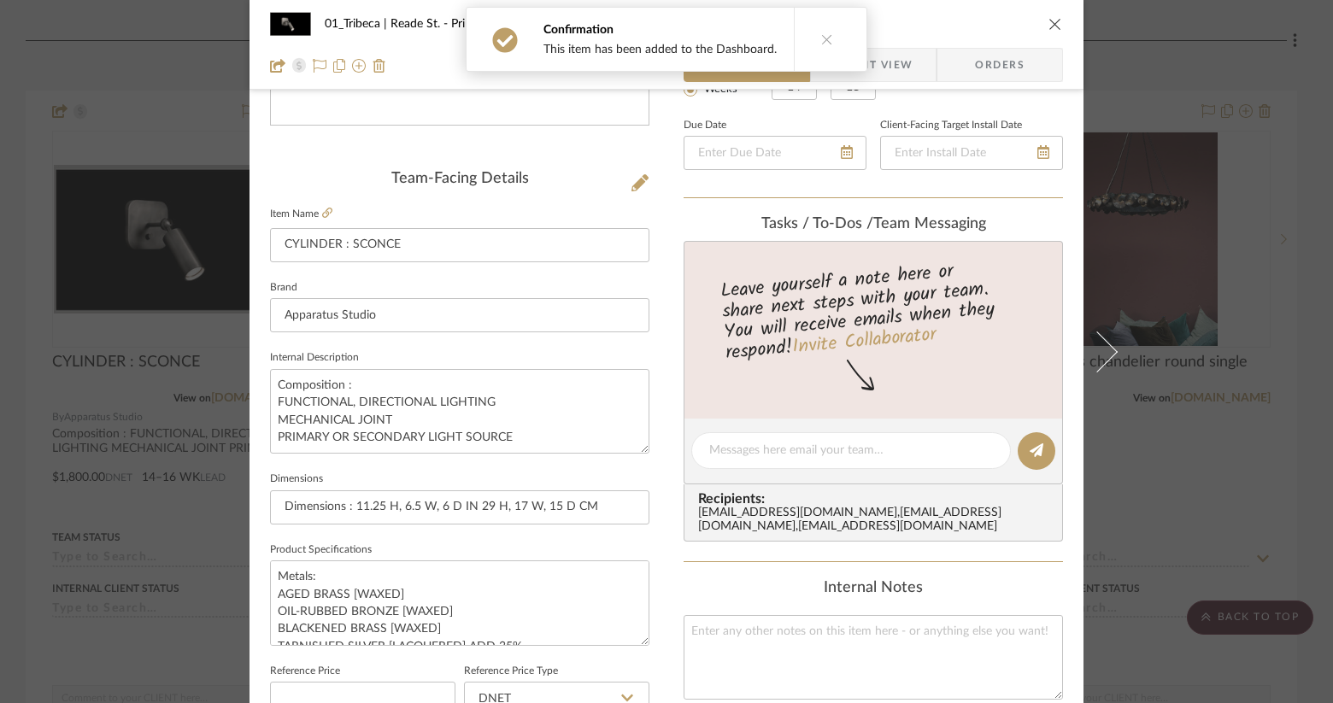
scroll to position [365, 0]
click at [754, 451] on textarea at bounding box center [851, 449] width 284 height 18
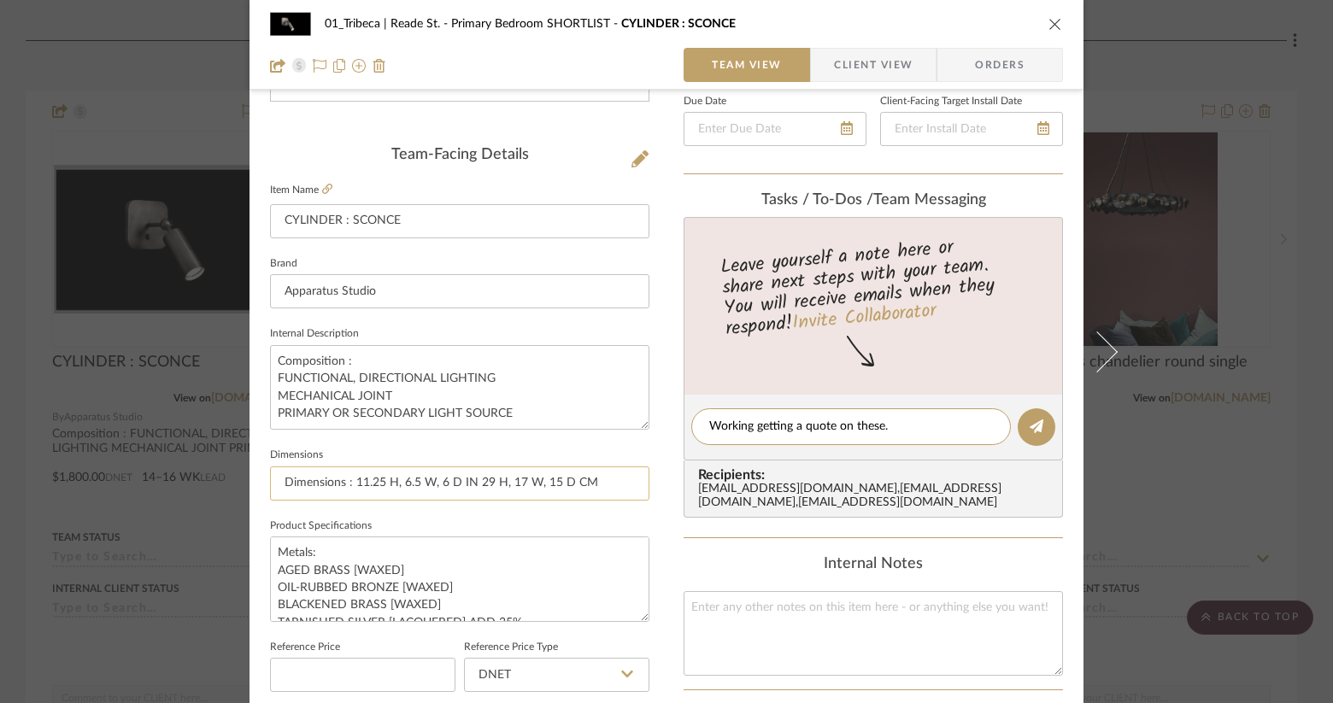
scroll to position [403, 0]
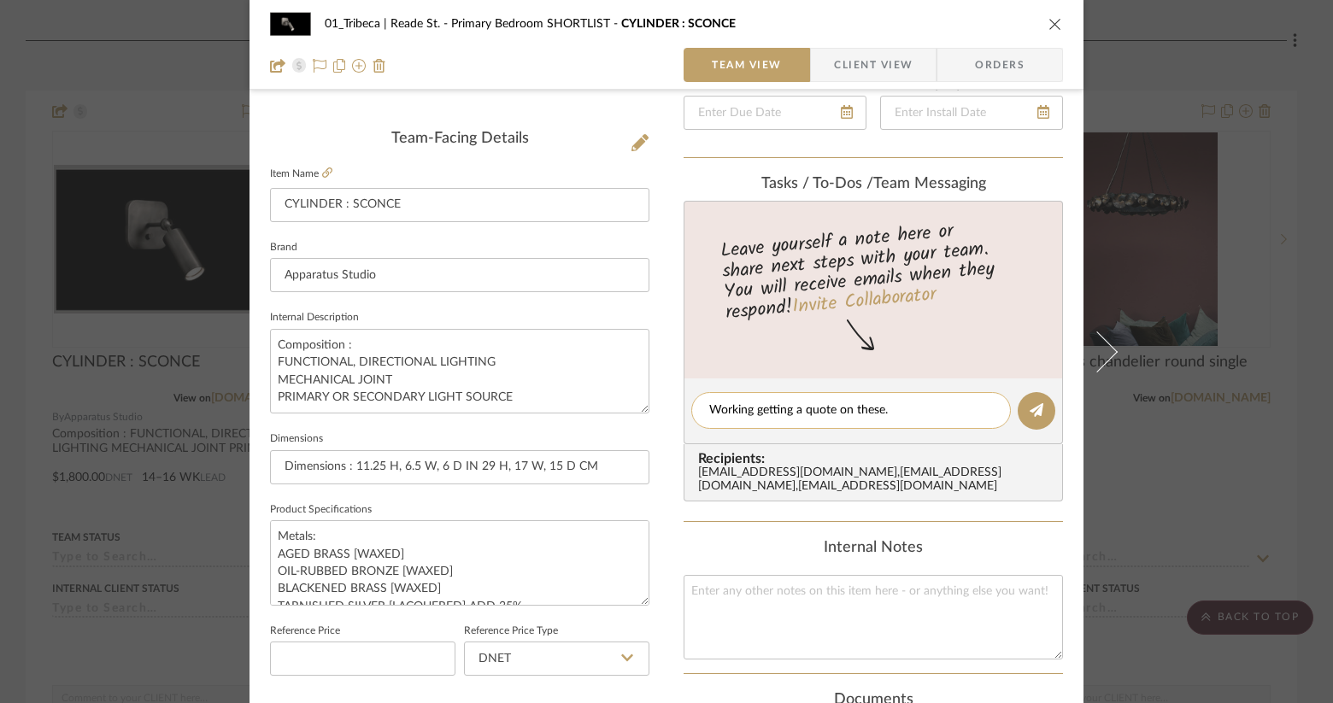
drag, startPoint x: 1024, startPoint y: 409, endPoint x: 776, endPoint y: 407, distance: 248.6
click at [776, 407] on editor-of-message "Working getting a quote on these." at bounding box center [872, 411] width 379 height 66
click at [748, 409] on textarea "Working getting a quote on these." at bounding box center [851, 410] width 284 height 18
type textarea "Working on getting a quote on these."
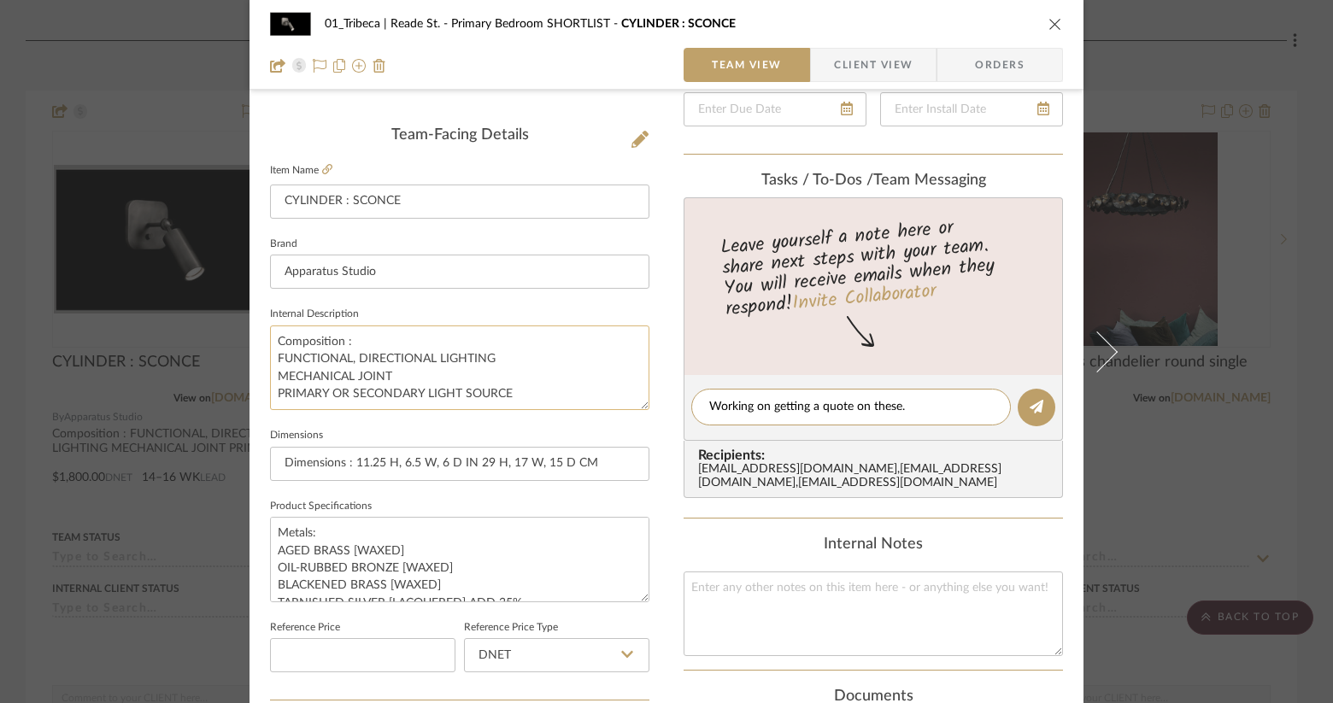
drag, startPoint x: 806, startPoint y: 404, endPoint x: 618, endPoint y: 396, distance: 188.9
click at [618, 396] on div "01_Tribeca | Reade St. Primary Bedroom SHORTLIST CYLINDER : SCONCE Team View Cl…" at bounding box center [666, 395] width 834 height 1578
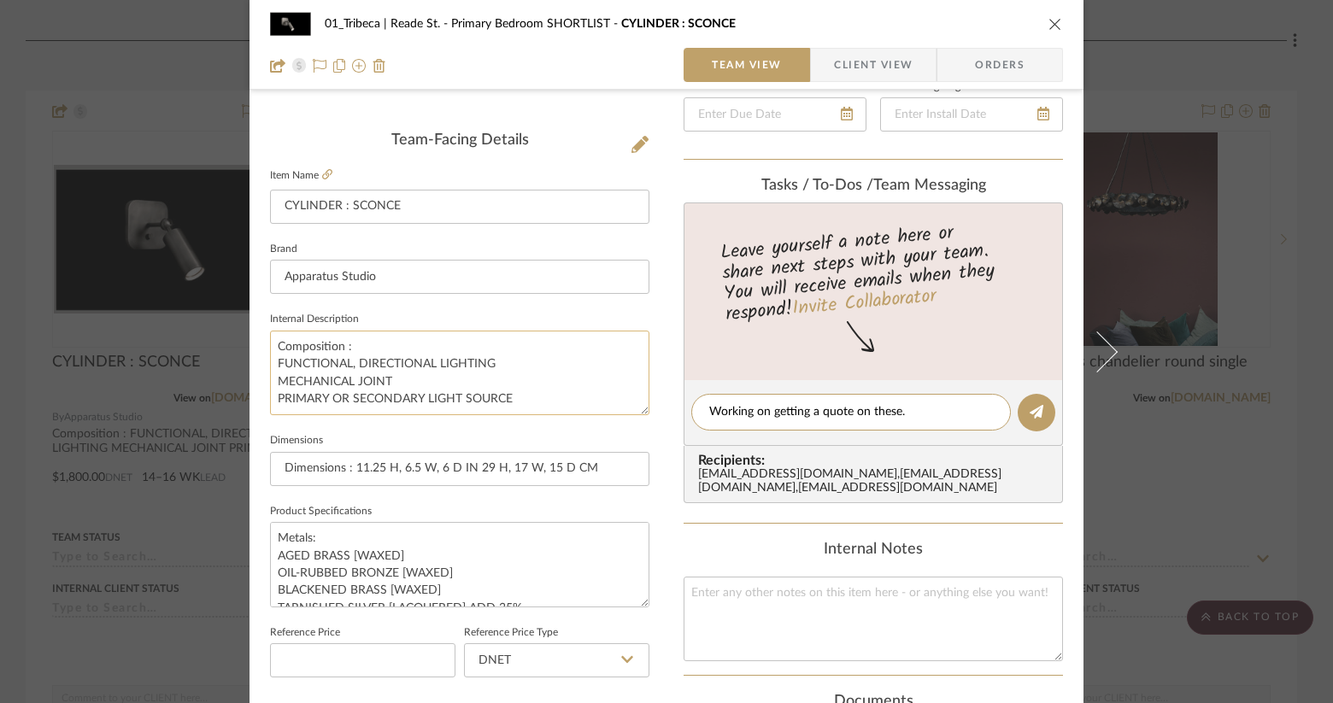
scroll to position [401, 0]
click at [746, 422] on div at bounding box center [850, 413] width 319 height 37
click at [728, 419] on textarea at bounding box center [851, 413] width 284 height 18
paste textarea "“These are gorgeous—you picked beautifully. I’m working on getting a quote for …"
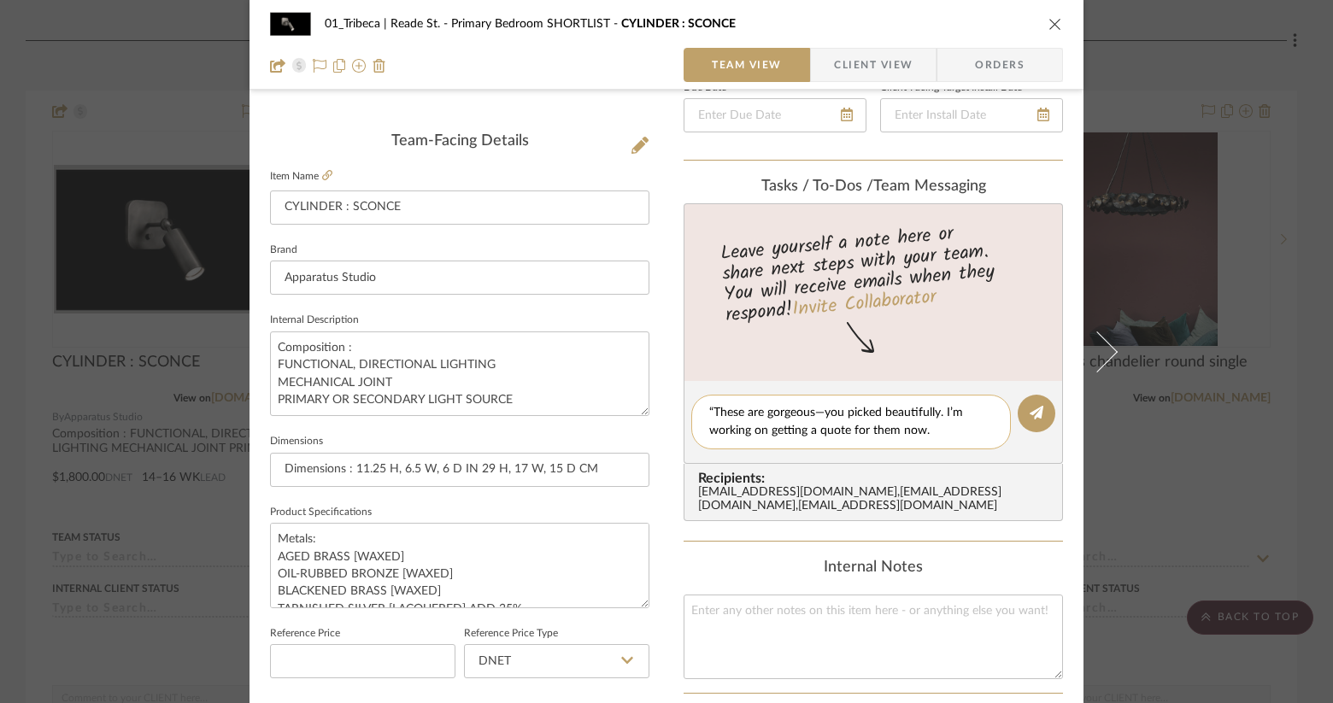
click at [709, 410] on textarea "“These are gorgeous—you picked beautifully. I’m working on getting a quote for …" at bounding box center [851, 422] width 284 height 36
drag, startPoint x: 934, startPoint y: 413, endPoint x: 821, endPoint y: 412, distance: 112.8
click at [821, 412] on textarea "These are gorgeous—you picked beautifully. I’m working on getting a quote for t…" at bounding box center [851, 422] width 284 height 36
click at [792, 432] on textarea "These are gorgeous. I’m working on getting a quote for them now." at bounding box center [851, 422] width 284 height 36
type textarea "These are gorgeous. I’m working on getting a quote for them."
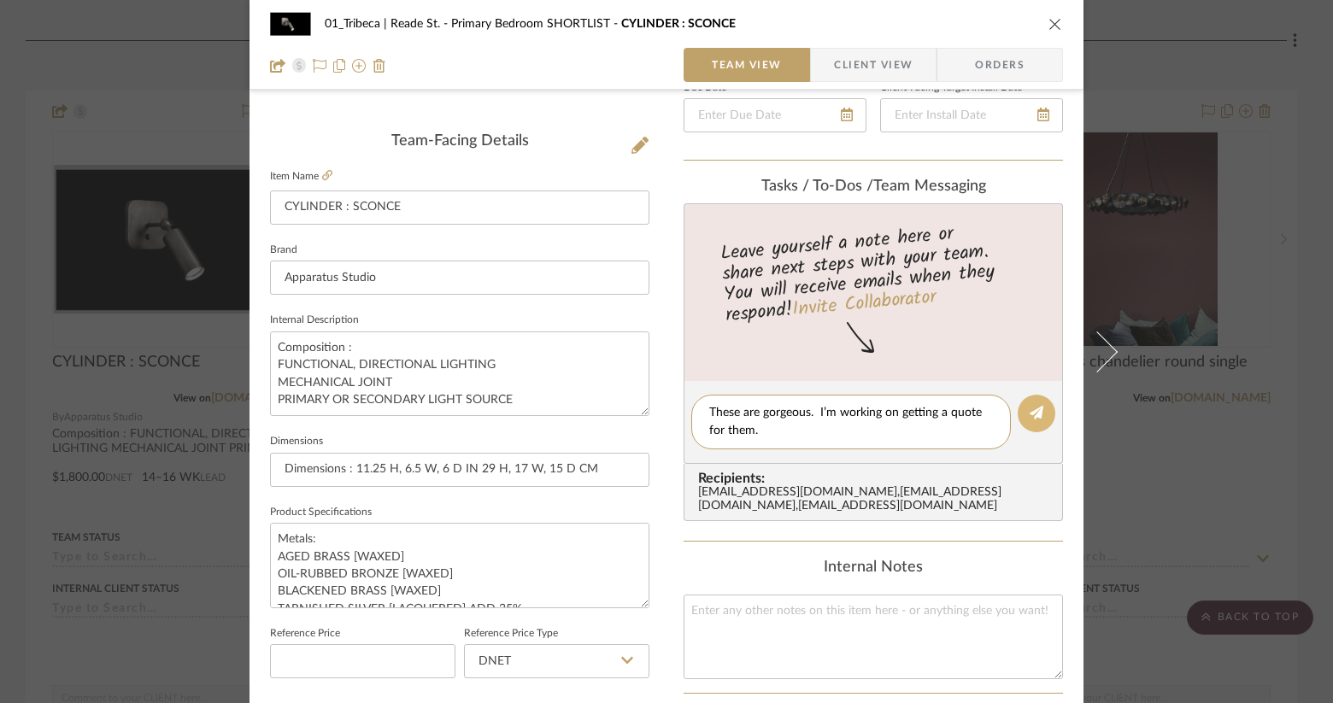
click at [1030, 415] on icon at bounding box center [1036, 413] width 14 height 14
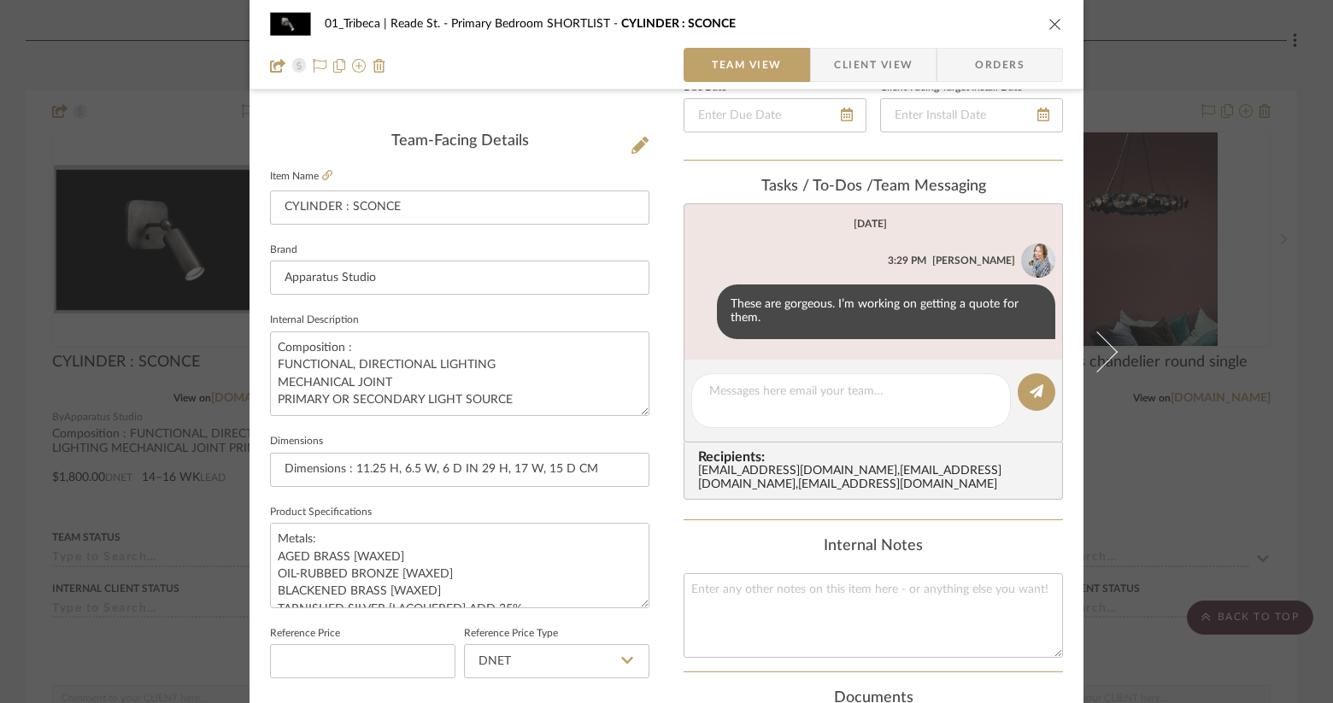
scroll to position [397, 0]
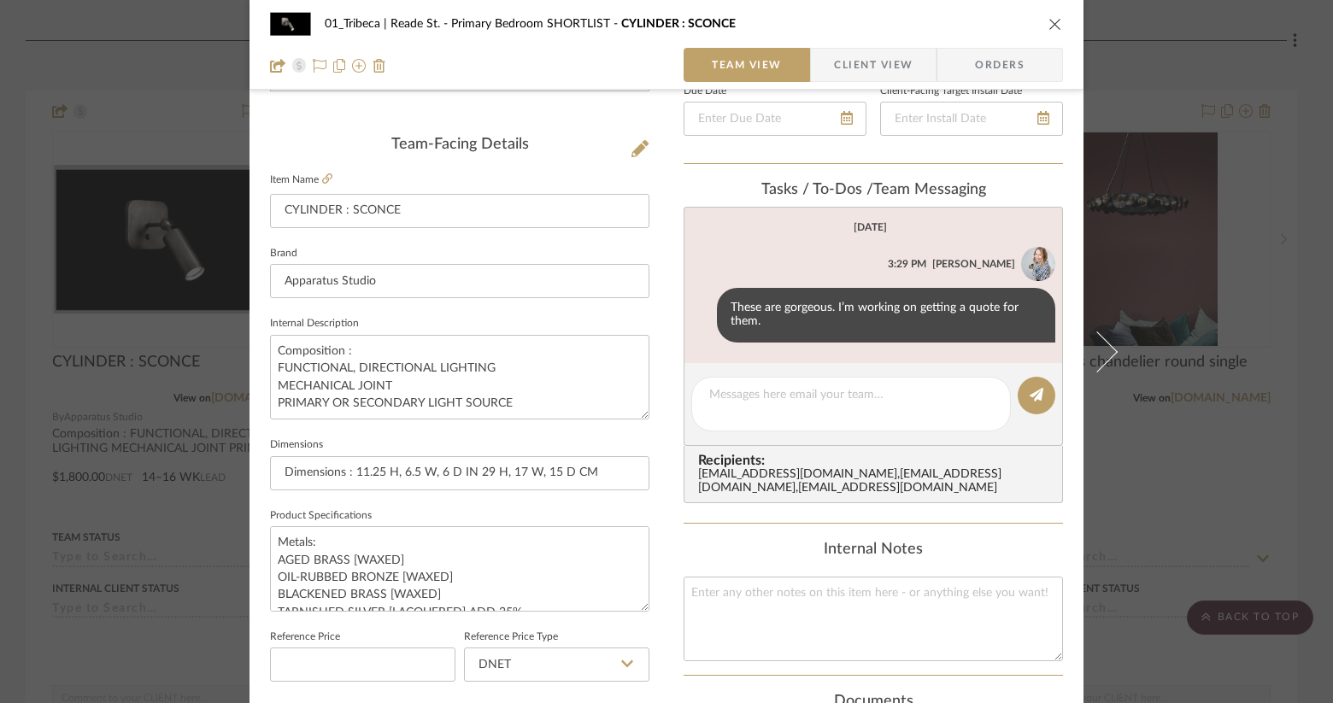
click at [1047, 21] on button "close" at bounding box center [1054, 23] width 15 height 15
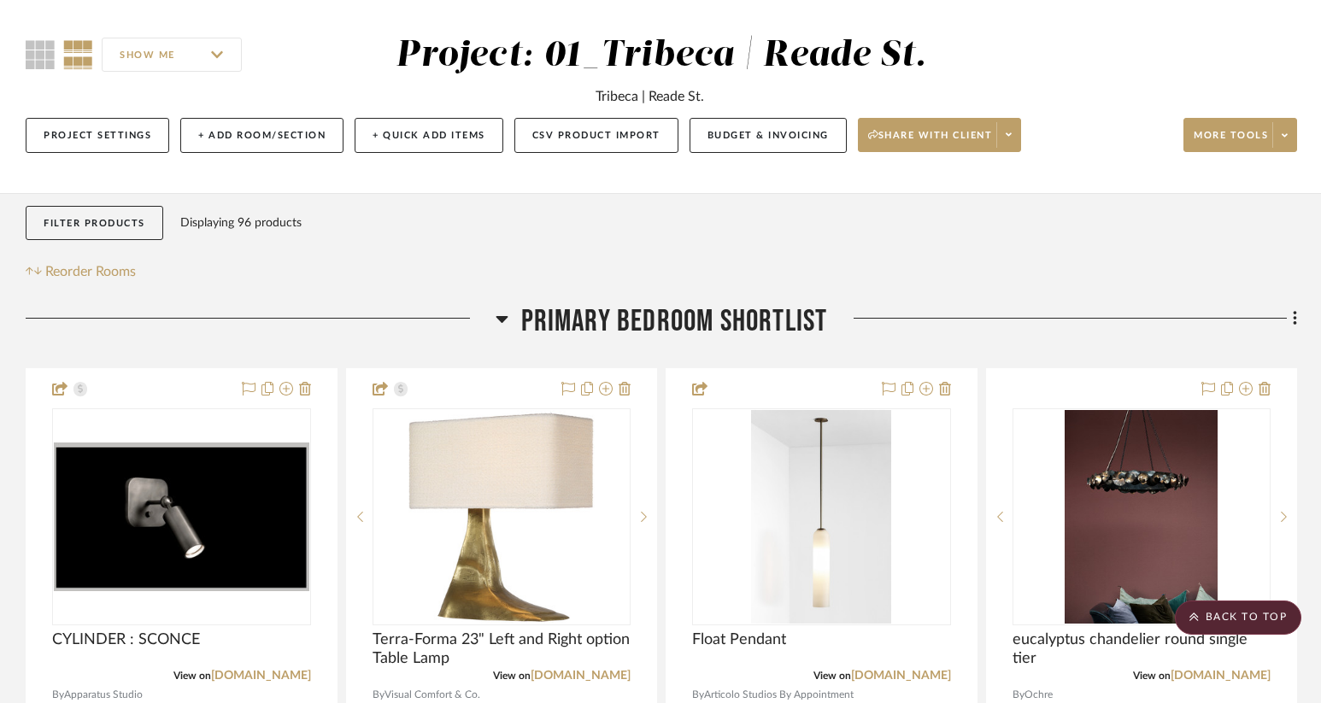
scroll to position [0, 0]
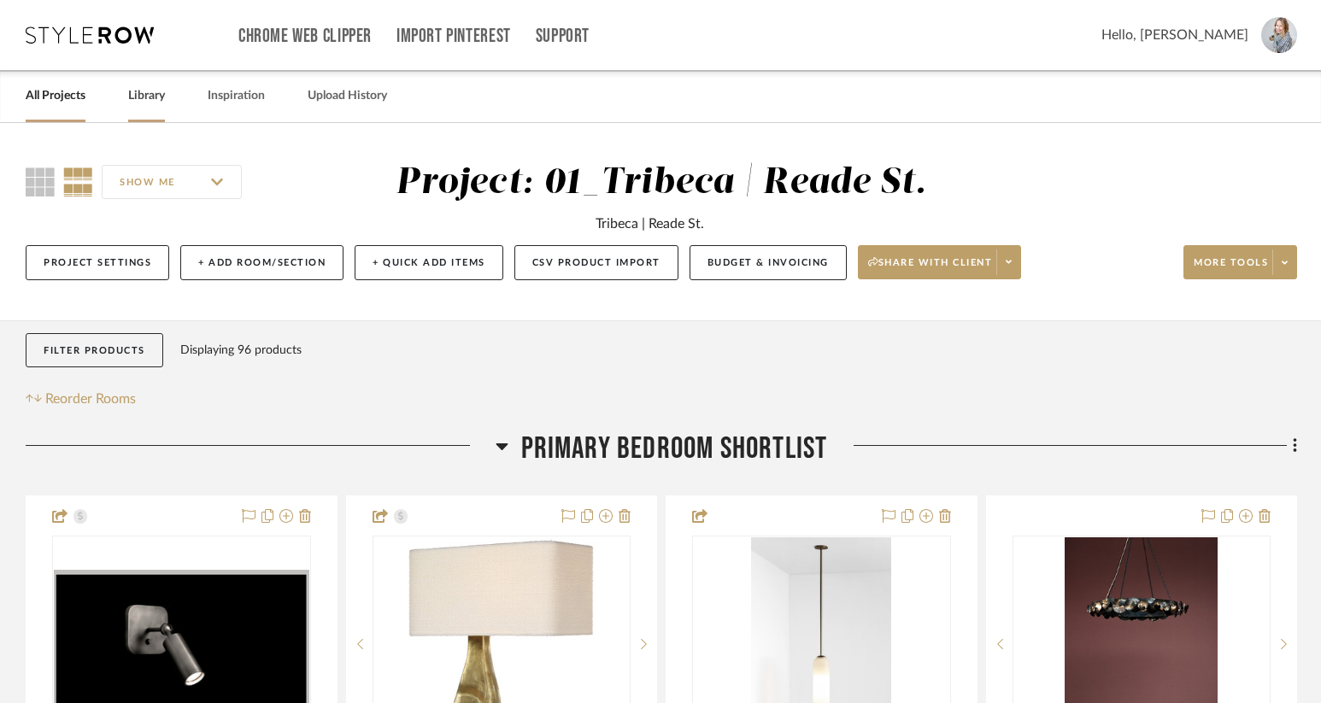
click at [144, 98] on link "Library" at bounding box center [146, 96] width 37 height 23
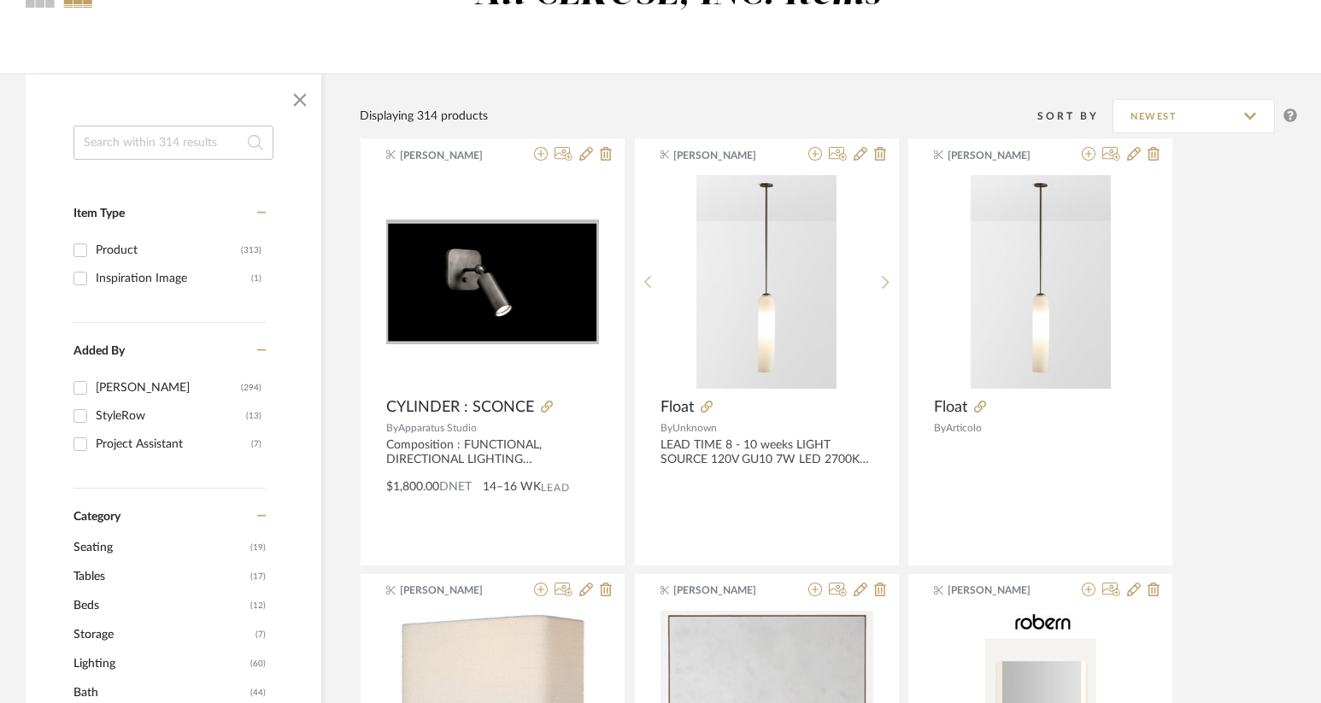
scroll to position [343, 0]
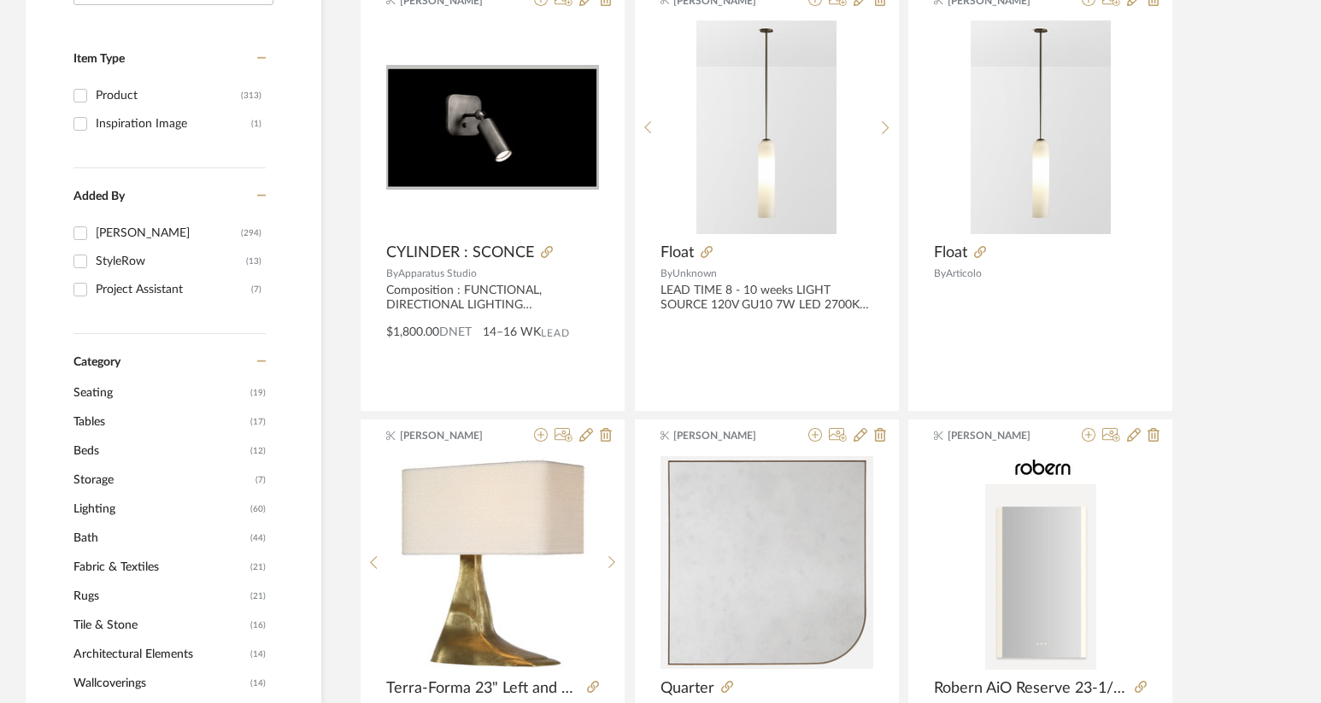
click at [92, 512] on span "Lighting" at bounding box center [159, 509] width 173 height 29
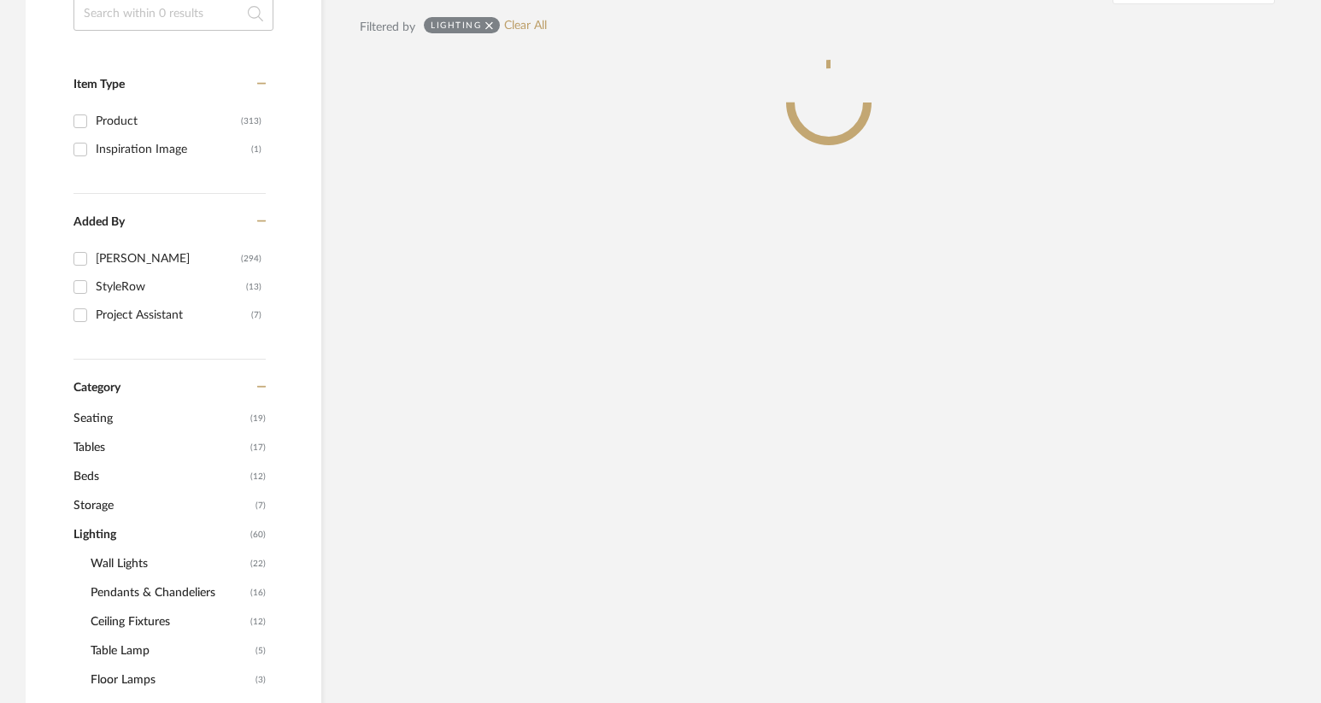
scroll to position [369, 0]
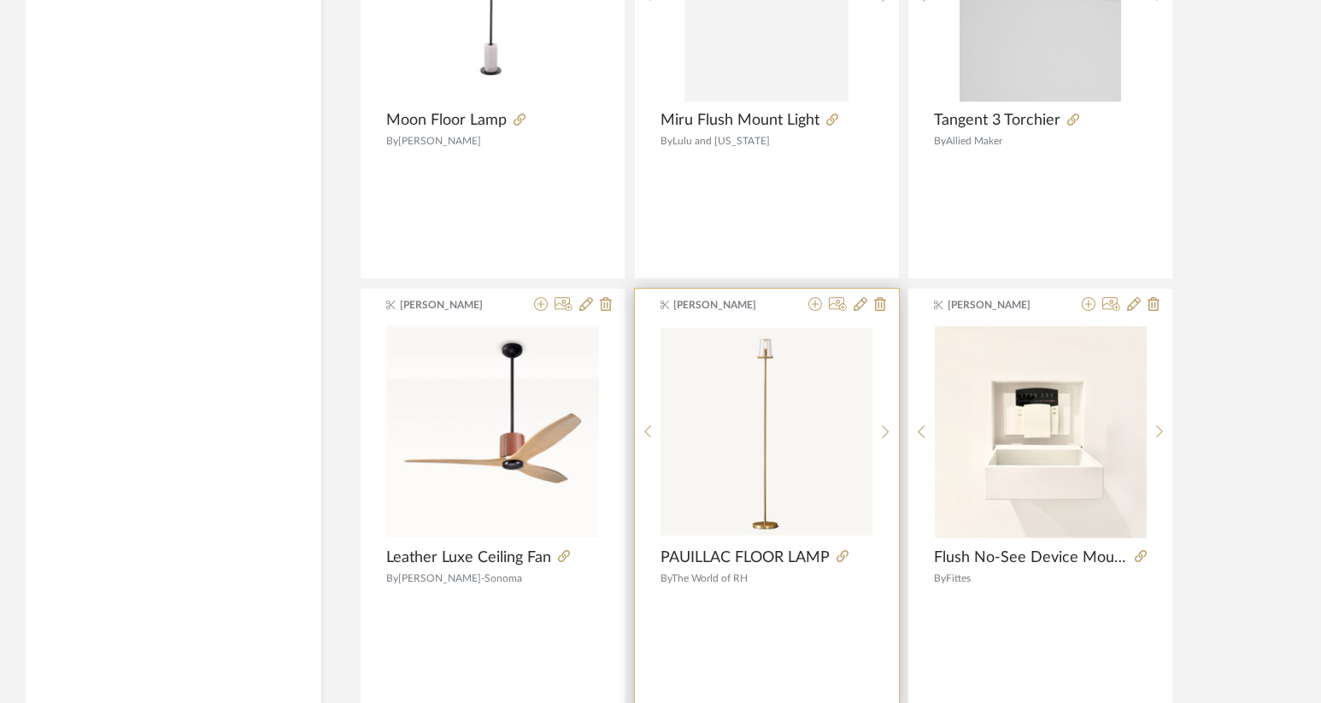
scroll to position [4923, 0]
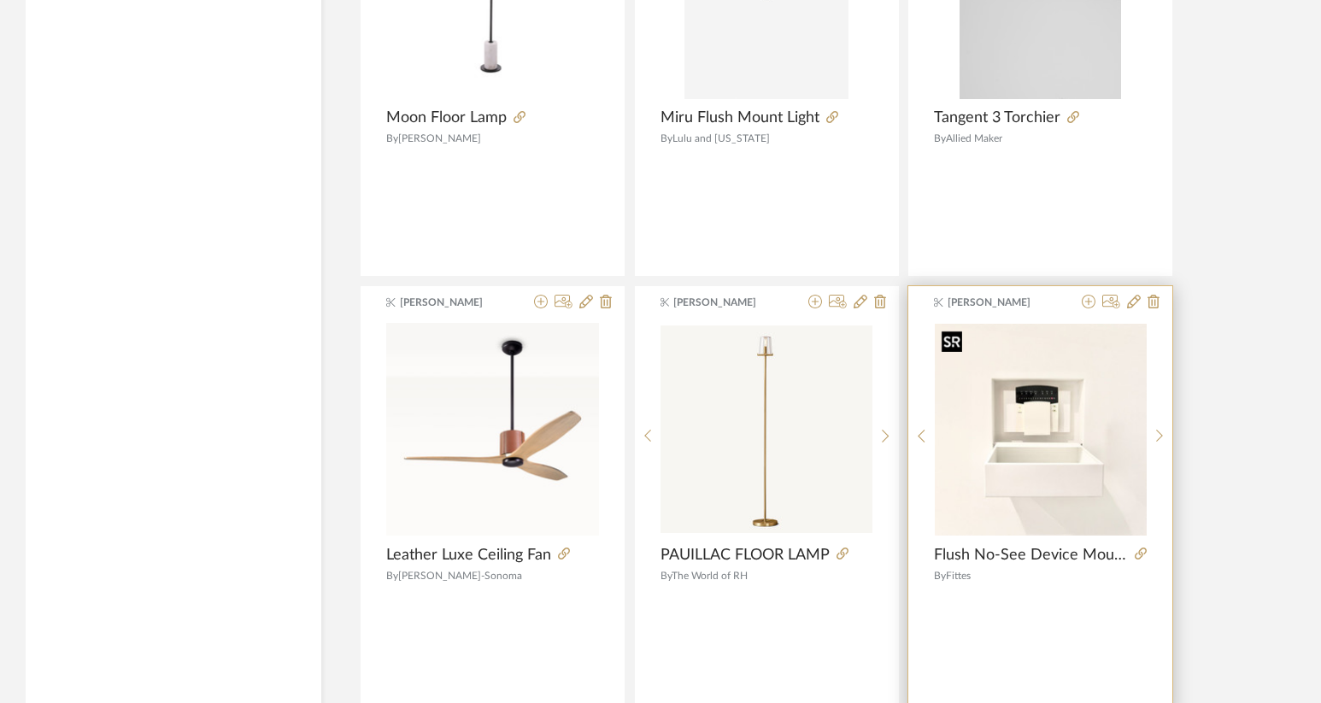
click at [1027, 407] on img "0" at bounding box center [1041, 430] width 212 height 212
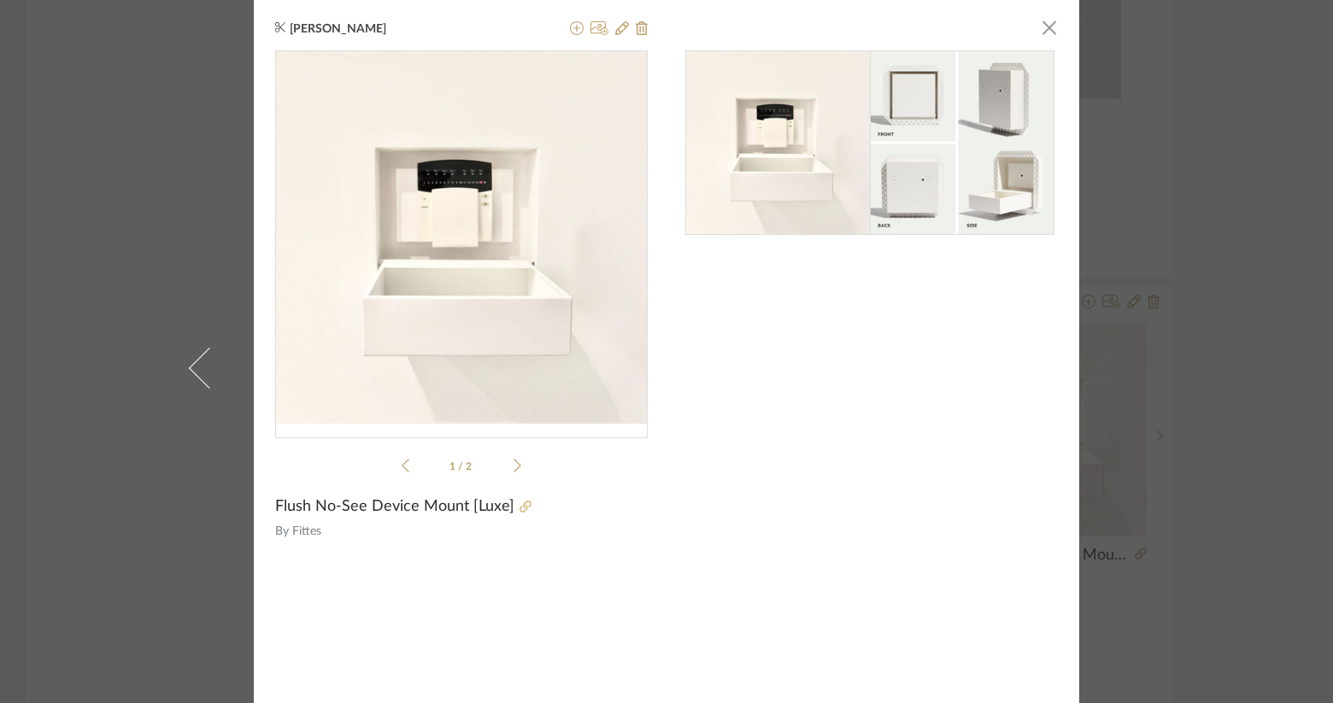
click at [519, 506] on icon at bounding box center [525, 507] width 12 height 12
